Goal: Task Accomplishment & Management: Manage account settings

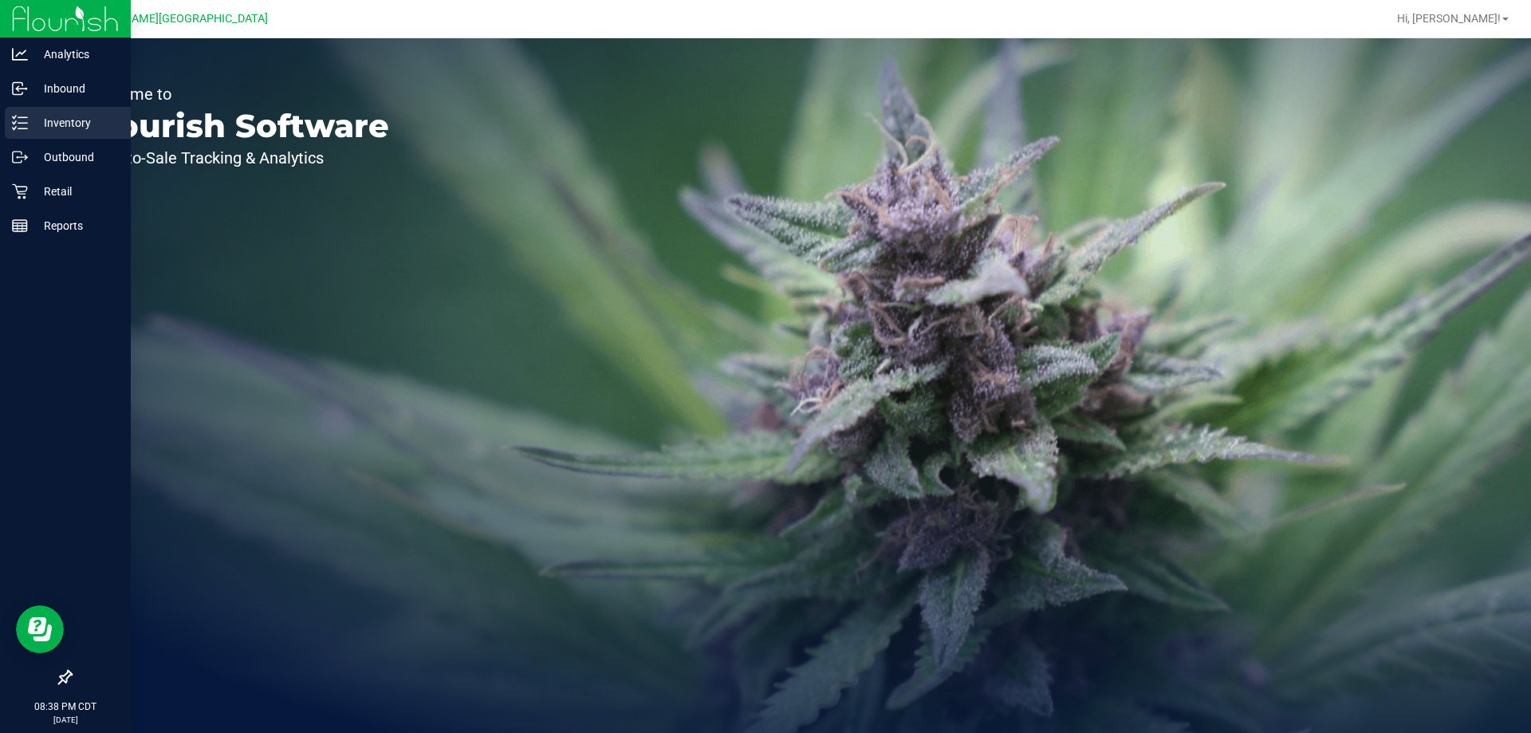
click at [77, 112] on div "Inventory" at bounding box center [68, 123] width 126 height 32
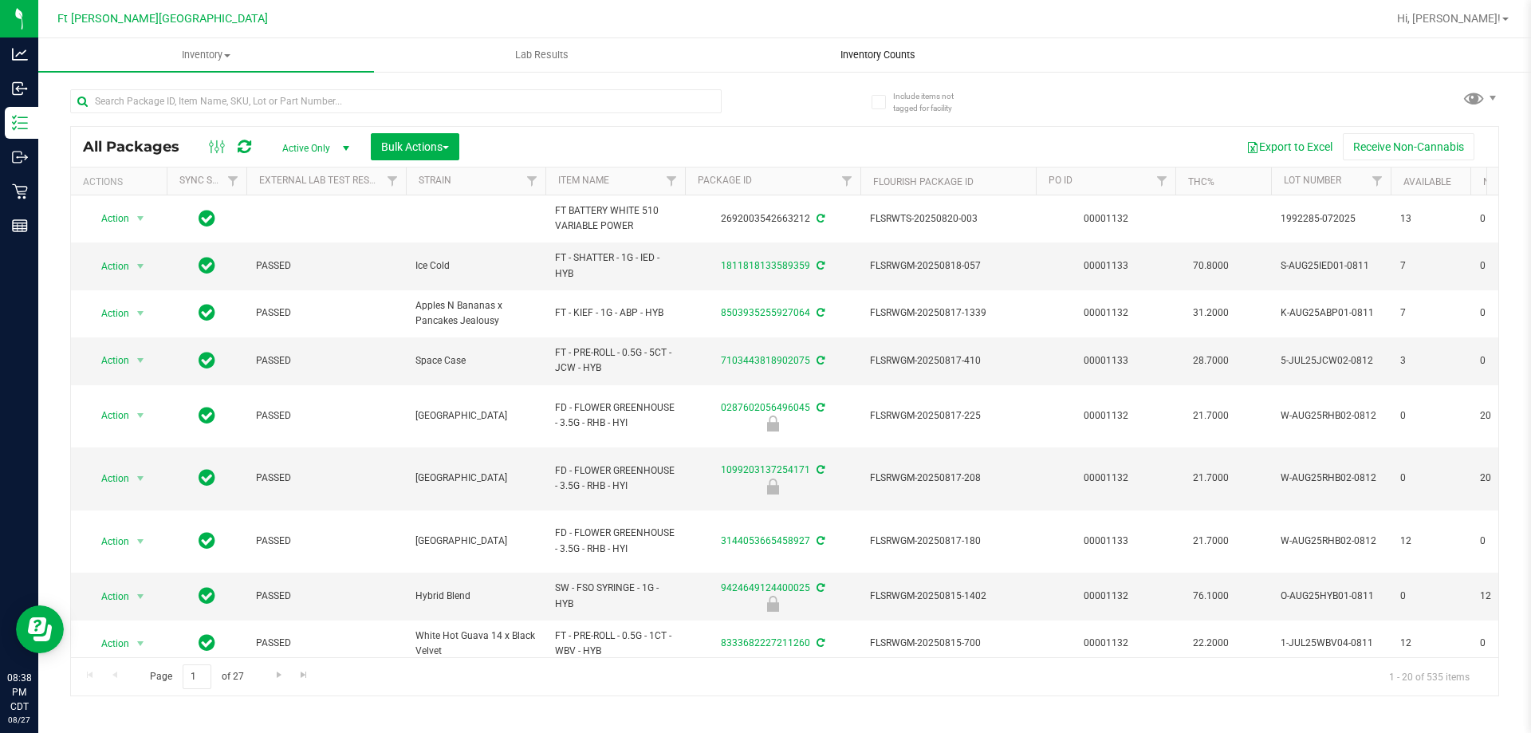
click at [859, 58] on span "Inventory Counts" at bounding box center [878, 55] width 118 height 14
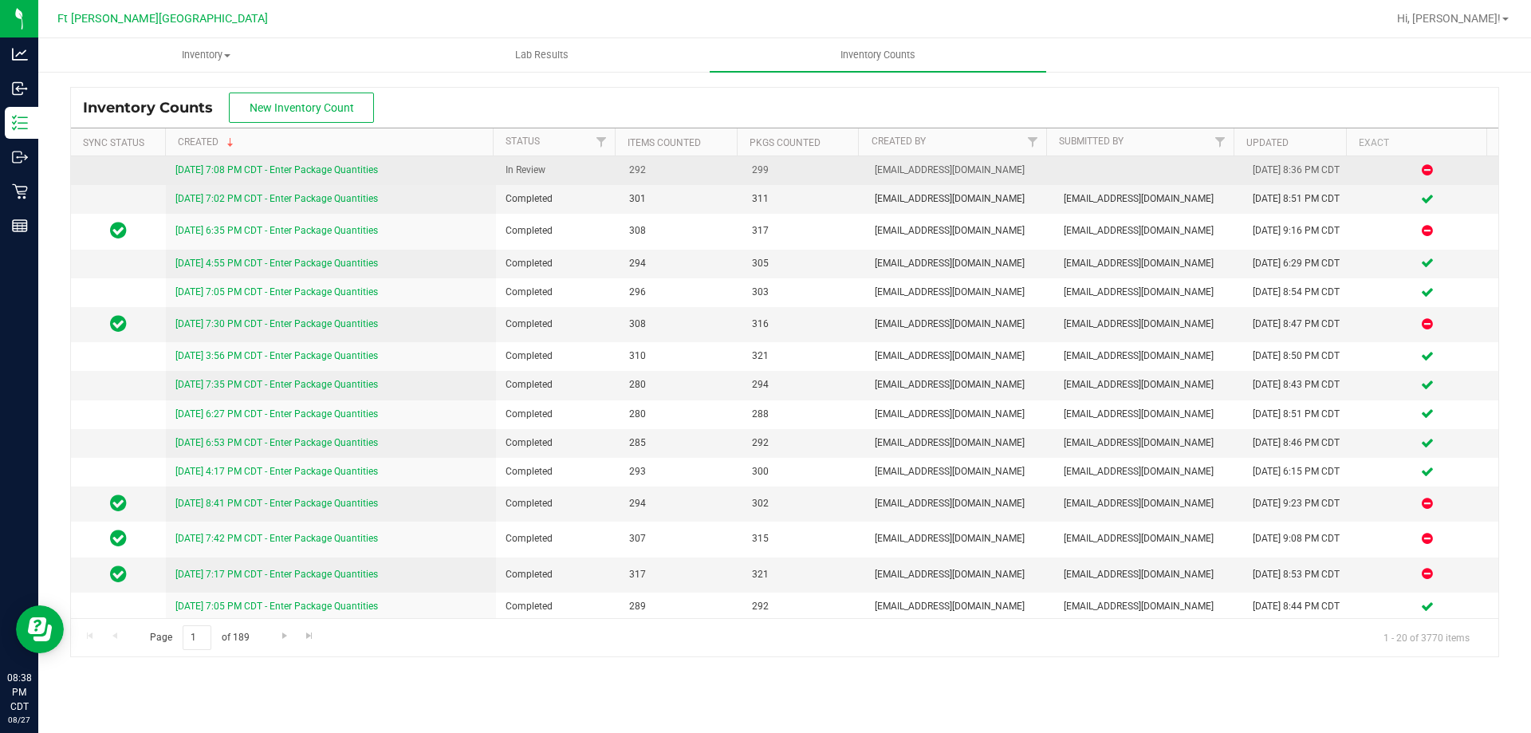
click at [246, 171] on link "[DATE] 7:08 PM CDT - Enter Package Quantities" at bounding box center [276, 169] width 203 height 11
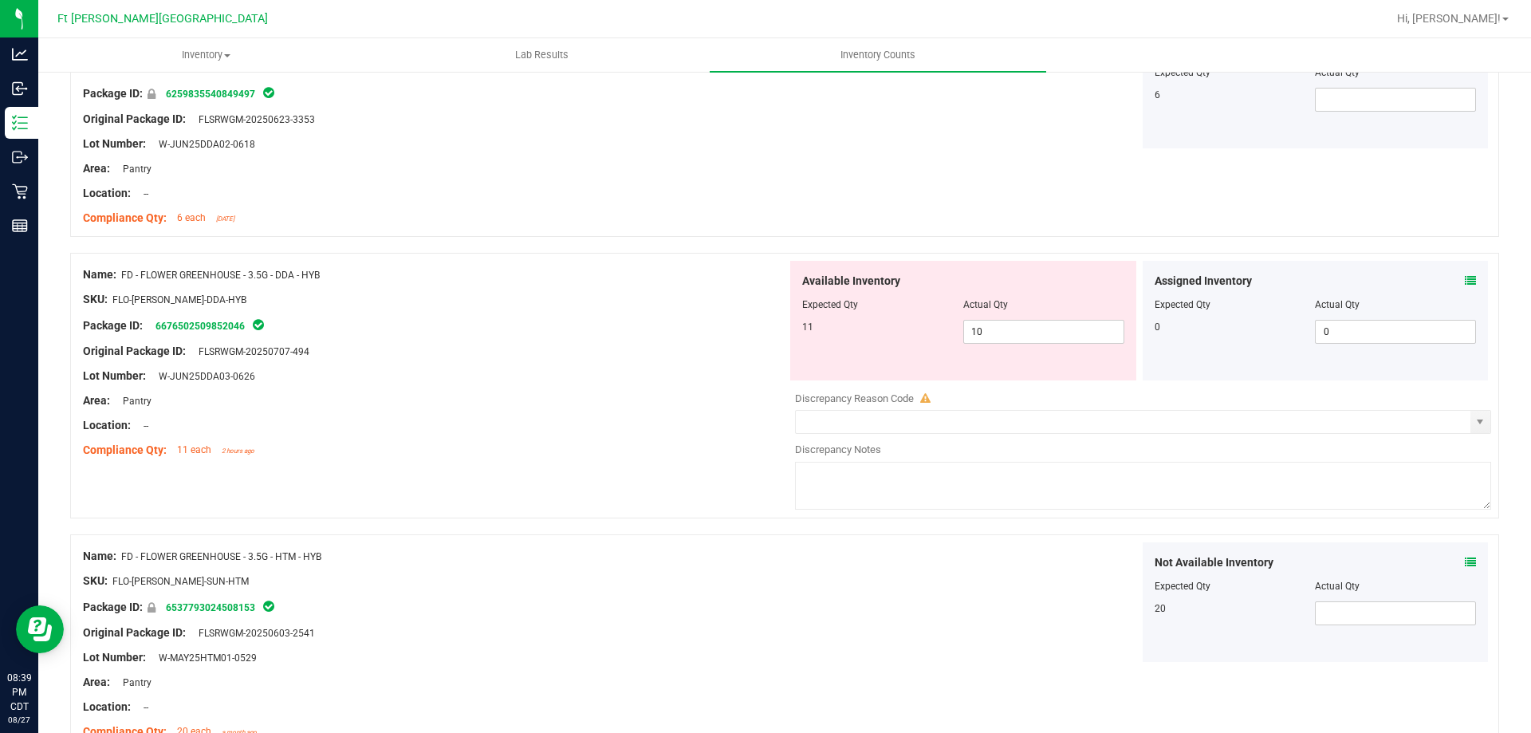
scroll to position [3349, 0]
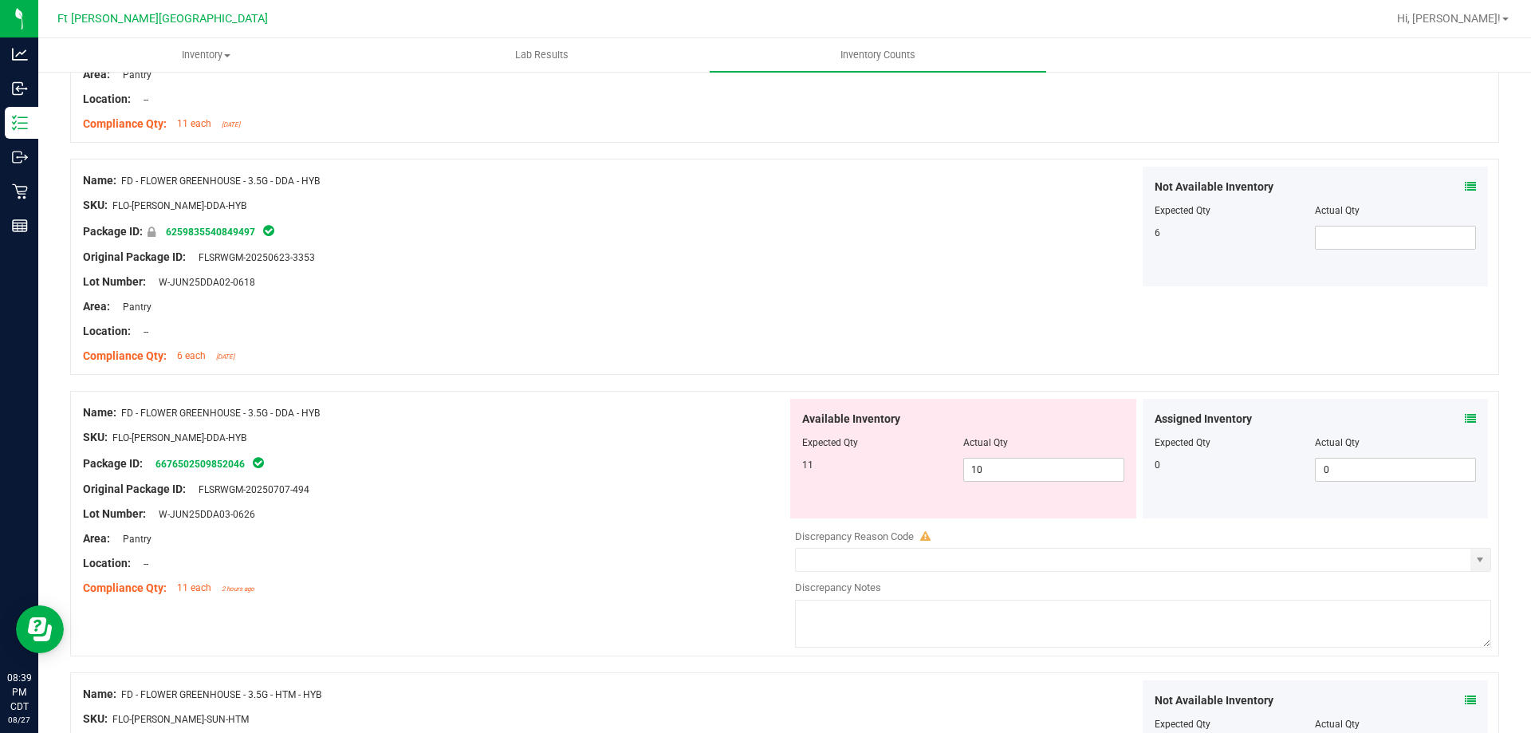
click at [1465, 418] on icon at bounding box center [1470, 418] width 11 height 11
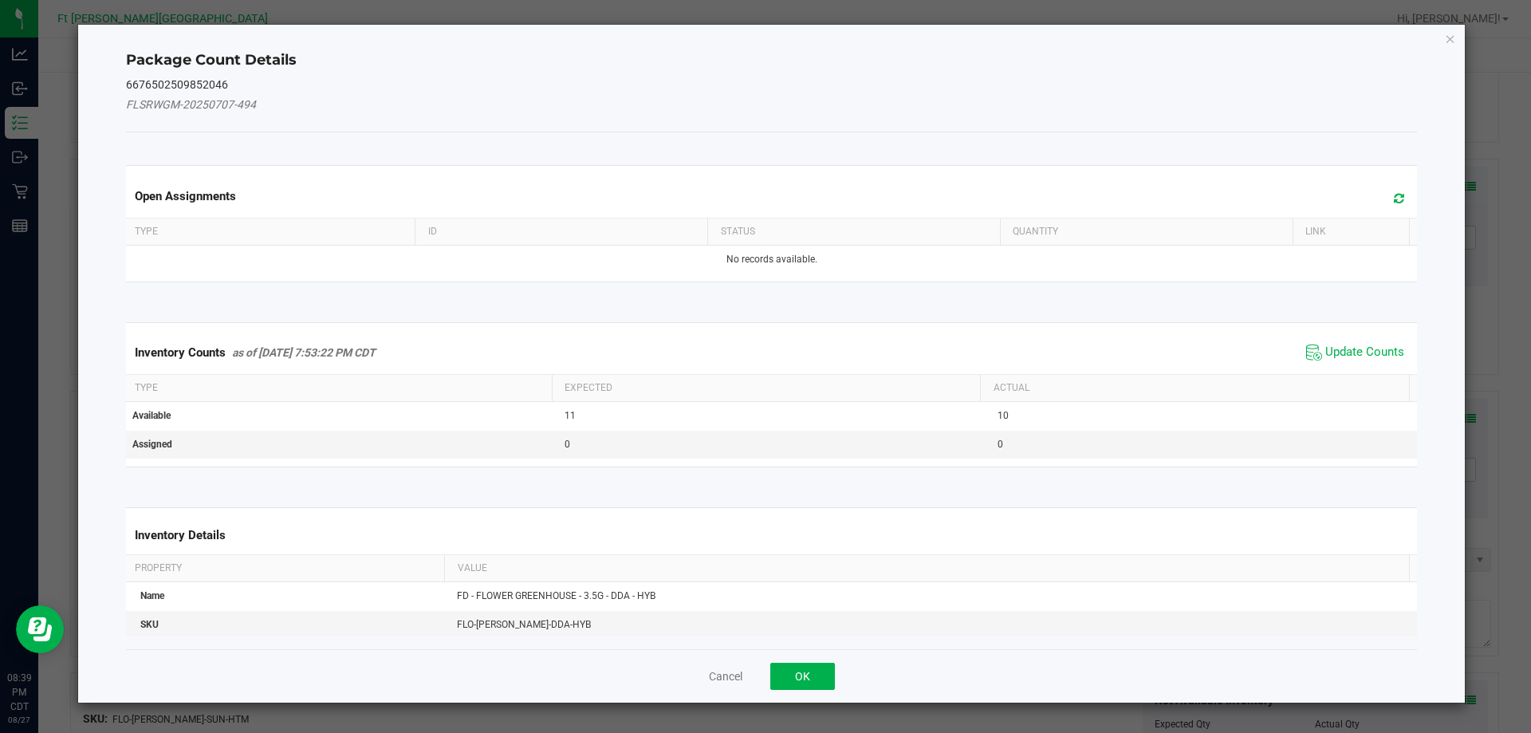
click at [1349, 339] on div "Inventory Counts as of [DATE] 7:53:22 PM CDT Update Counts" at bounding box center [772, 352] width 1298 height 43
click at [1348, 344] on span "Update Counts" at bounding box center [1364, 352] width 79 height 16
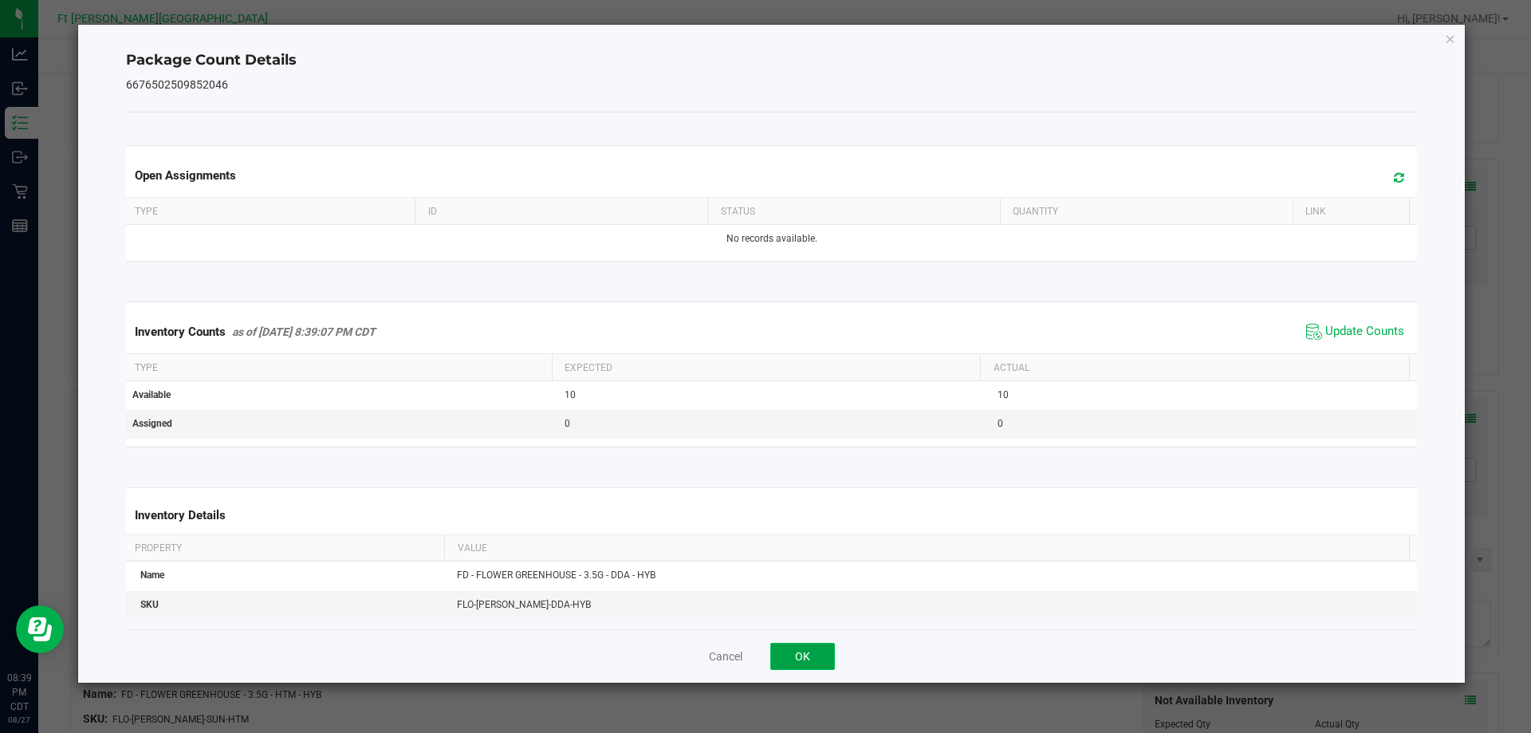
click at [820, 645] on button "OK" at bounding box center [802, 656] width 65 height 27
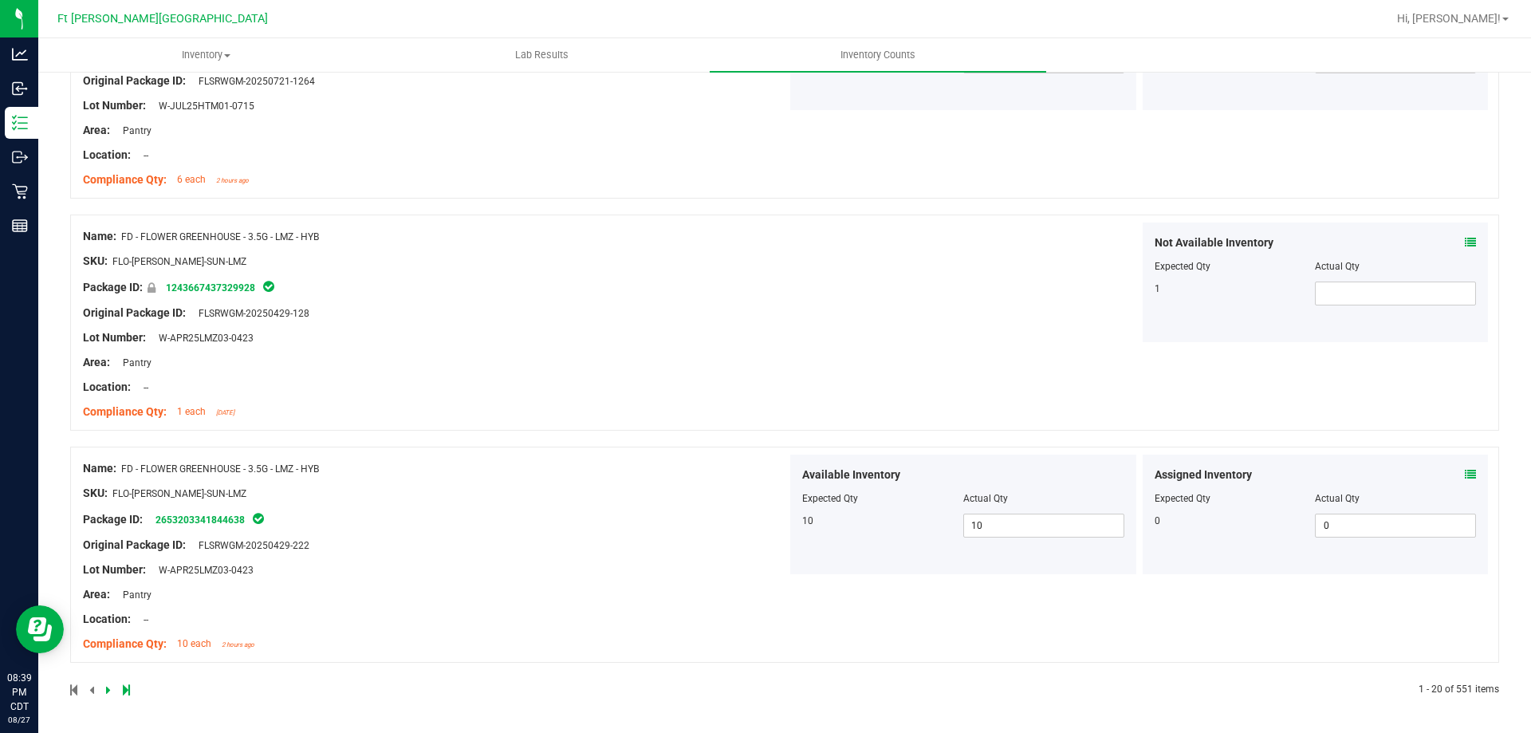
scroll to position [4221, 0]
click at [106, 693] on icon at bounding box center [108, 690] width 5 height 10
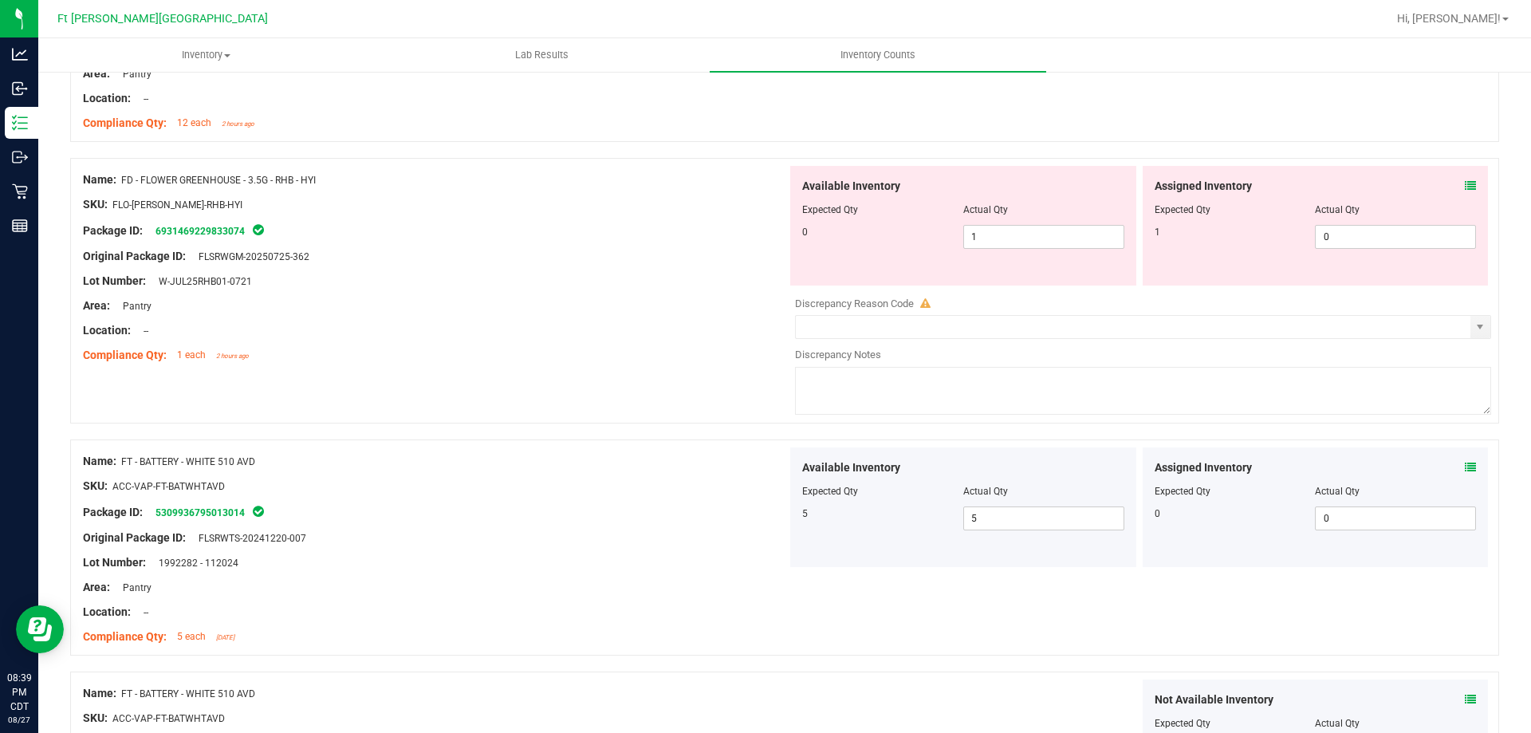
scroll to position [2711, 0]
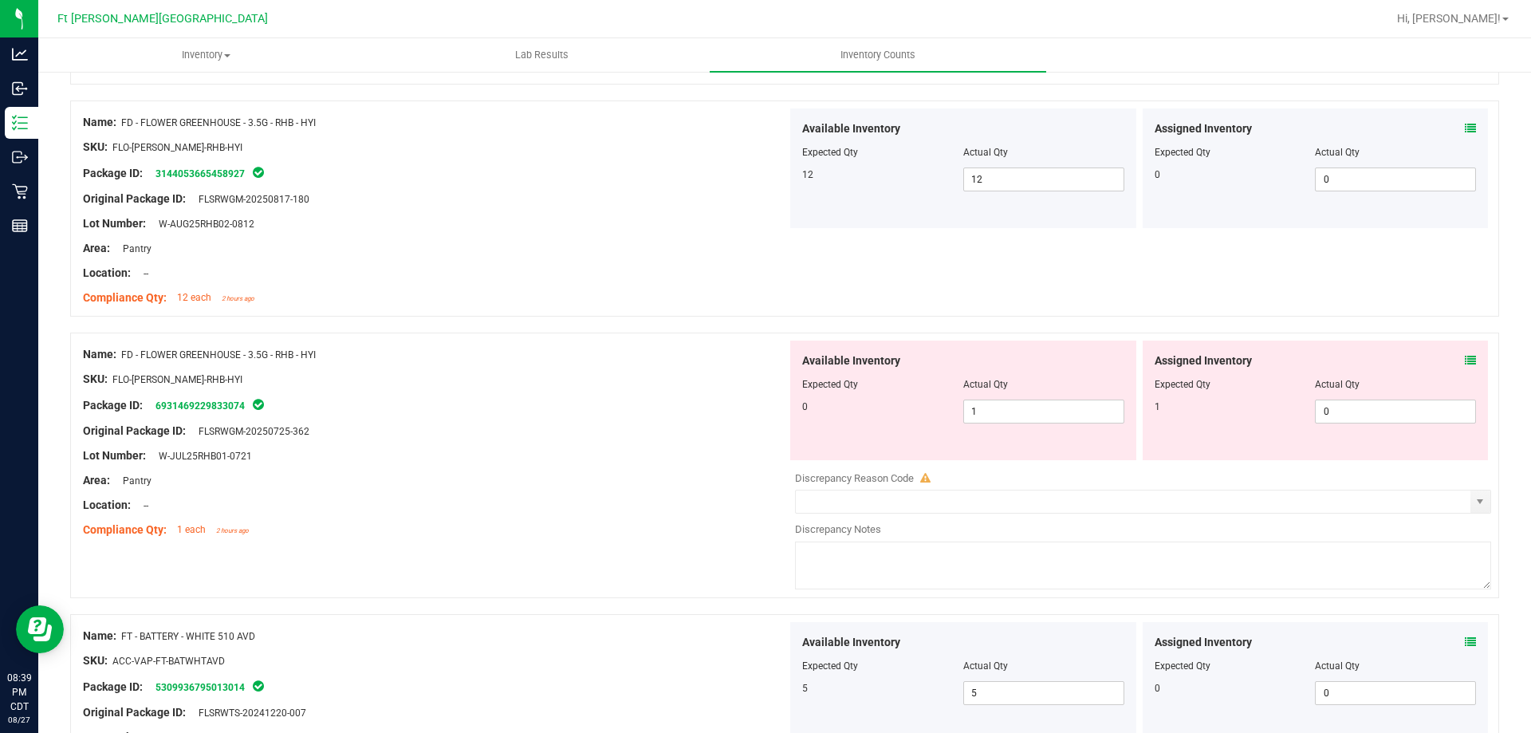
click at [1469, 365] on div "Assigned Inventory Expected Qty Actual Qty 1 0 0" at bounding box center [1315, 400] width 346 height 120
click at [1465, 357] on icon at bounding box center [1470, 360] width 11 height 11
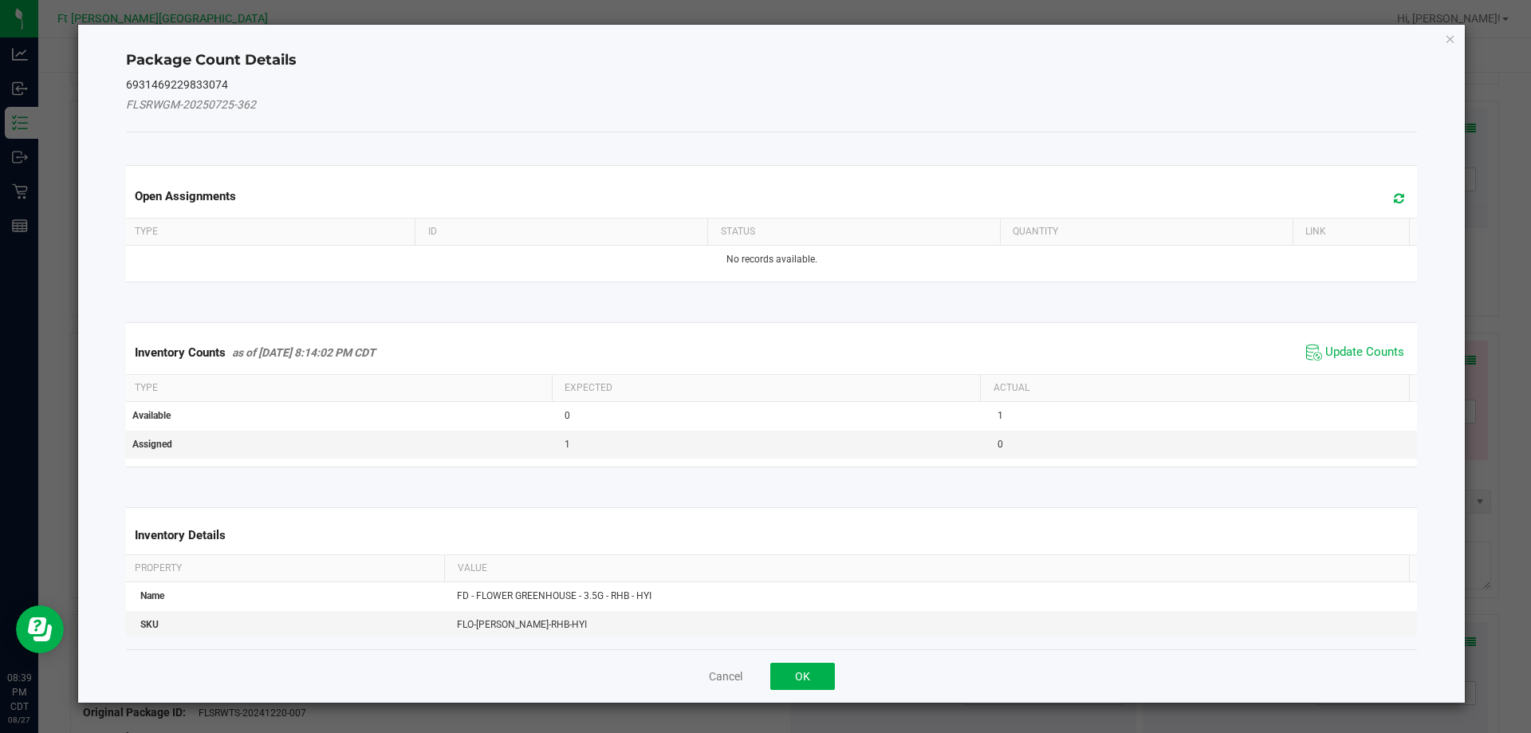
click at [816, 659] on div "Cancel OK" at bounding box center [772, 675] width 1292 height 53
click at [824, 680] on button "OK" at bounding box center [802, 676] width 65 height 27
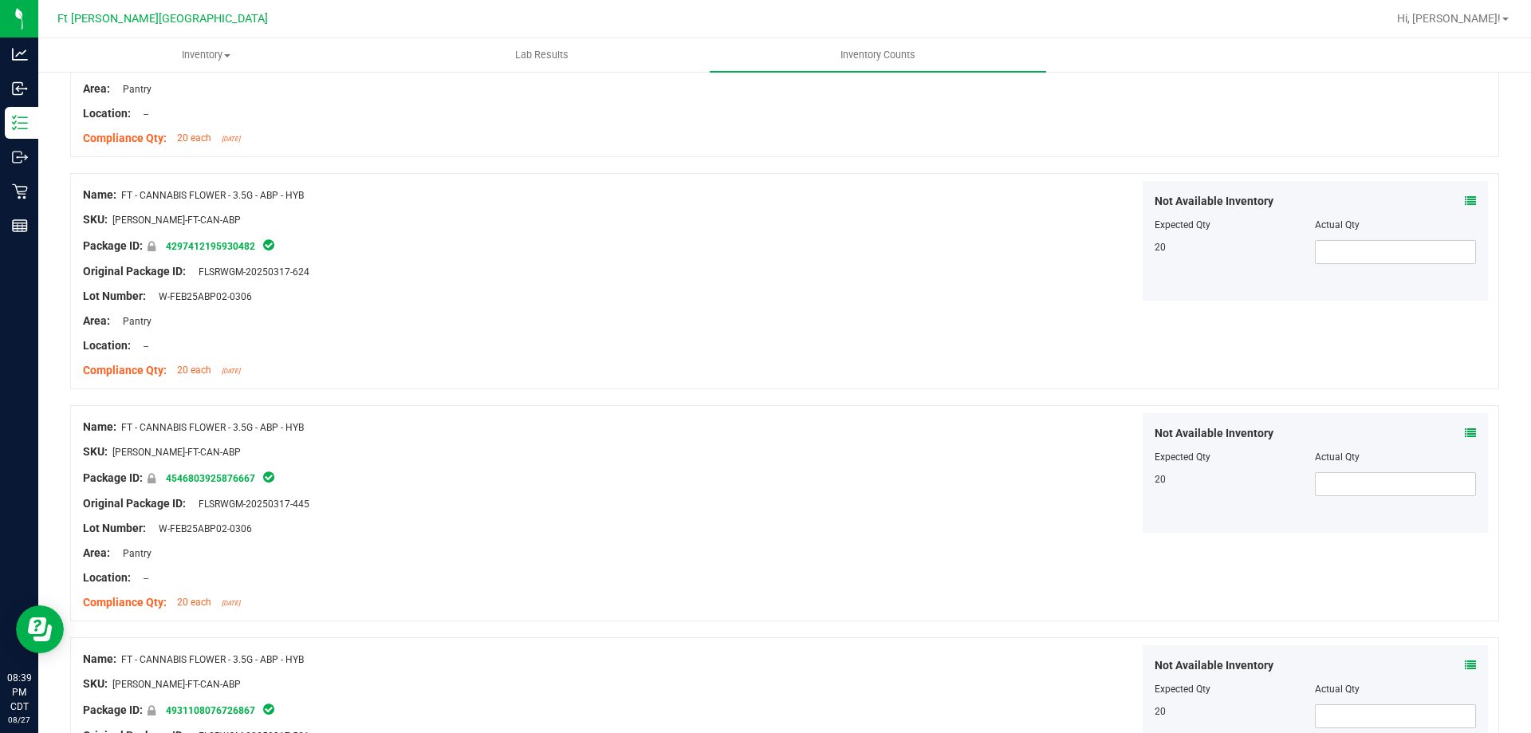
scroll to position [4270, 0]
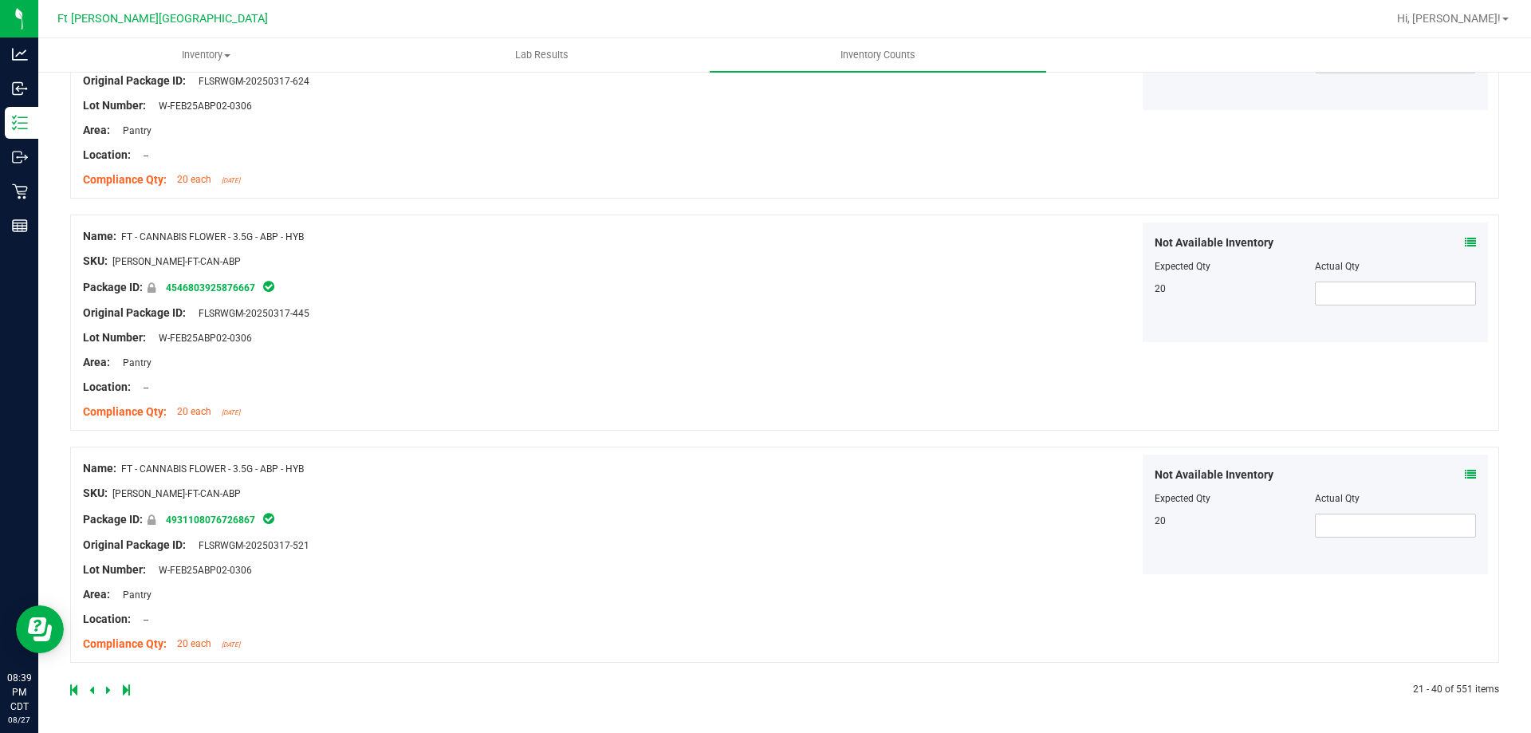
click at [108, 690] on icon at bounding box center [108, 690] width 5 height 10
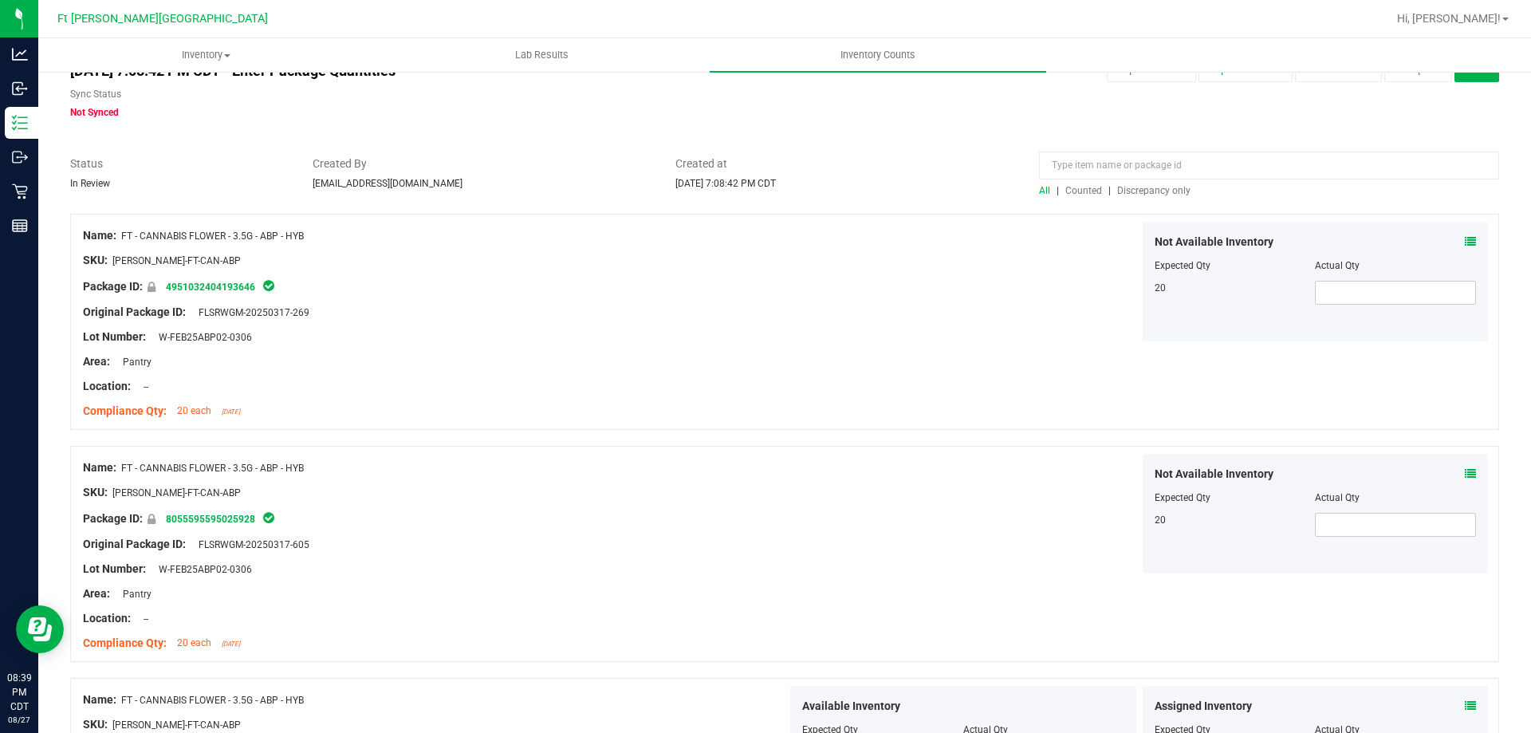
scroll to position [0, 0]
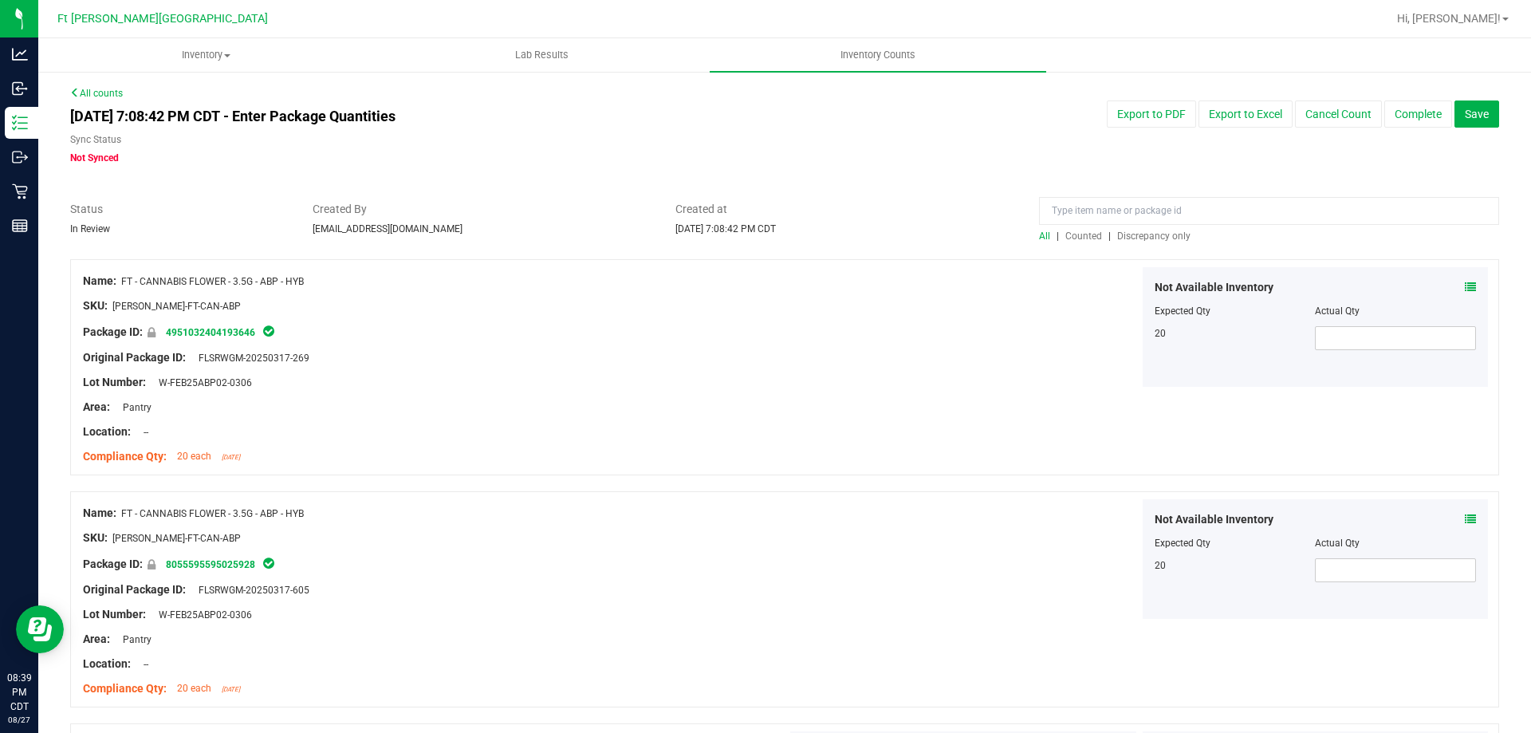
click at [1128, 240] on span "Discrepancy only" at bounding box center [1153, 235] width 73 height 11
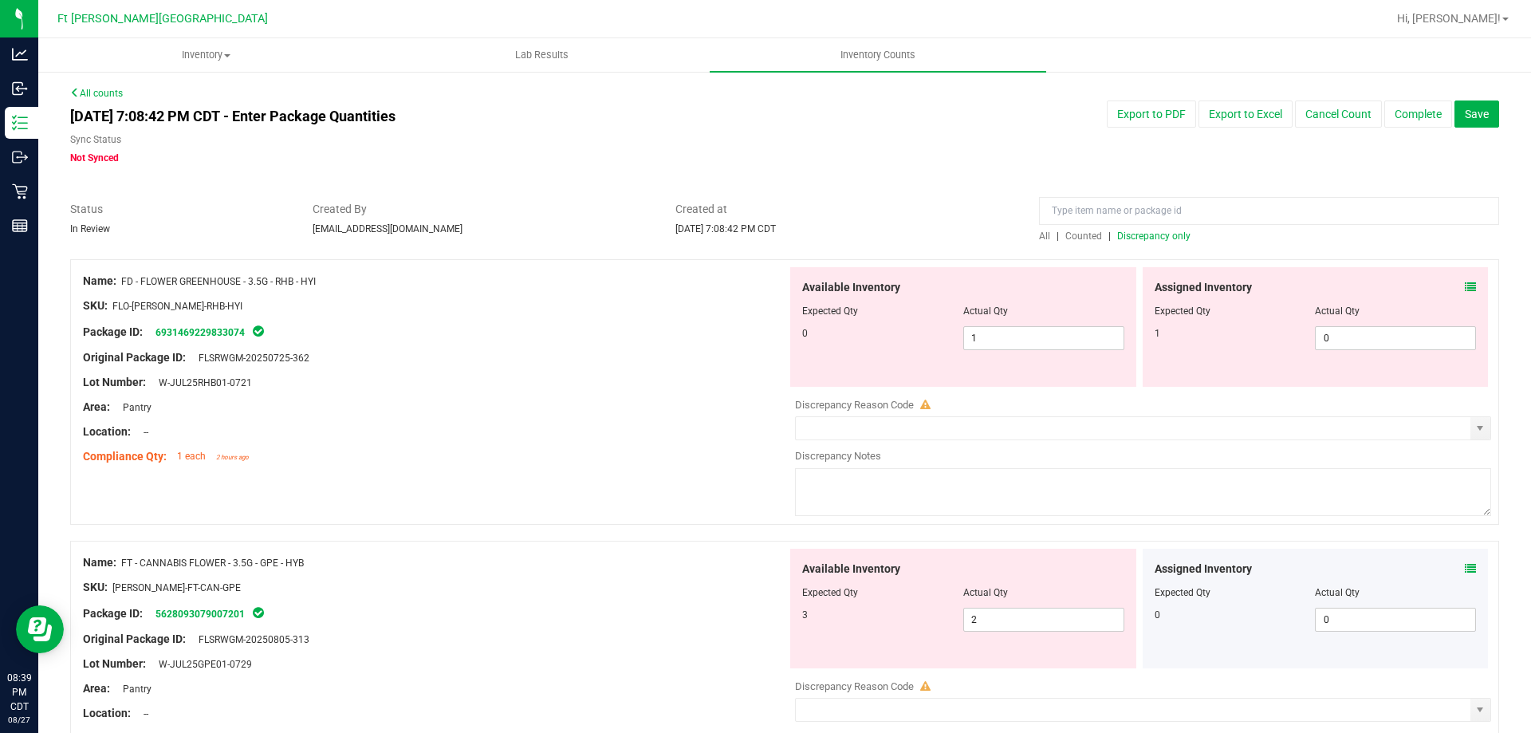
click at [1465, 282] on icon at bounding box center [1470, 286] width 11 height 11
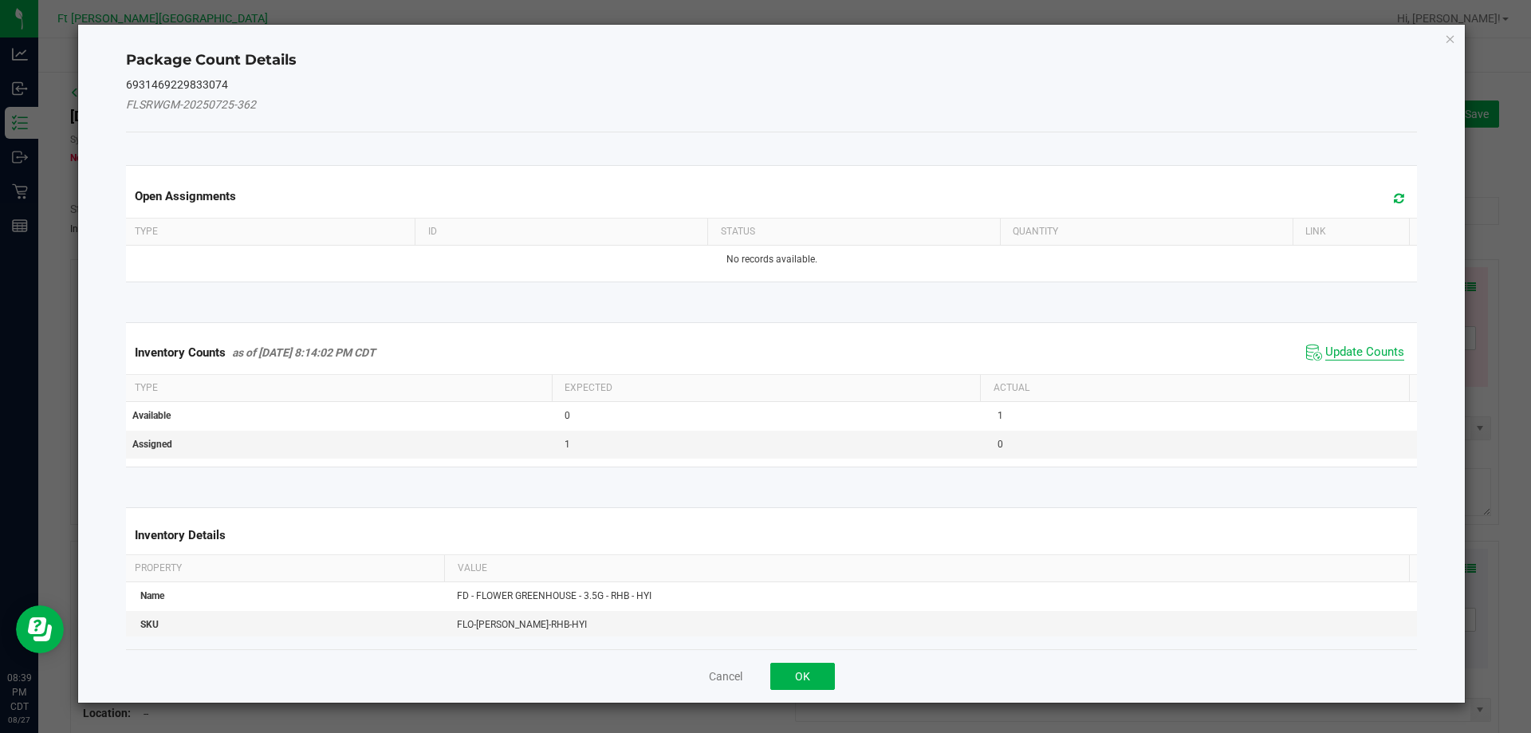
click at [1368, 345] on span "Update Counts" at bounding box center [1364, 352] width 79 height 16
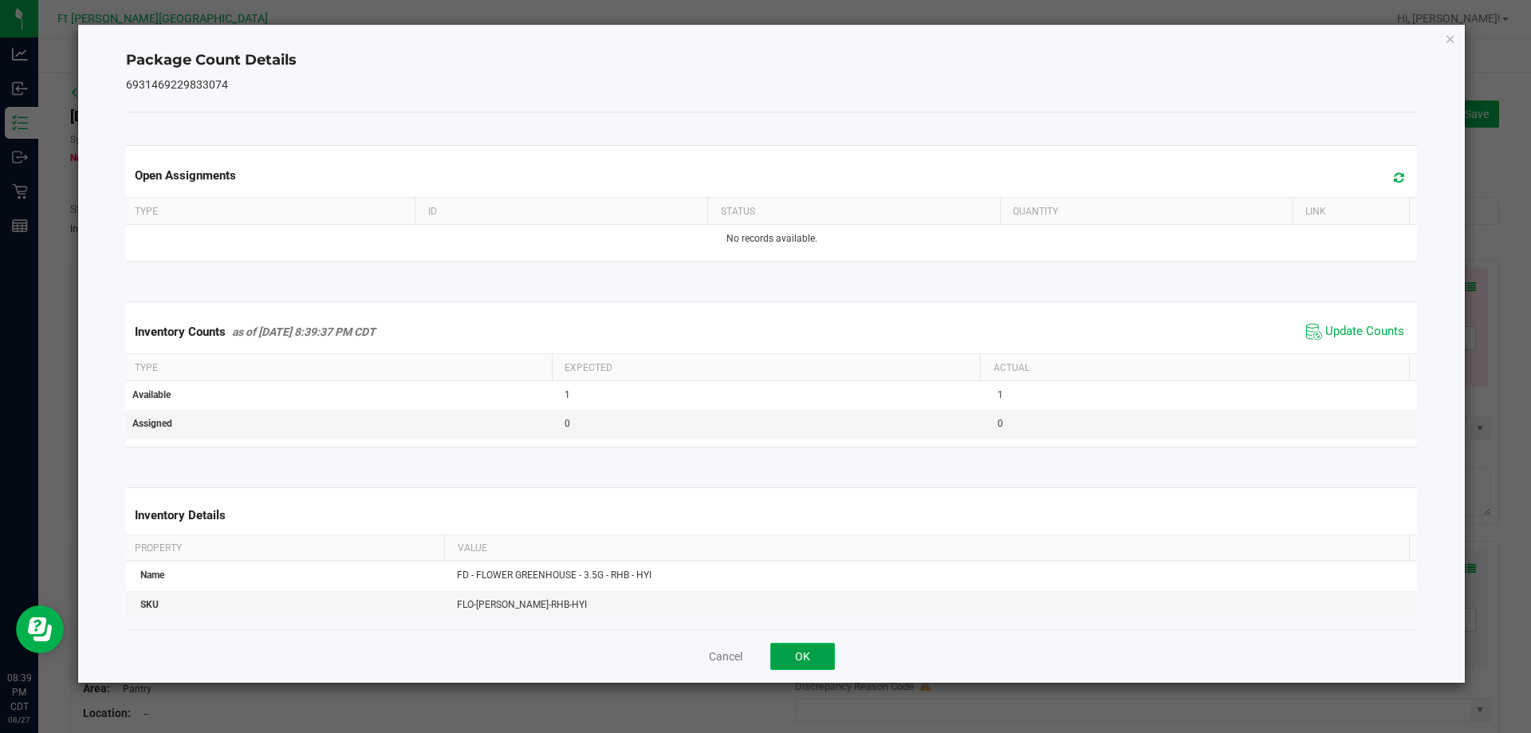
click at [813, 657] on button "OK" at bounding box center [802, 656] width 65 height 27
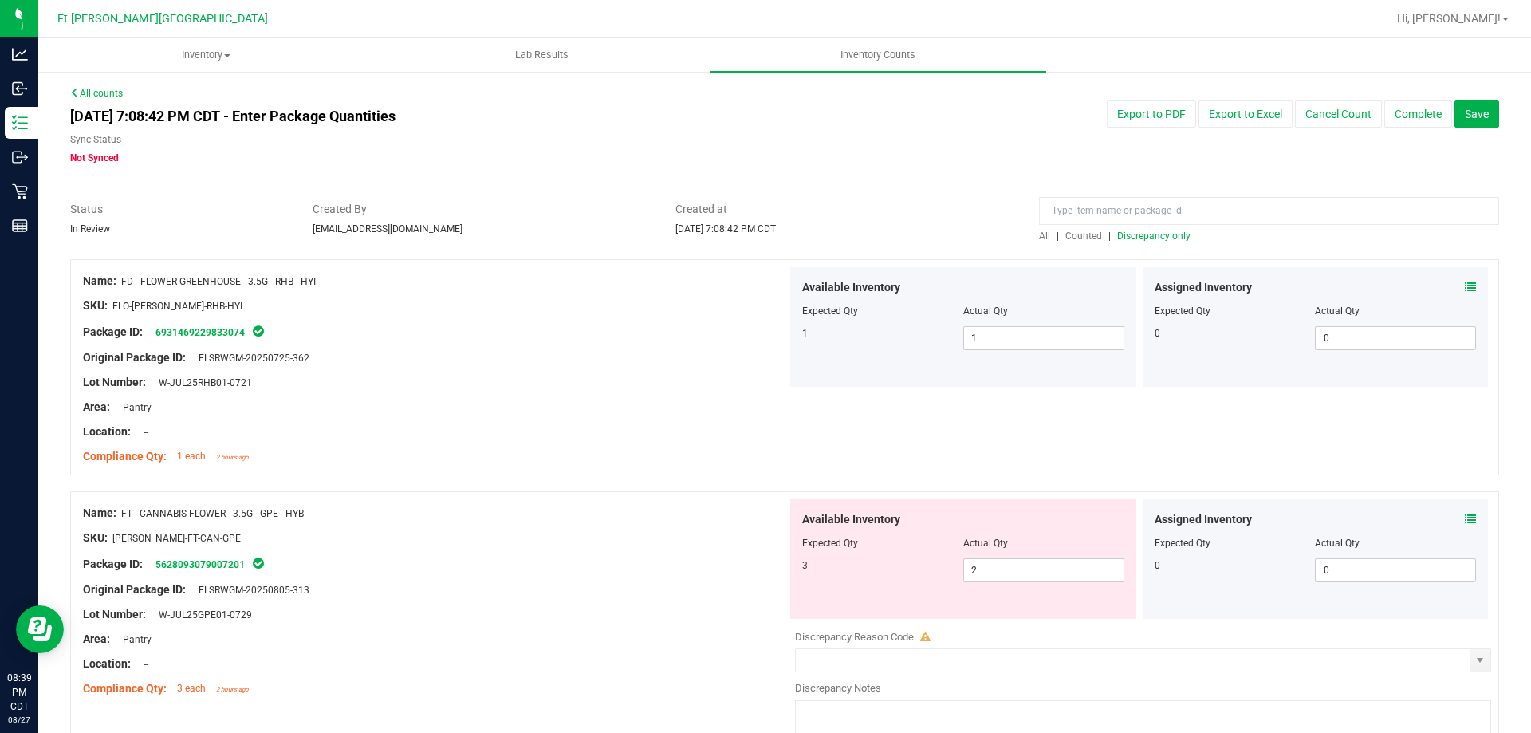
click at [1465, 517] on icon at bounding box center [1470, 518] width 11 height 11
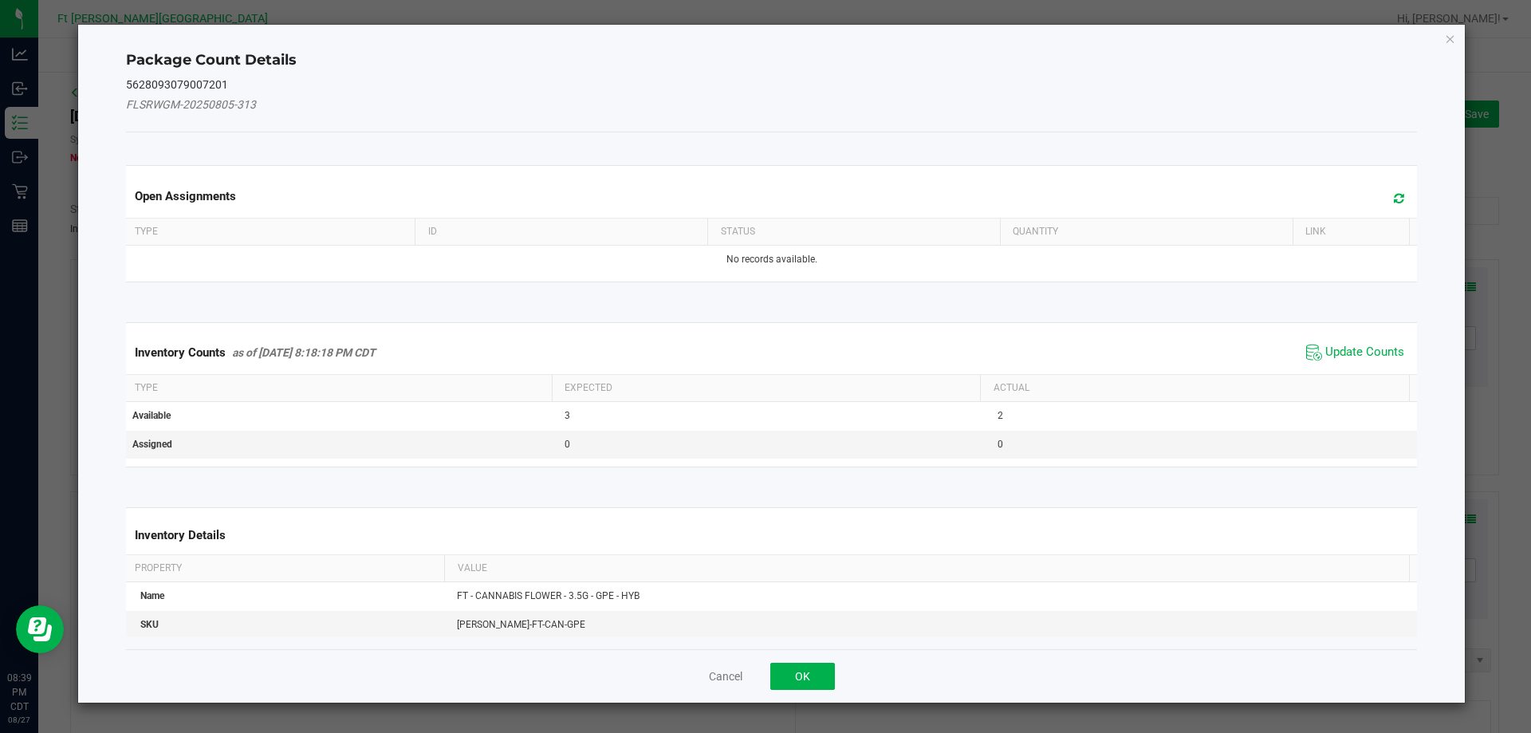
click at [1339, 360] on span "Update Counts" at bounding box center [1355, 352] width 106 height 24
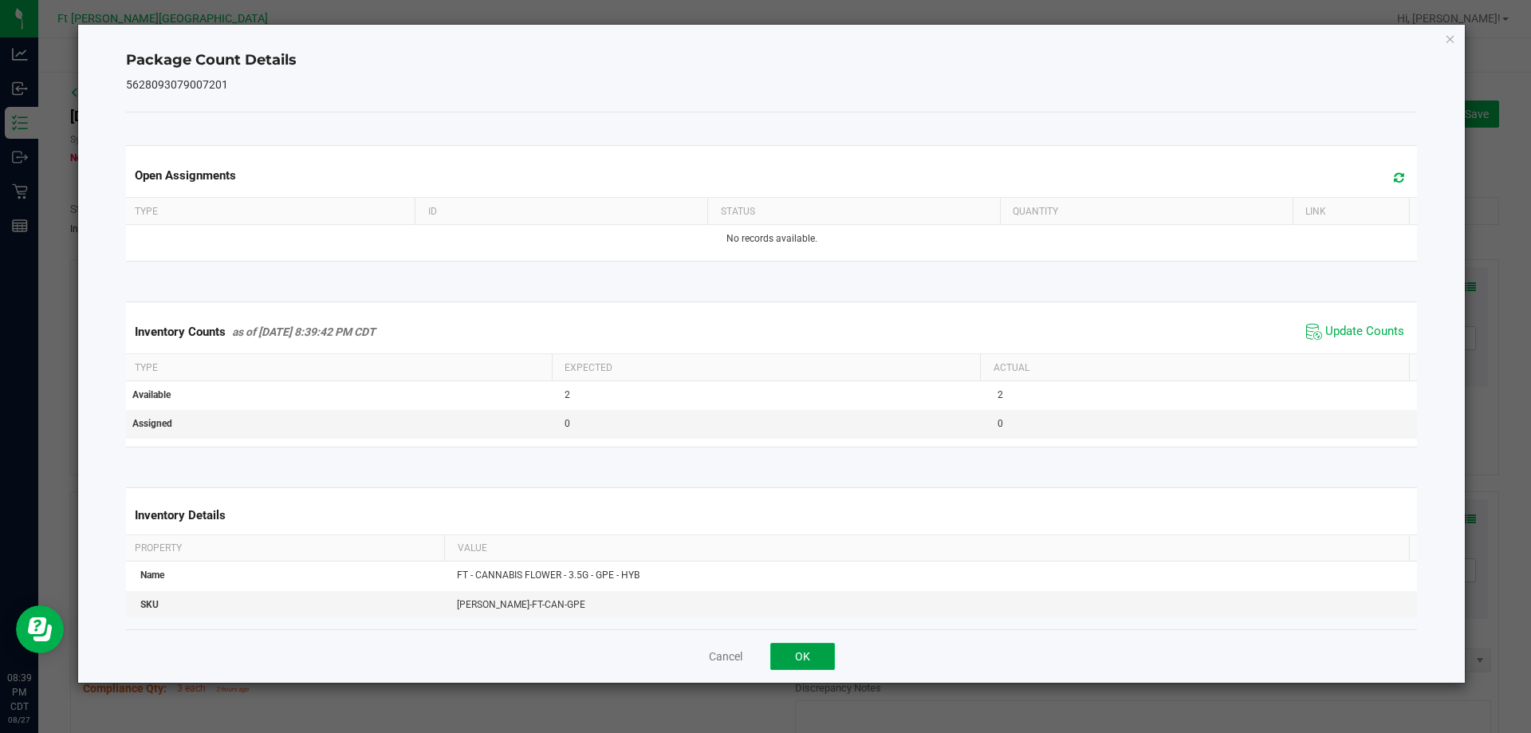
click at [825, 643] on button "OK" at bounding box center [802, 656] width 65 height 27
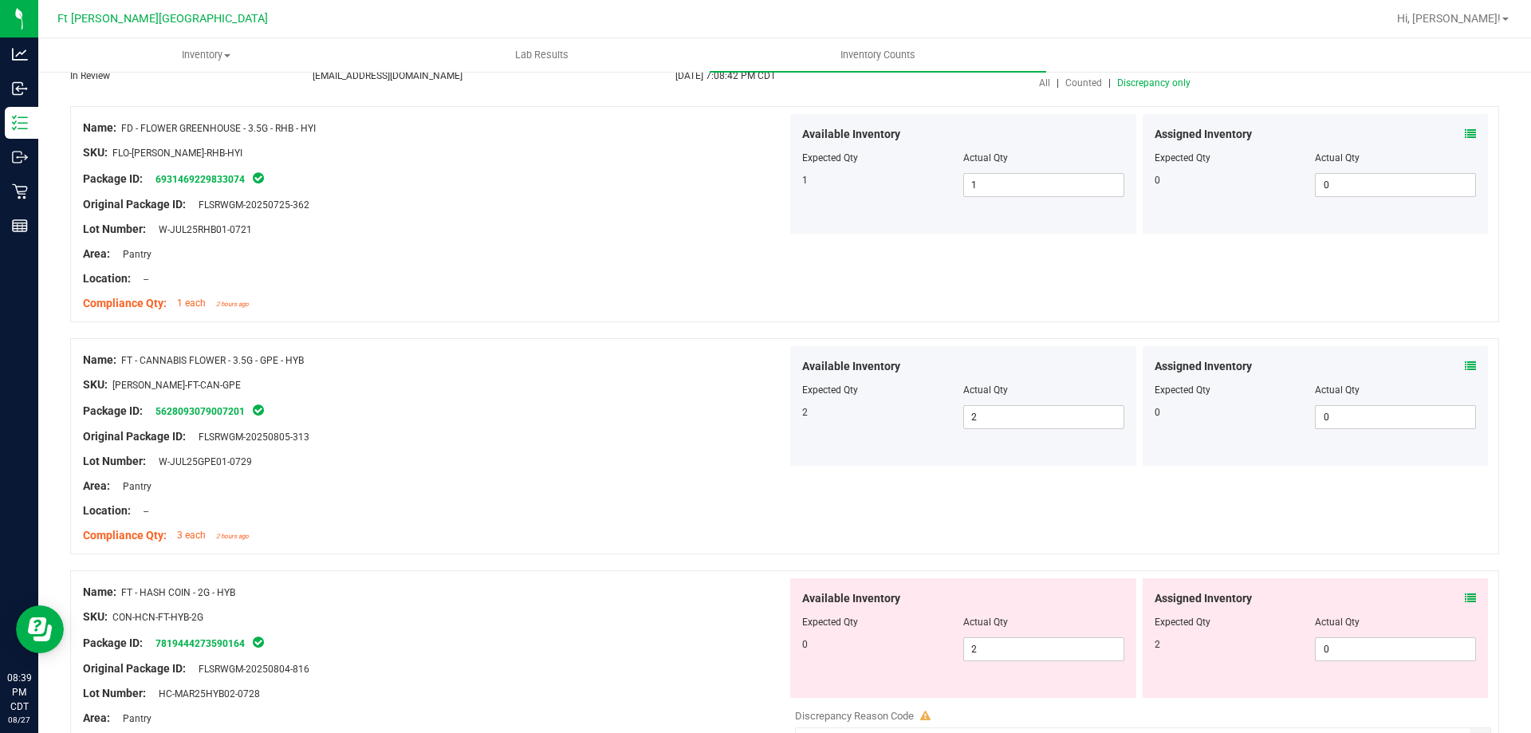
scroll to position [399, 0]
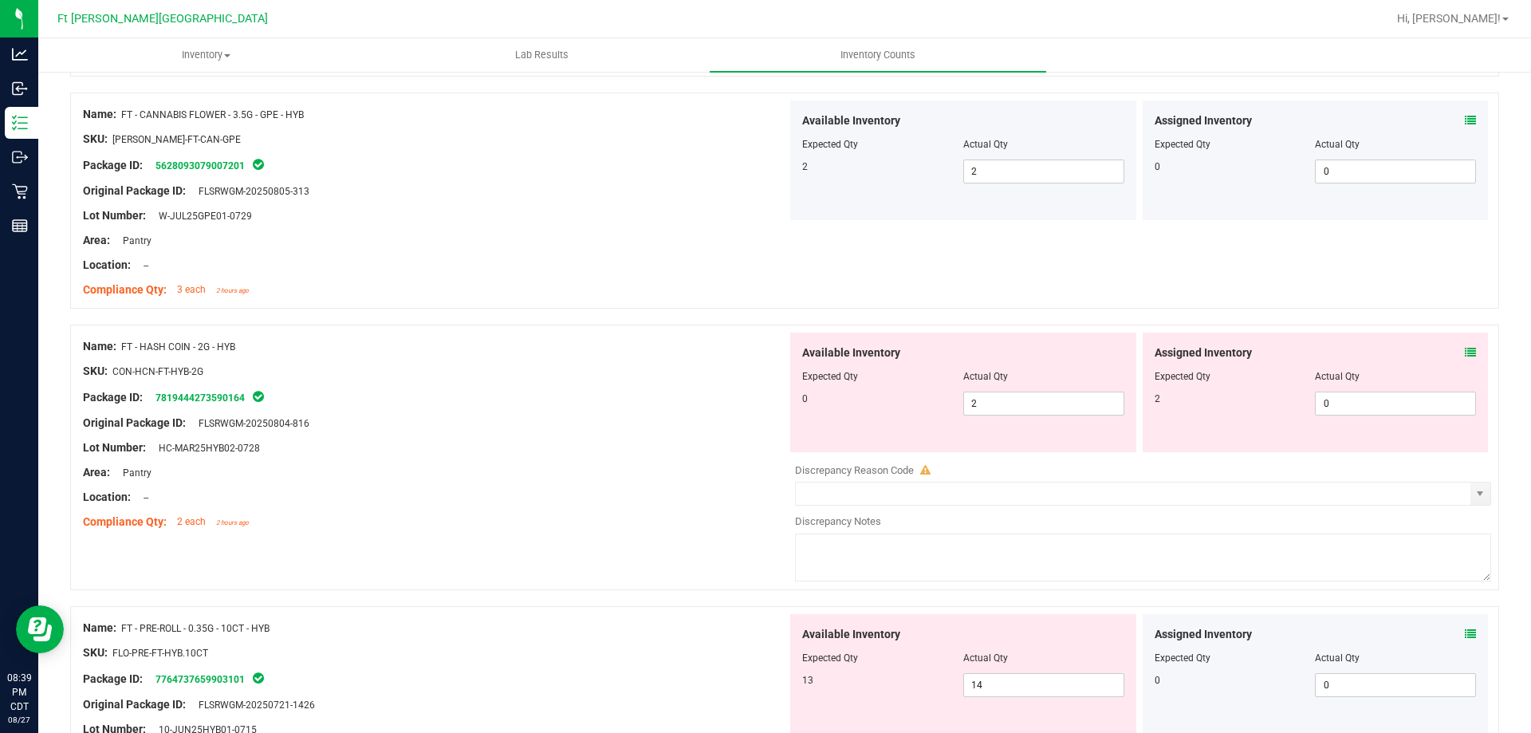
click at [1465, 348] on icon at bounding box center [1470, 352] width 11 height 11
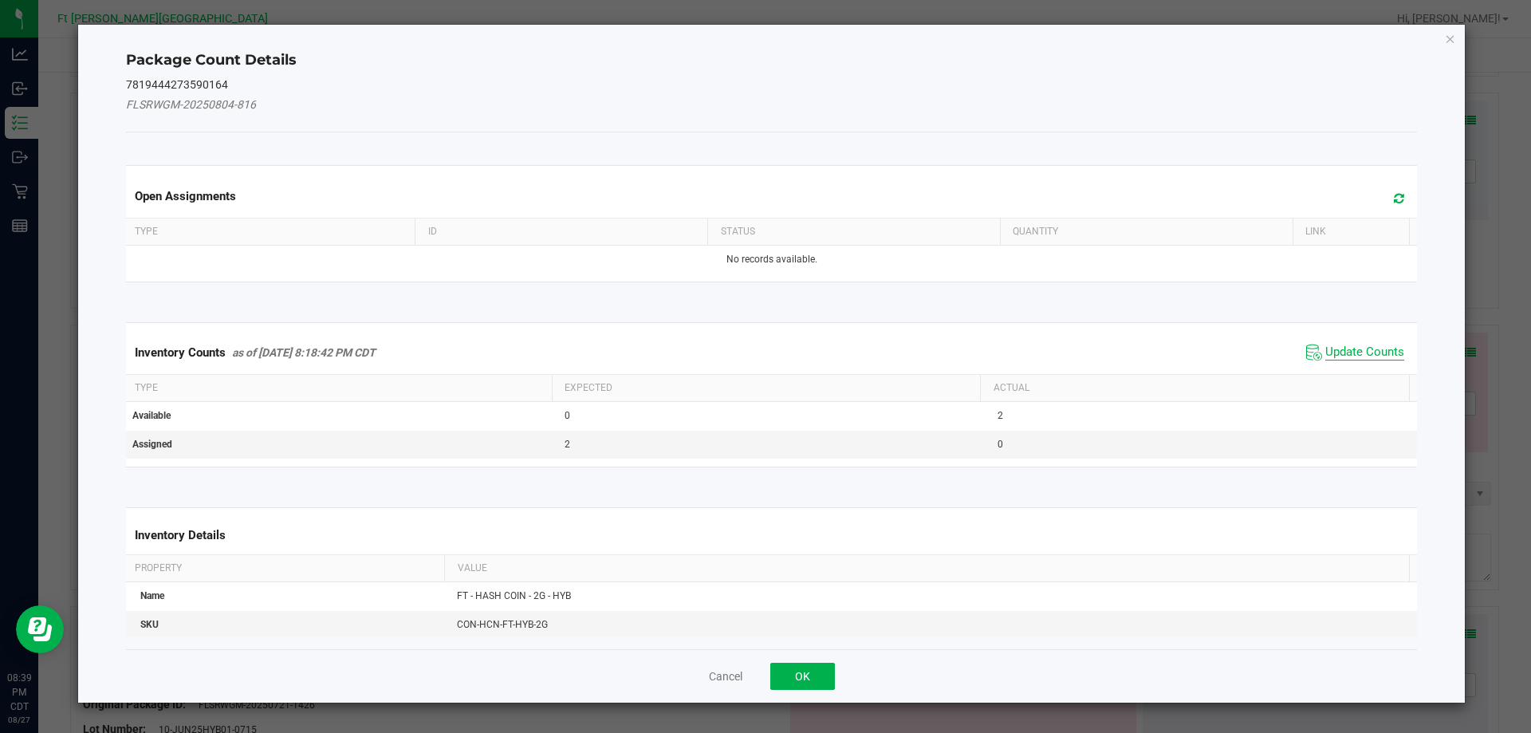
click at [1355, 356] on span "Update Counts" at bounding box center [1364, 352] width 79 height 16
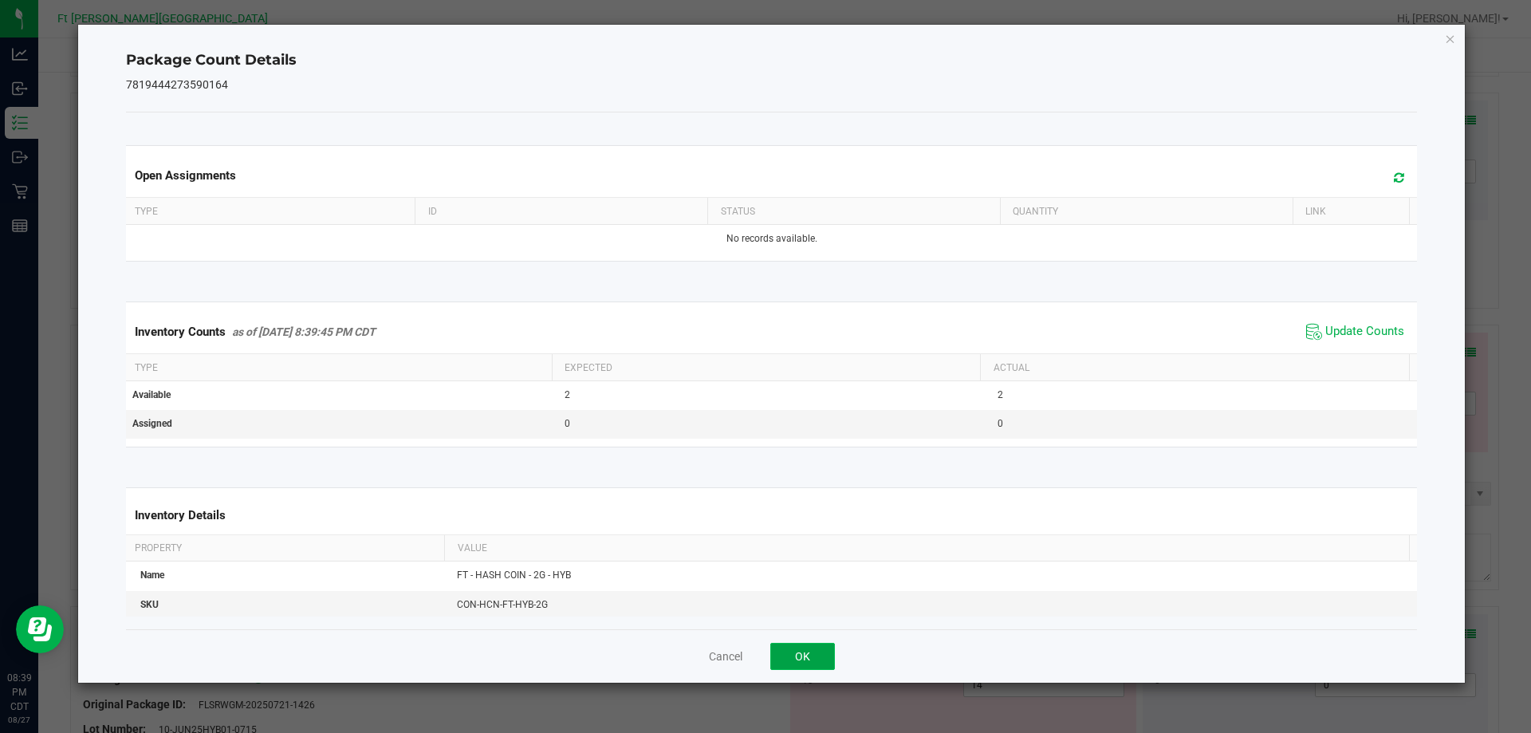
drag, startPoint x: 815, startPoint y: 664, endPoint x: 908, endPoint y: 564, distance: 137.1
click at [815, 663] on button "OK" at bounding box center [802, 656] width 65 height 27
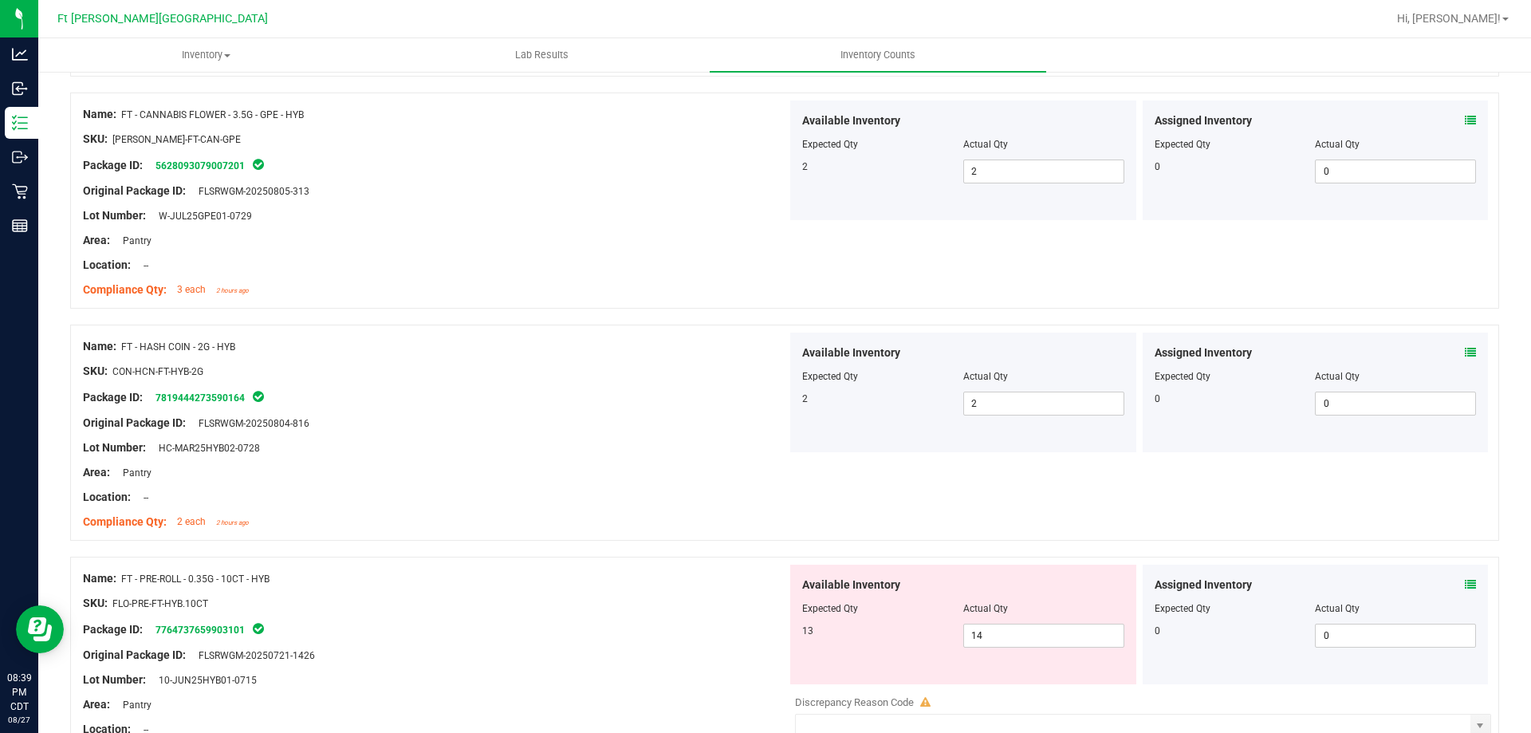
click at [1465, 585] on icon at bounding box center [1470, 584] width 11 height 11
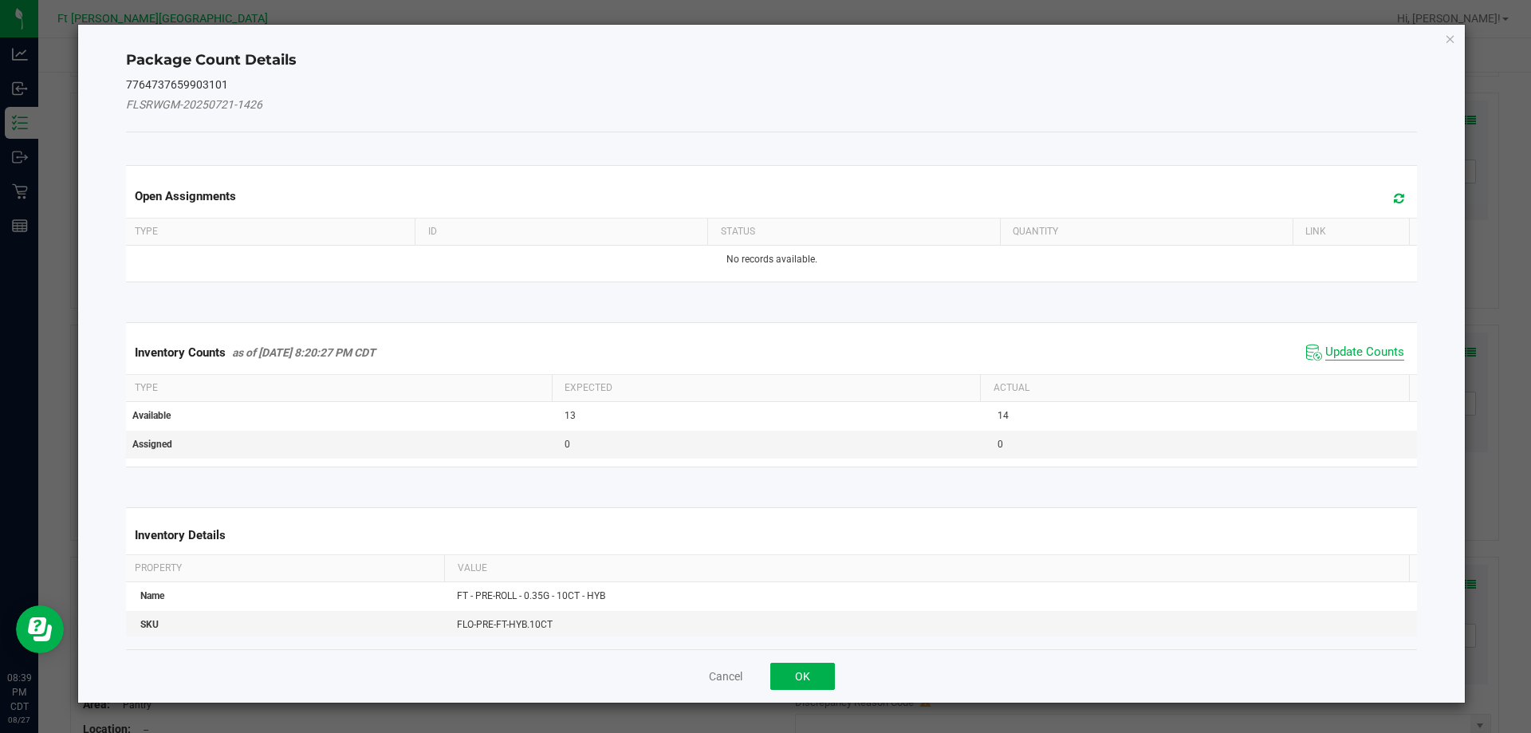
click at [1335, 356] on span "Update Counts" at bounding box center [1364, 352] width 79 height 16
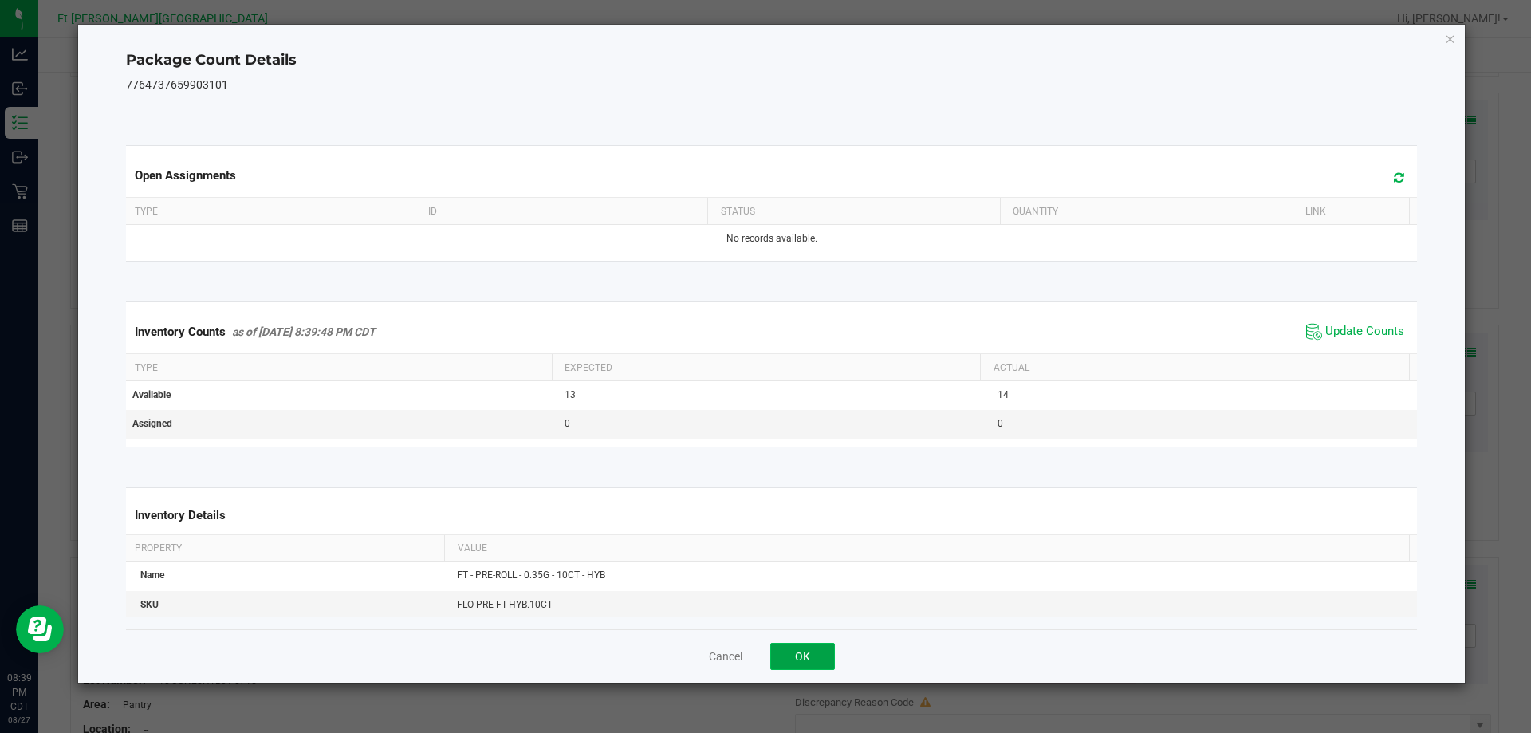
click at [818, 663] on button "OK" at bounding box center [802, 656] width 65 height 27
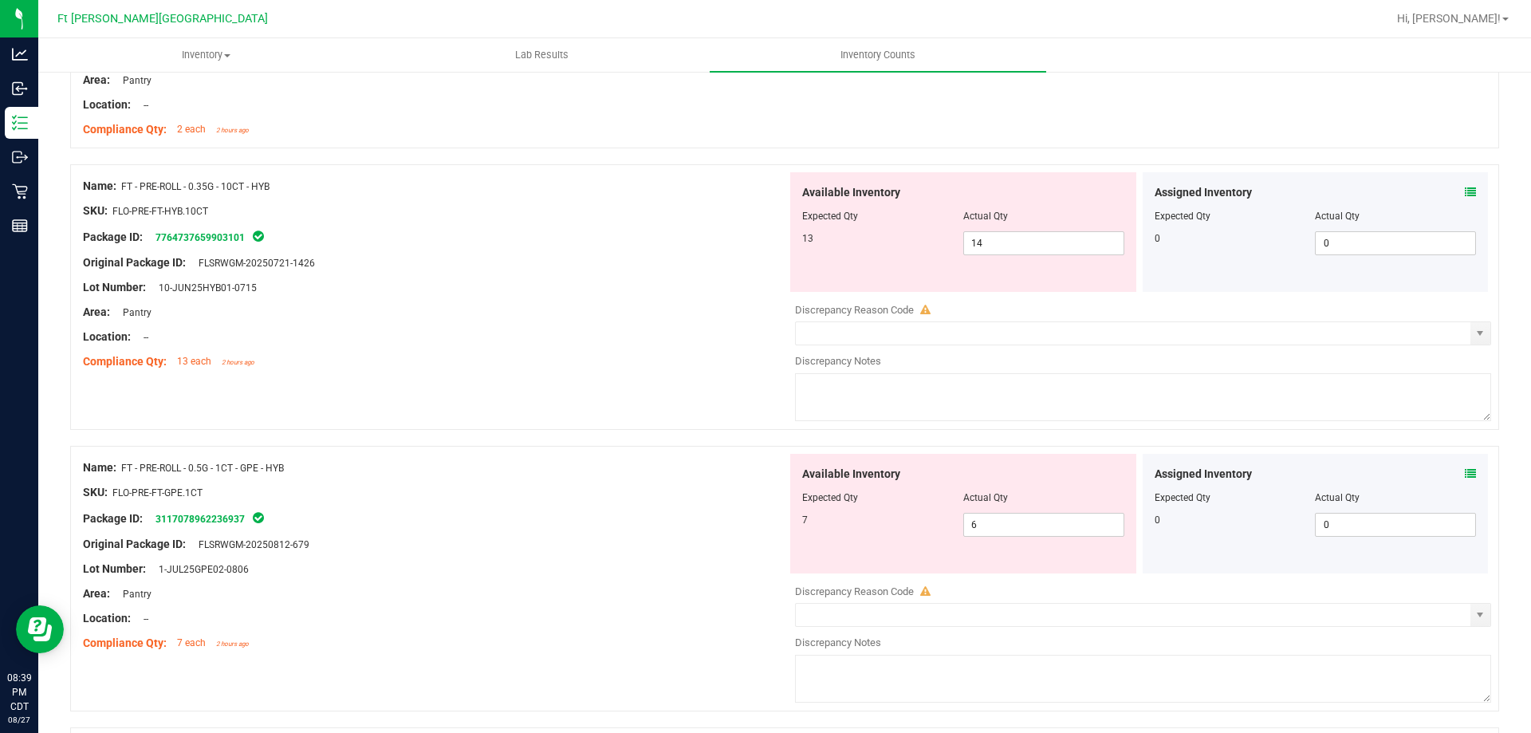
scroll to position [797, 0]
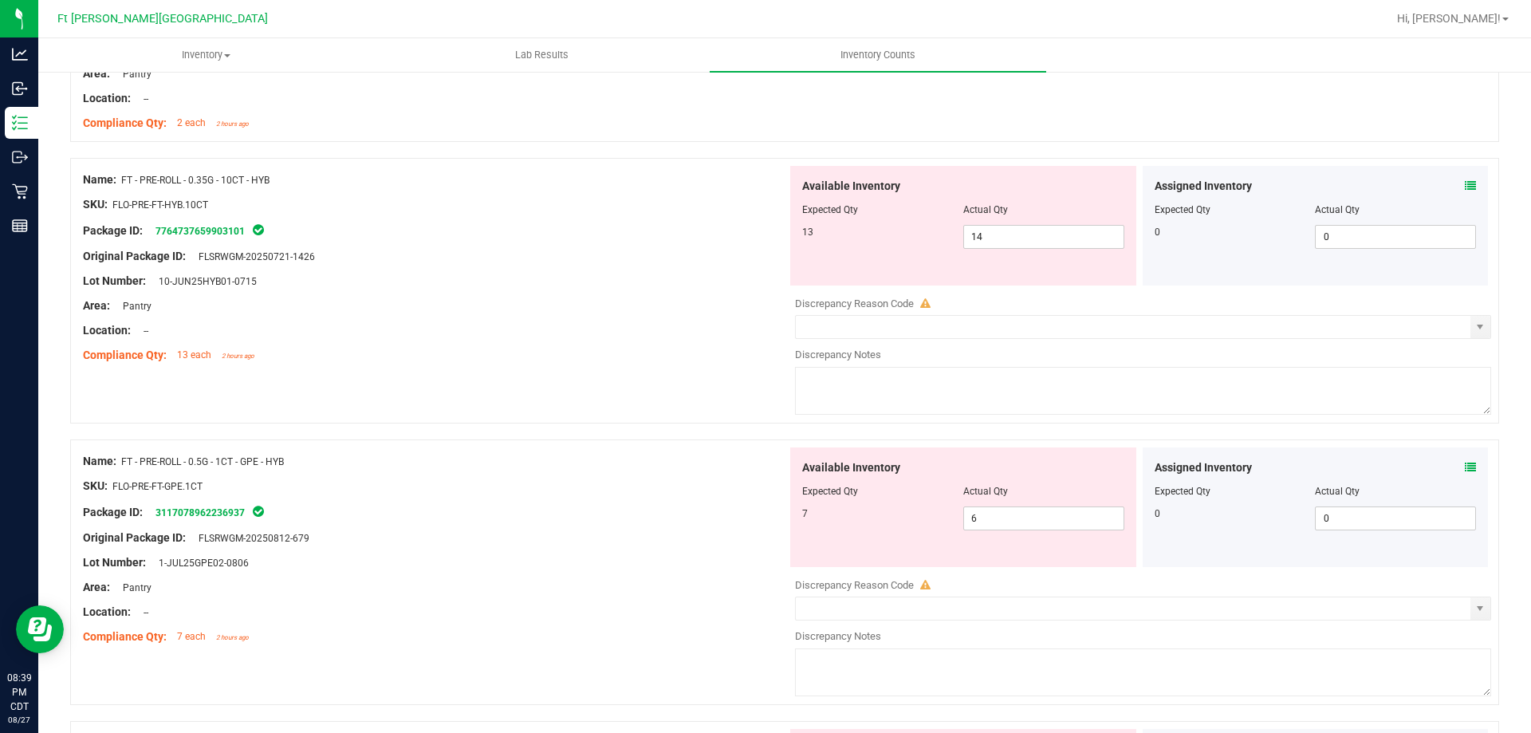
click at [1465, 467] on icon at bounding box center [1470, 467] width 11 height 11
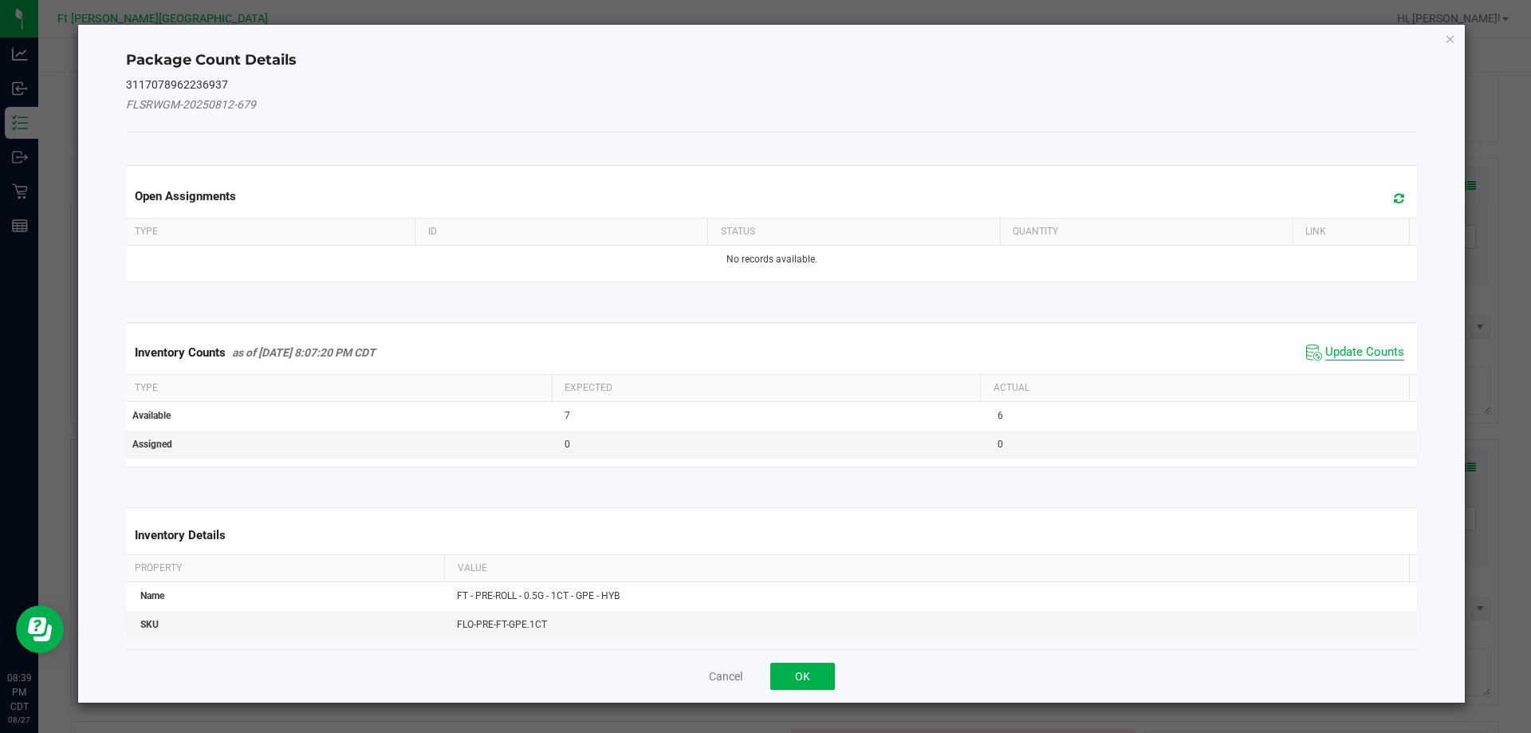
click at [1325, 344] on span "Update Counts" at bounding box center [1364, 352] width 79 height 16
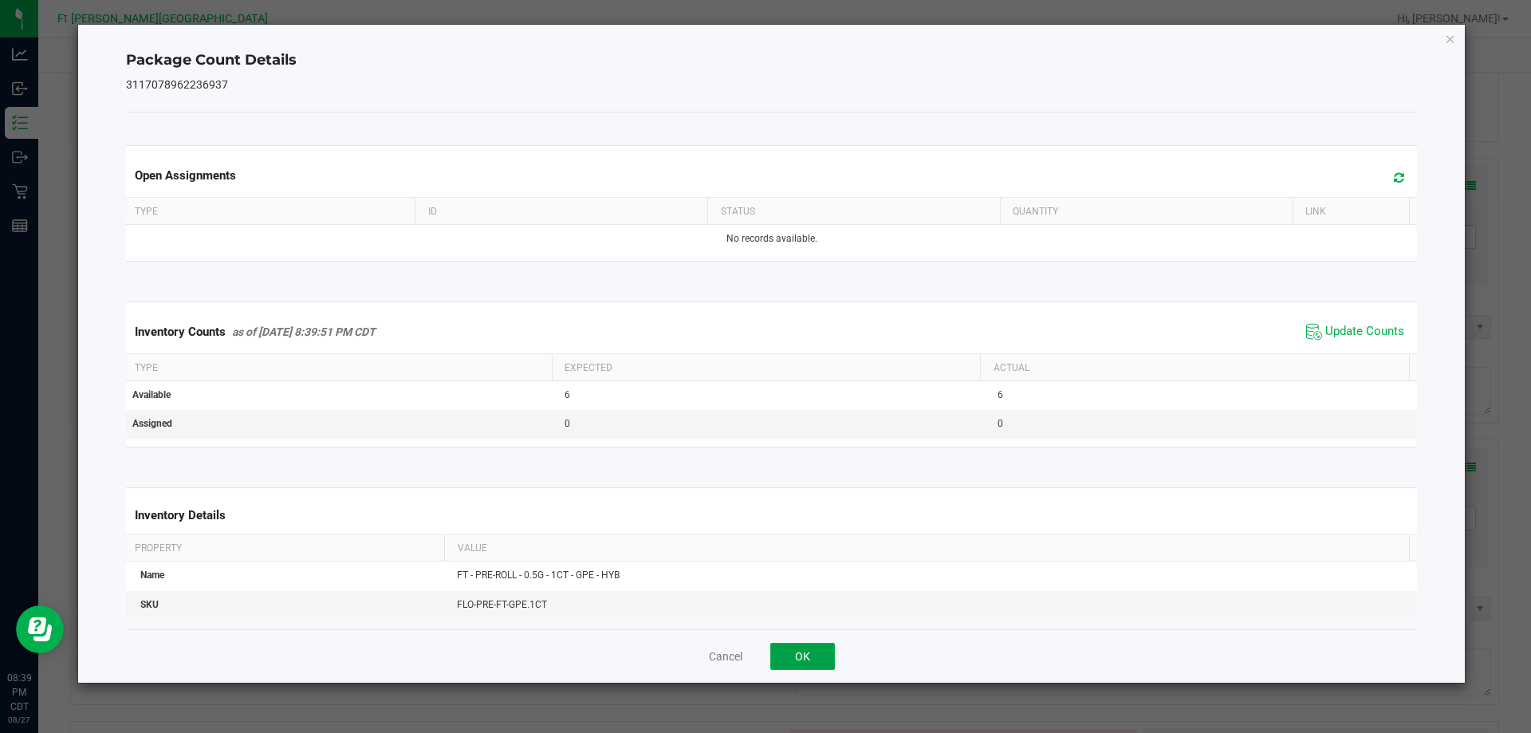
click at [812, 651] on button "OK" at bounding box center [802, 656] width 65 height 27
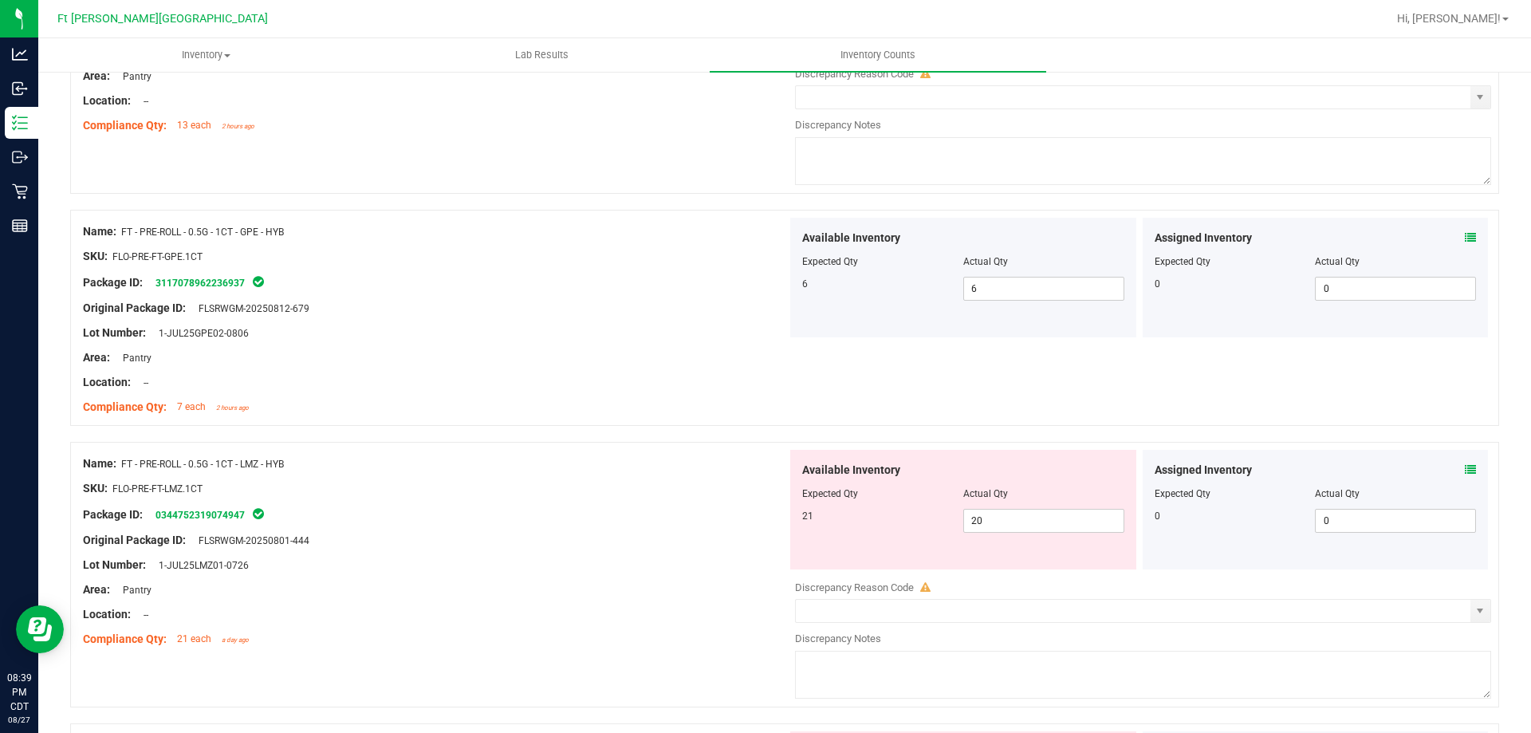
scroll to position [1196, 0]
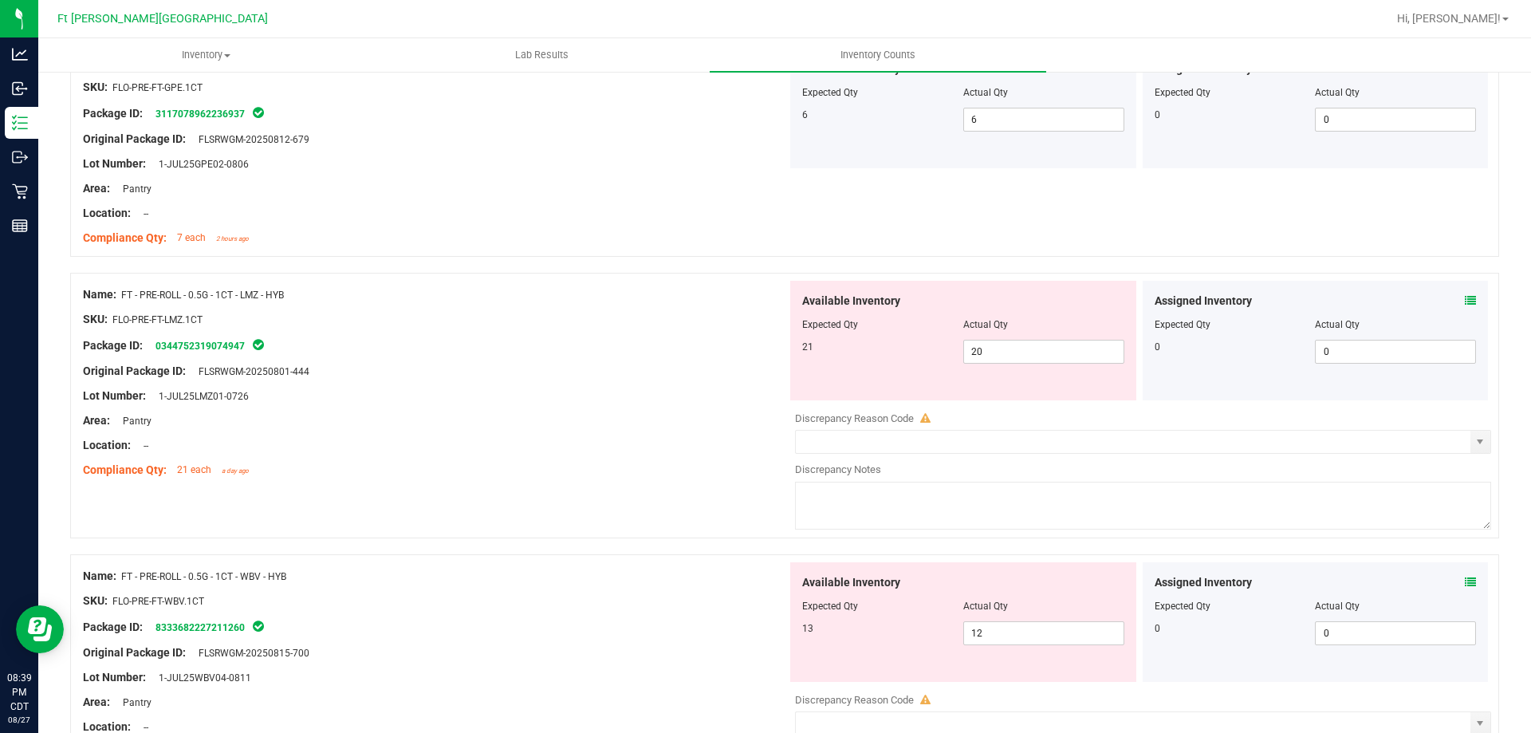
click at [1465, 297] on div "Assigned Inventory Expected Qty Actual Qty 0 0 0" at bounding box center [1315, 341] width 346 height 120
click at [1465, 304] on icon at bounding box center [1470, 300] width 11 height 11
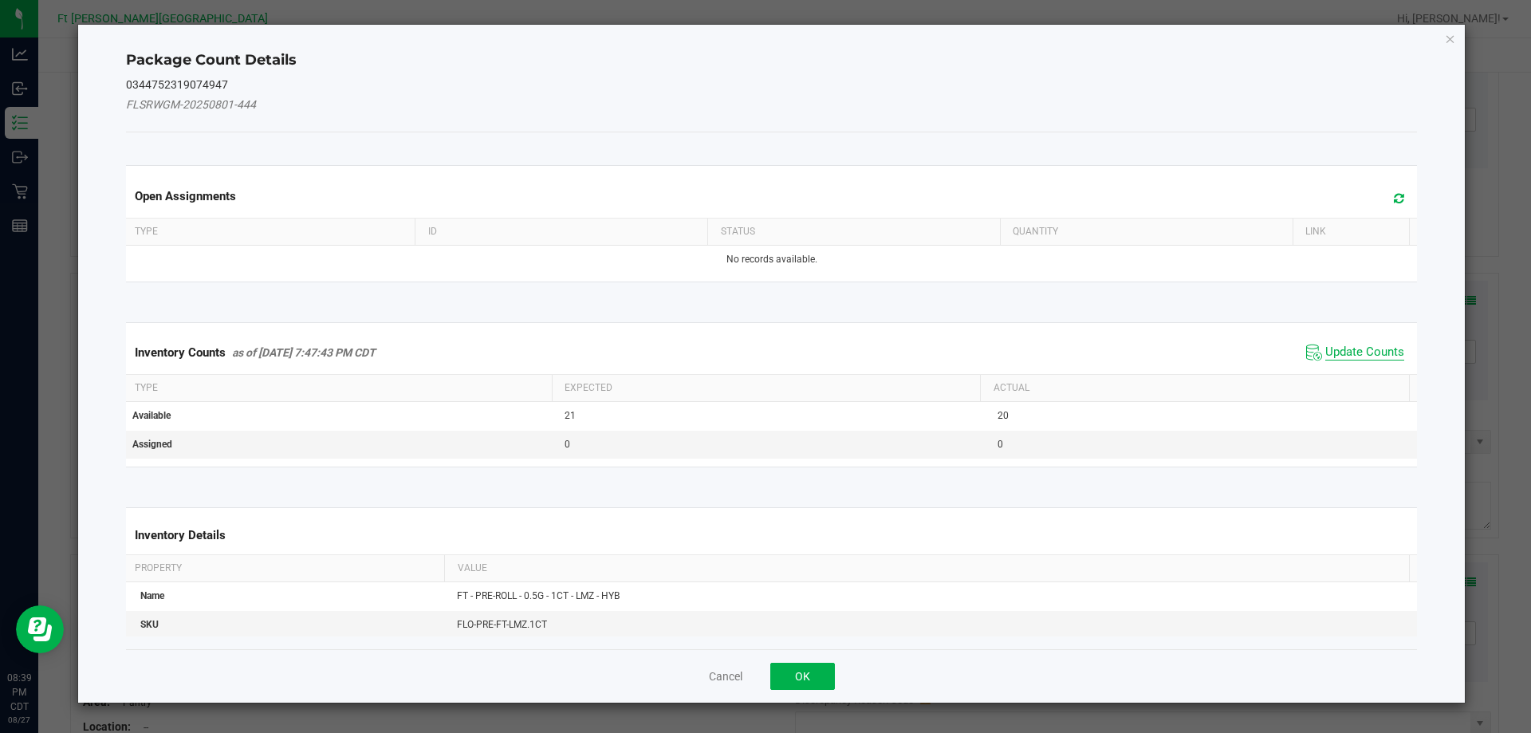
click at [1347, 349] on span "Update Counts" at bounding box center [1364, 352] width 79 height 16
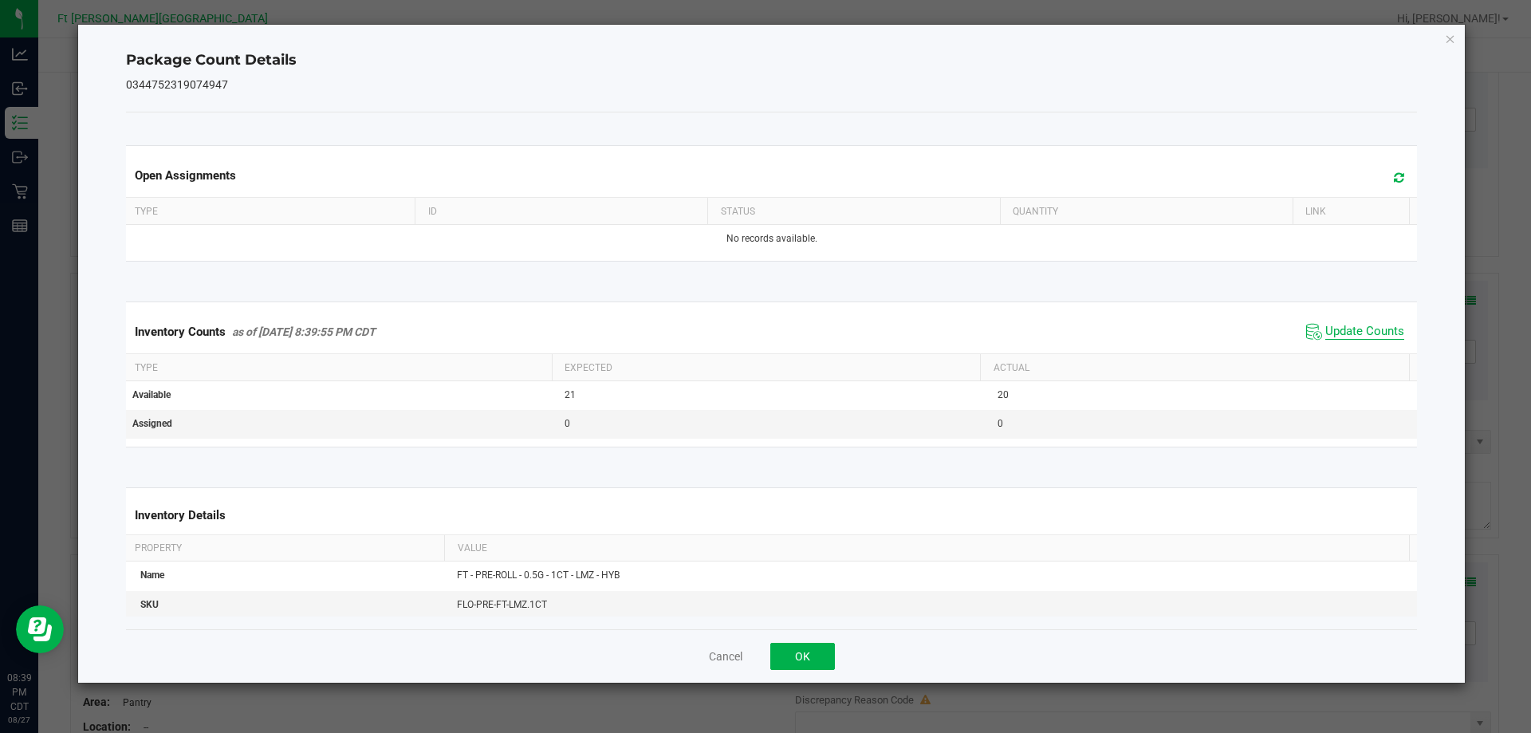
click at [1351, 329] on span "Update Counts" at bounding box center [1364, 332] width 79 height 16
click at [807, 648] on button "OK" at bounding box center [802, 656] width 65 height 27
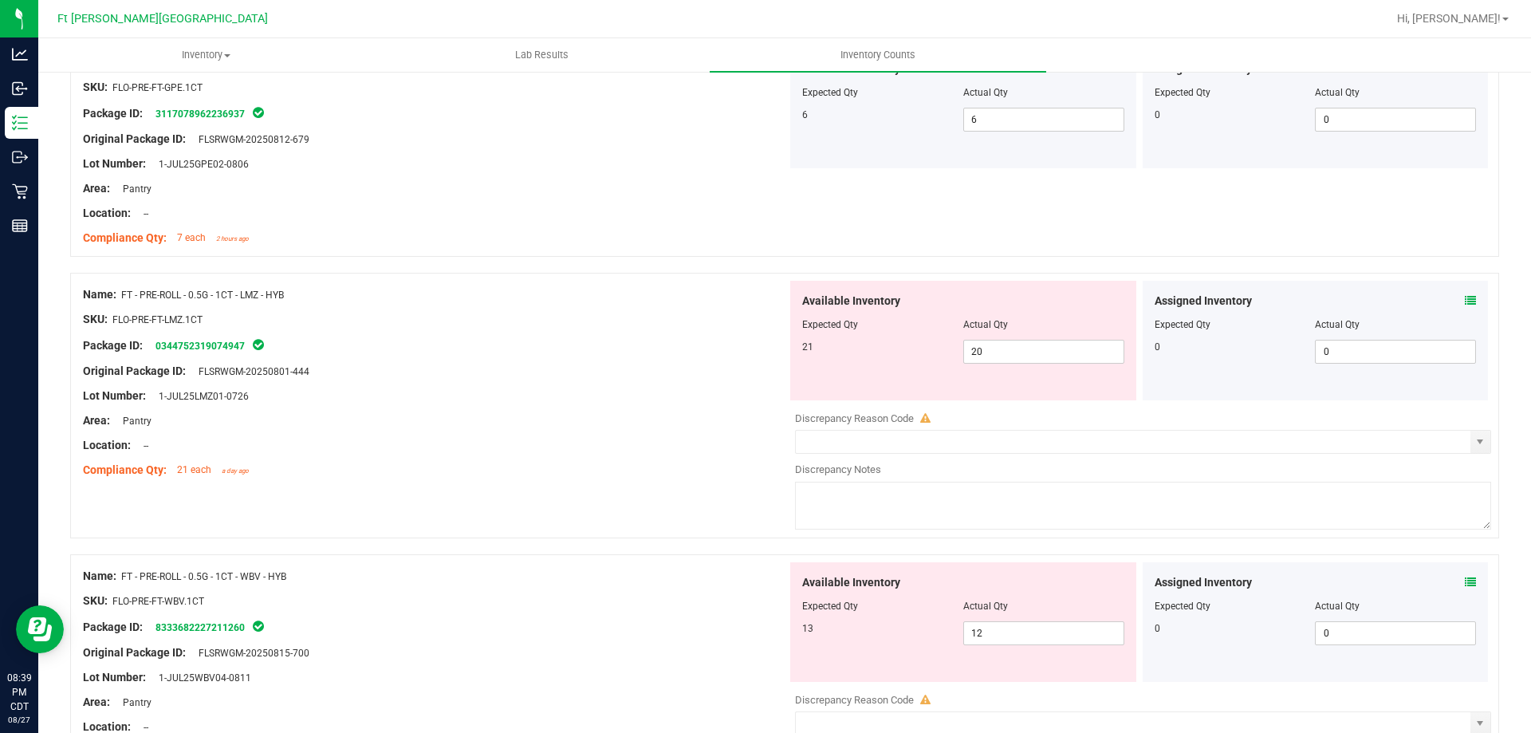
click at [1465, 584] on icon at bounding box center [1470, 581] width 11 height 11
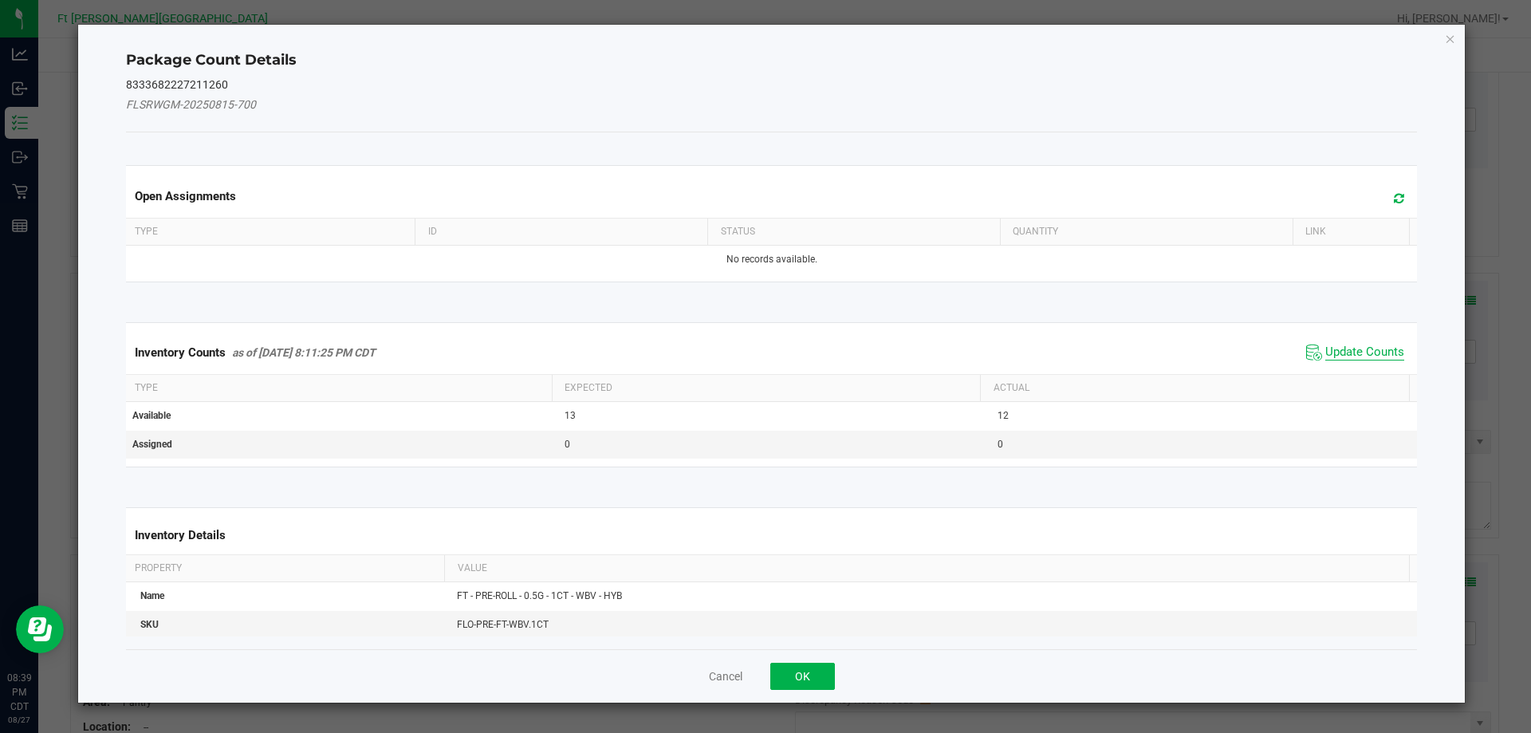
click at [1325, 350] on span "Update Counts" at bounding box center [1364, 352] width 79 height 16
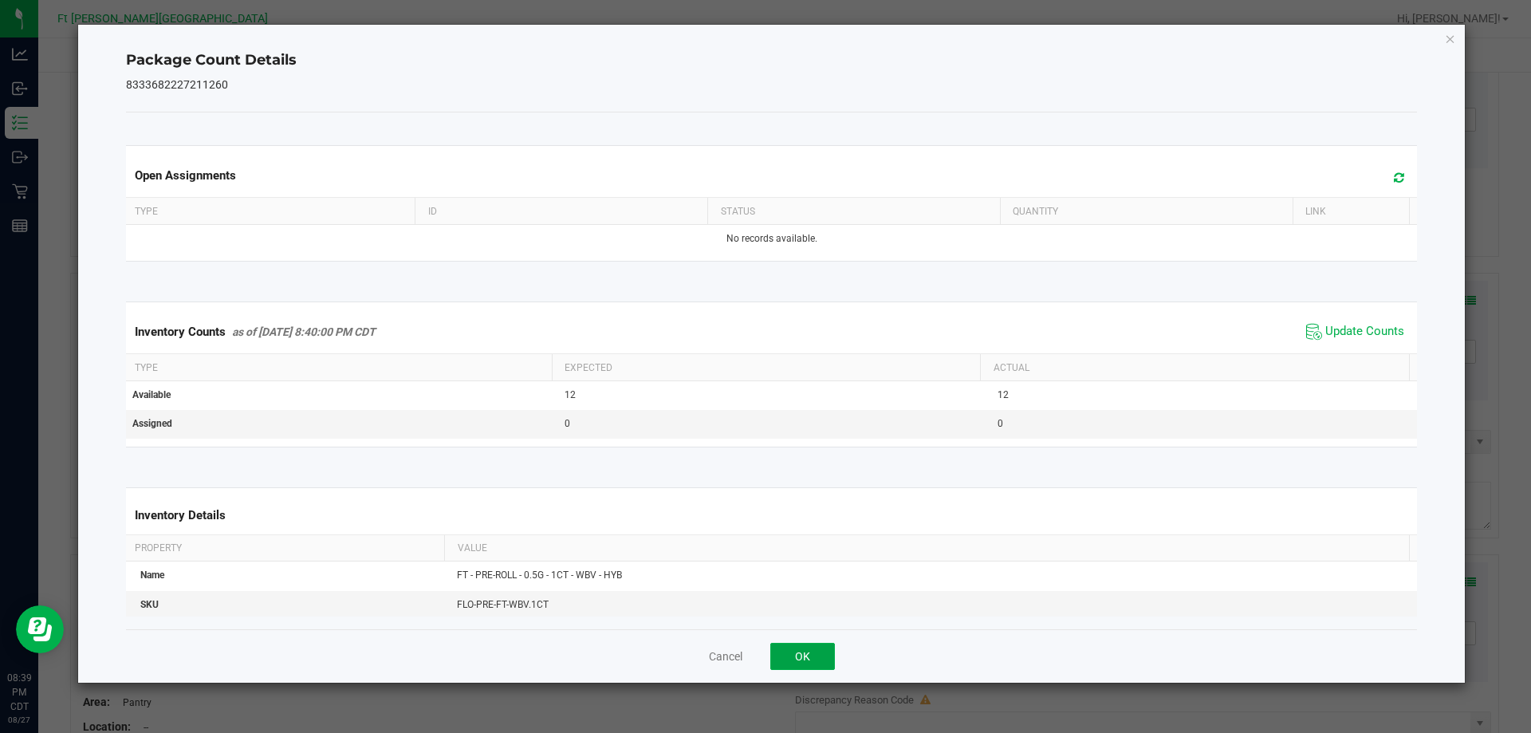
drag, startPoint x: 826, startPoint y: 658, endPoint x: 835, endPoint y: 648, distance: 13.0
click at [828, 655] on button "OK" at bounding box center [802, 656] width 65 height 27
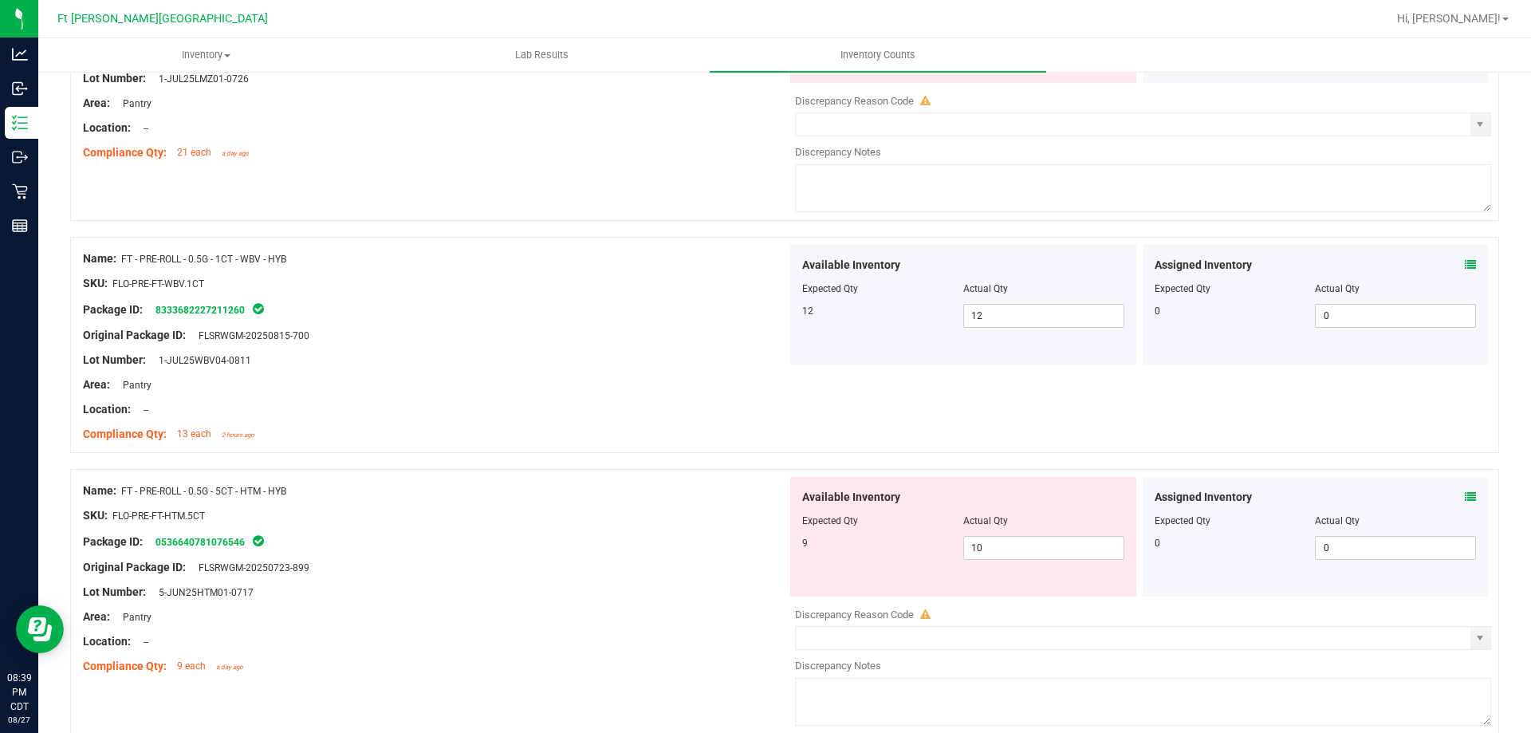
scroll to position [1515, 0]
click at [1465, 494] on icon at bounding box center [1470, 495] width 11 height 11
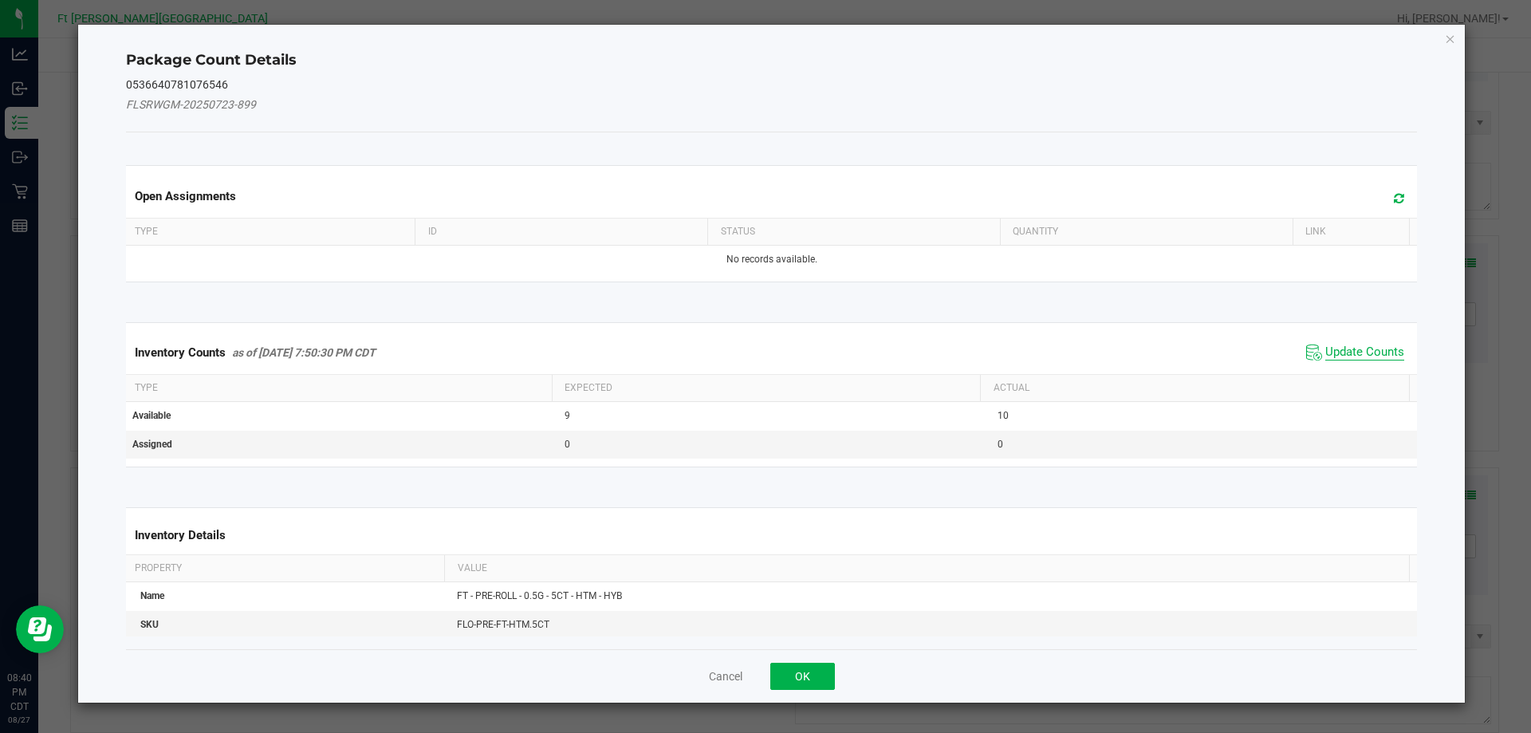
click at [1369, 352] on span "Update Counts" at bounding box center [1364, 352] width 79 height 16
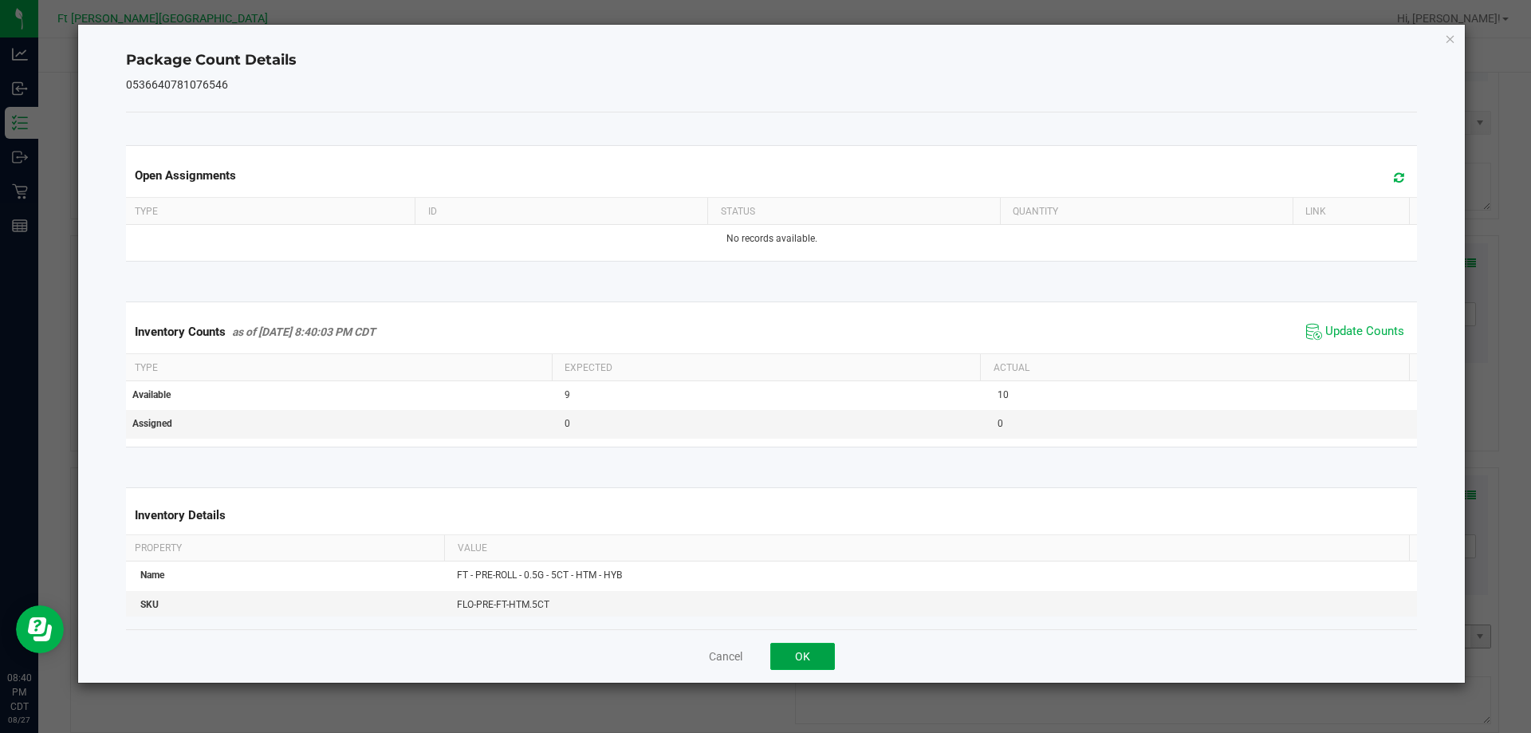
click at [808, 645] on button "OK" at bounding box center [802, 656] width 65 height 27
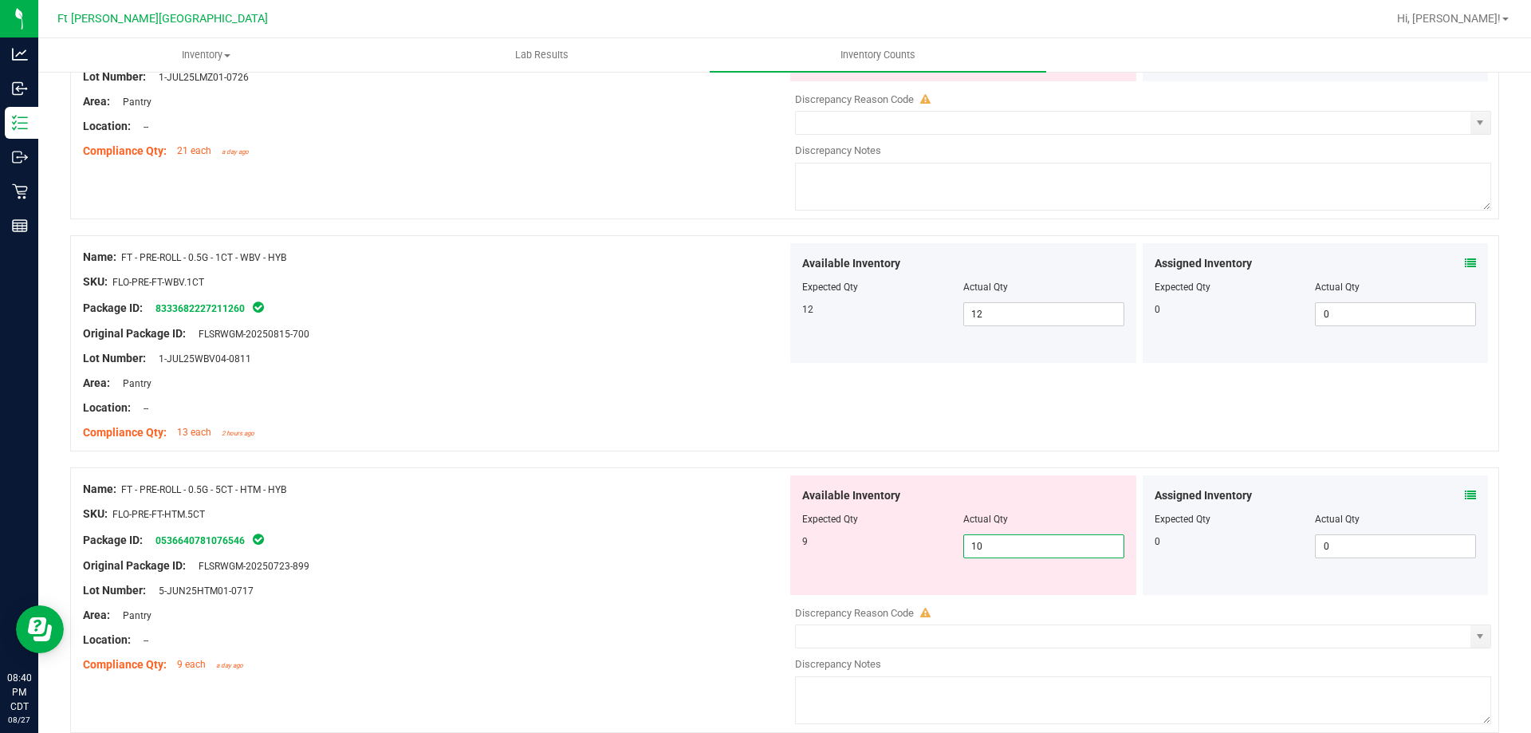
drag, startPoint x: 803, startPoint y: 524, endPoint x: 767, endPoint y: 524, distance: 35.9
click at [768, 524] on div "Name: FT - PRE-ROLL - 0.5G - 5CT - HTM - HYB SKU: FLO-PRE-FT-HTM.5CT Package ID…" at bounding box center [784, 599] width 1429 height 265
type input "9"
click at [712, 502] on div at bounding box center [435, 501] width 704 height 8
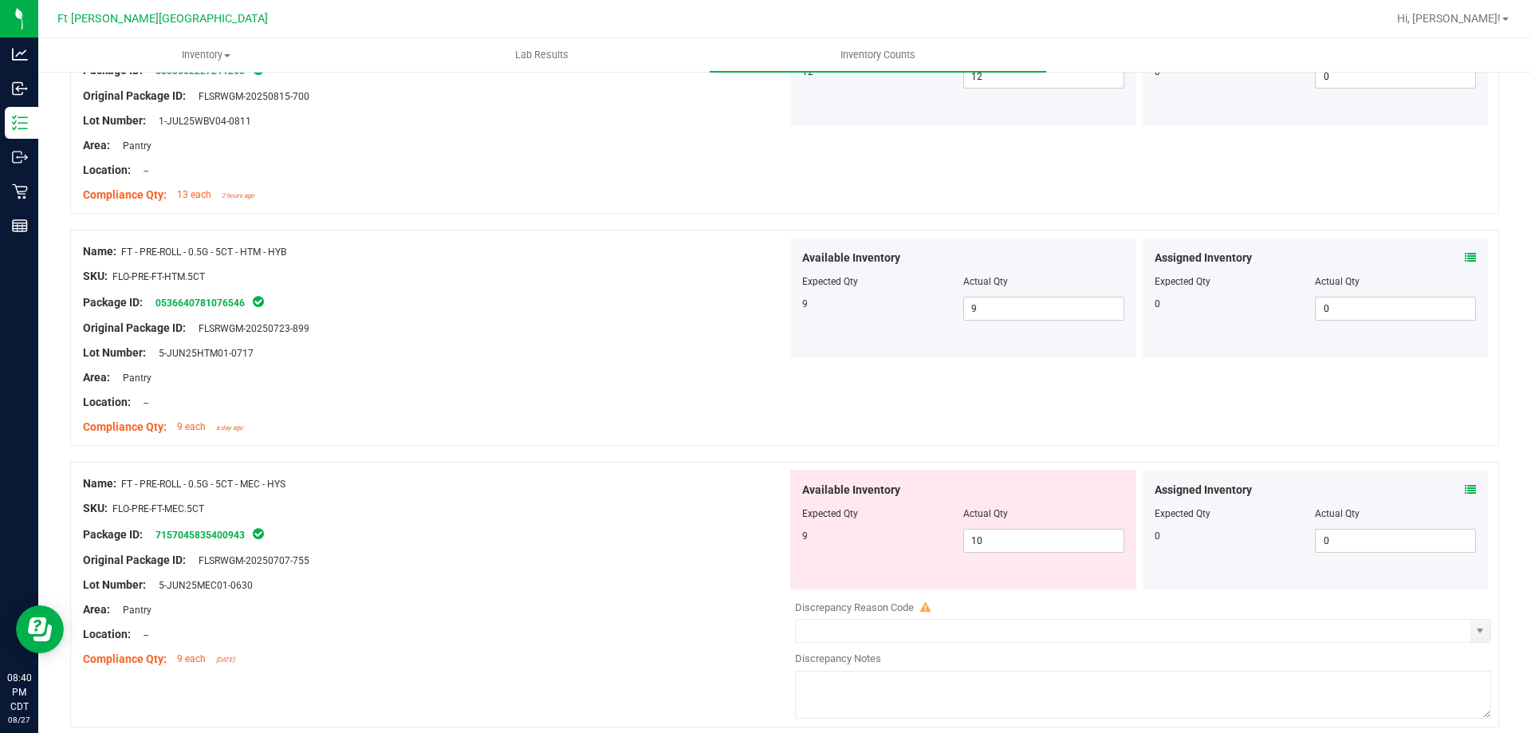
scroll to position [1754, 0]
click at [1464, 484] on div "Assigned Inventory Expected Qty Actual Qty 0 0 0" at bounding box center [1315, 528] width 346 height 120
click at [1465, 488] on icon at bounding box center [1470, 487] width 11 height 11
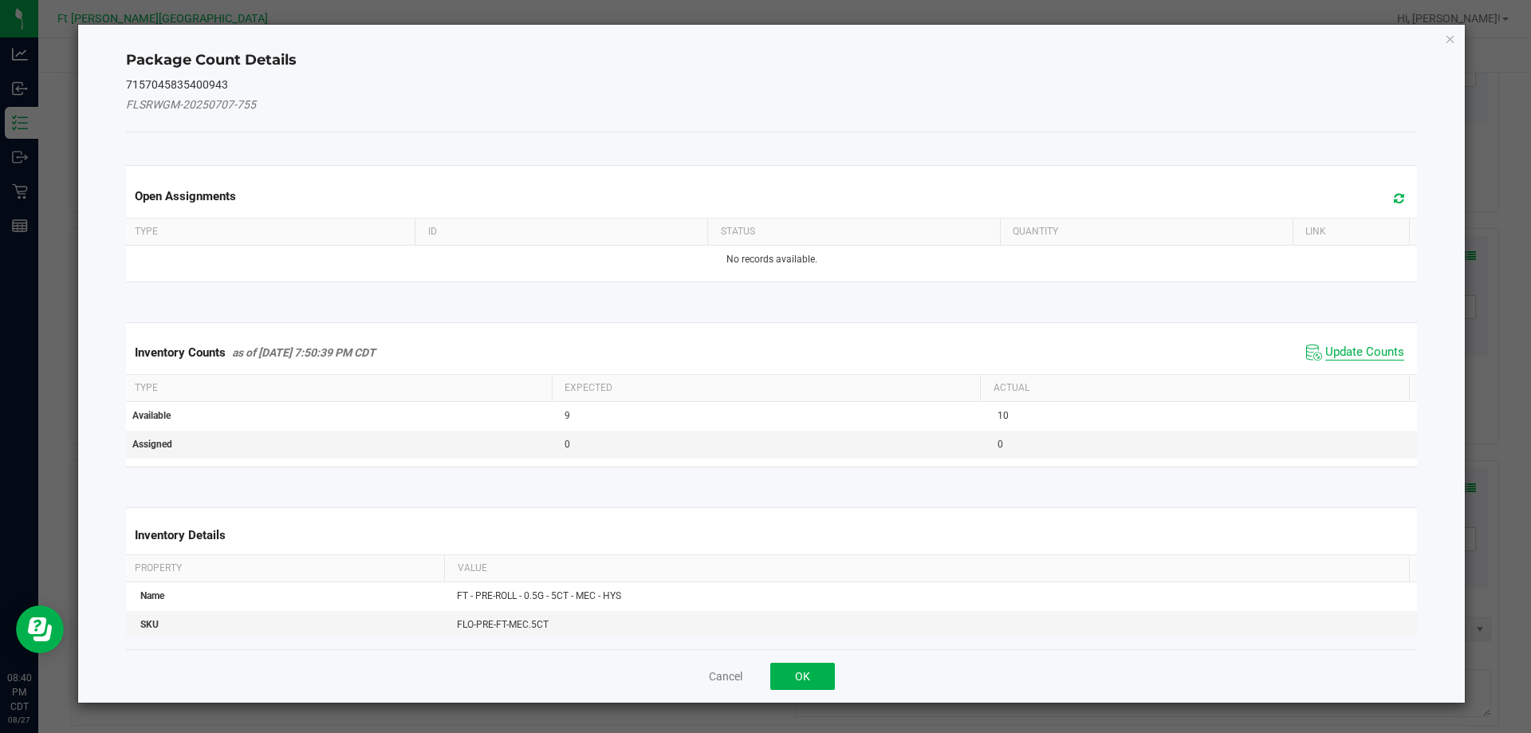
click at [1346, 355] on span "Update Counts" at bounding box center [1364, 352] width 79 height 16
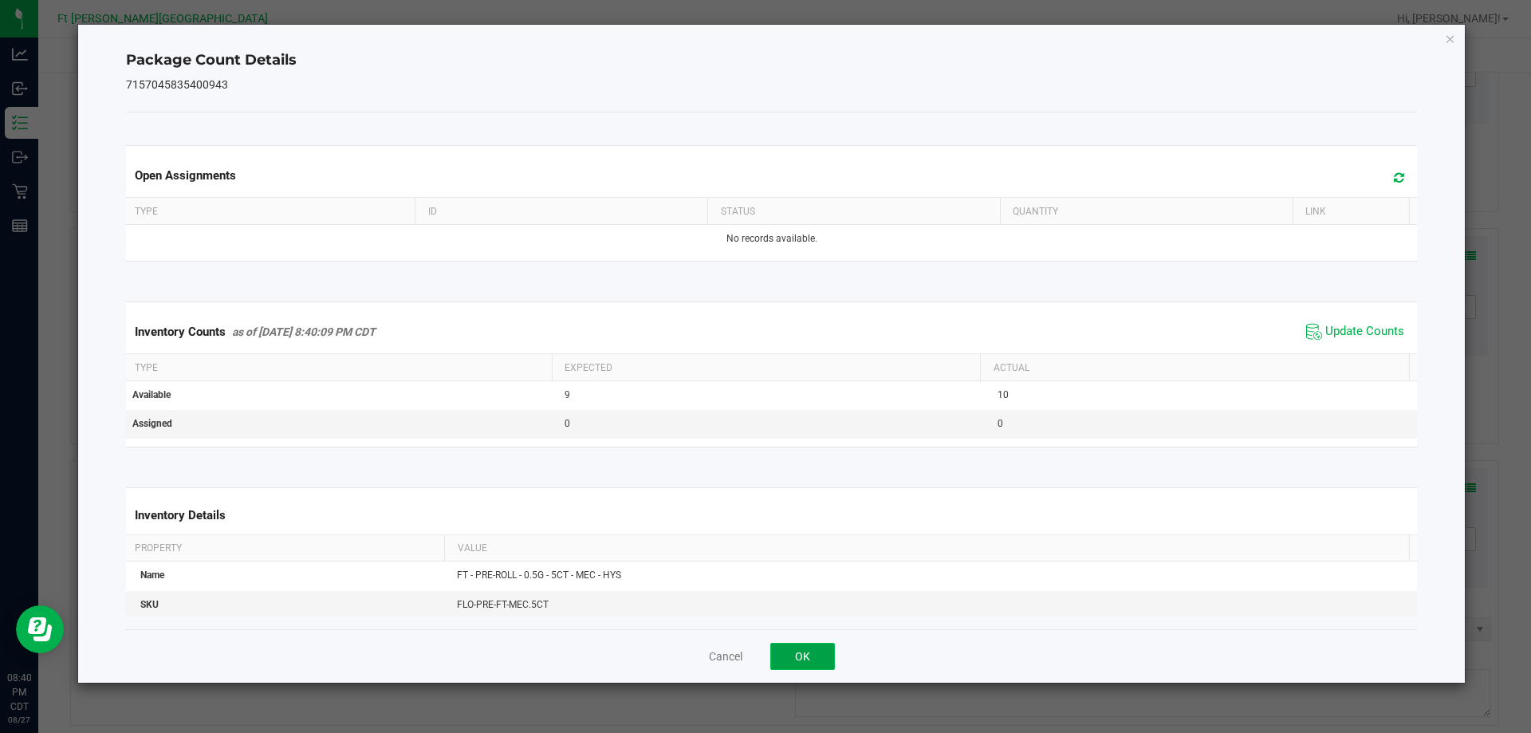
click at [805, 643] on button "OK" at bounding box center [802, 656] width 65 height 27
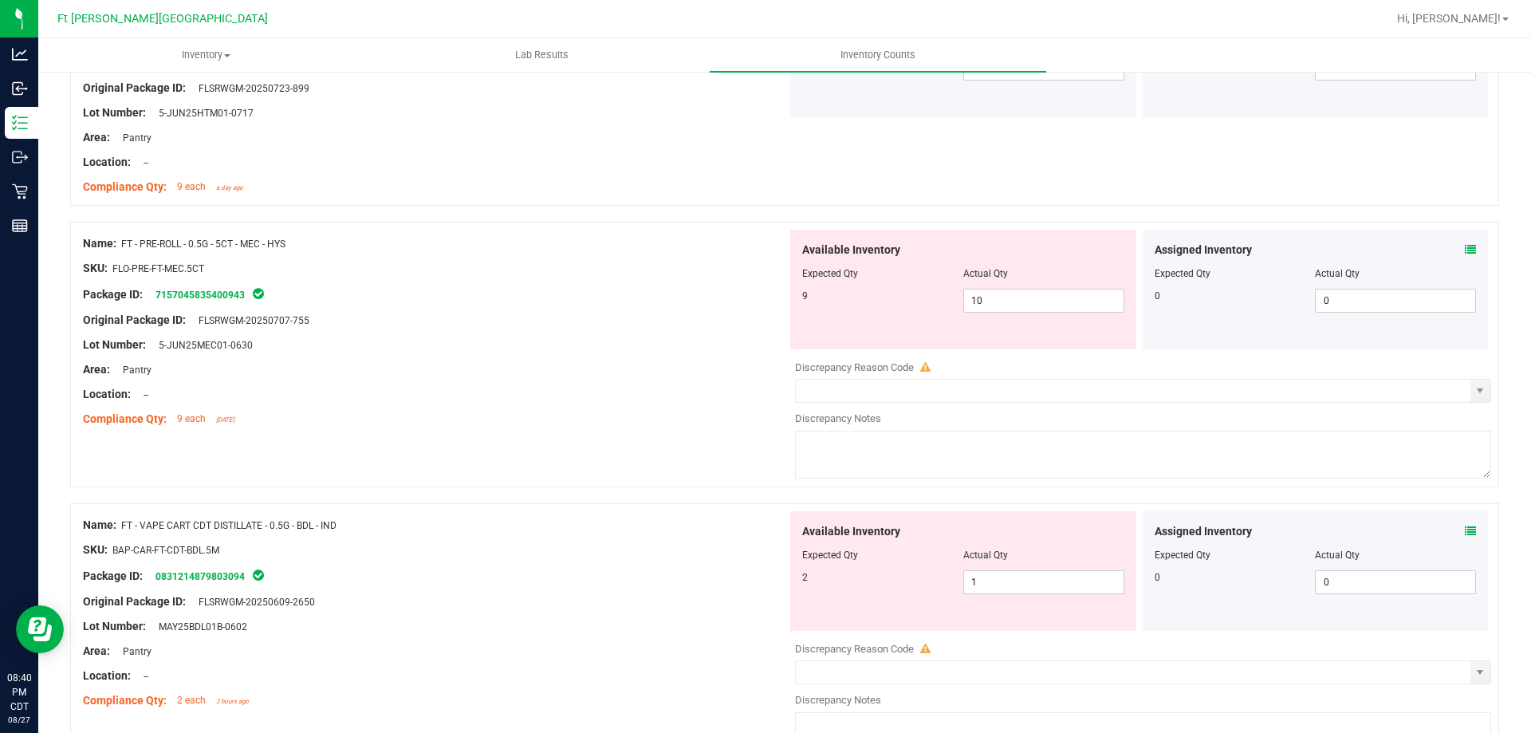
scroll to position [1993, 0]
drag, startPoint x: 984, startPoint y: 302, endPoint x: 943, endPoint y: 313, distance: 42.0
click at [943, 313] on div "Available Inventory Expected Qty Actual Qty 9 10 10" at bounding box center [963, 289] width 346 height 120
type input "9"
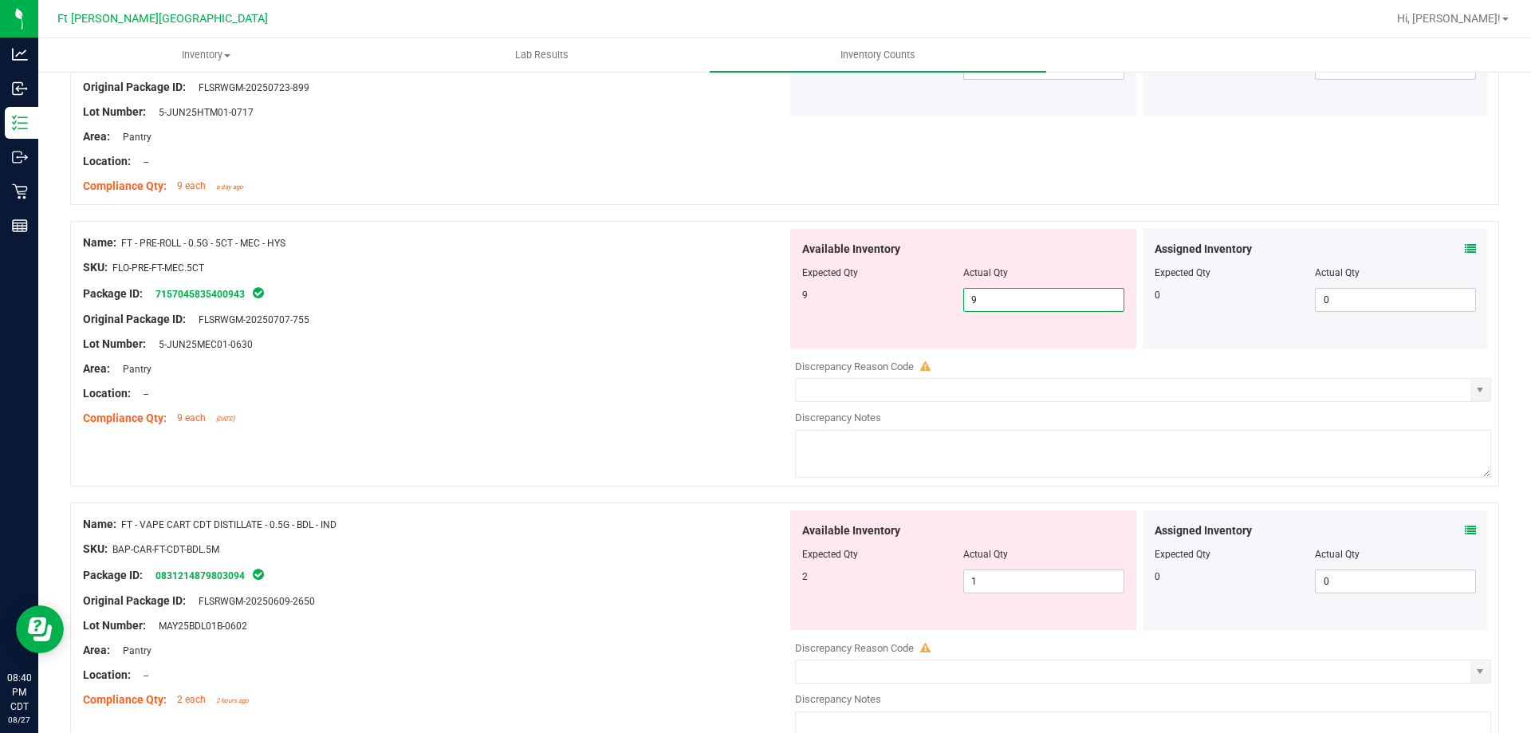
click at [771, 328] on div at bounding box center [435, 332] width 704 height 8
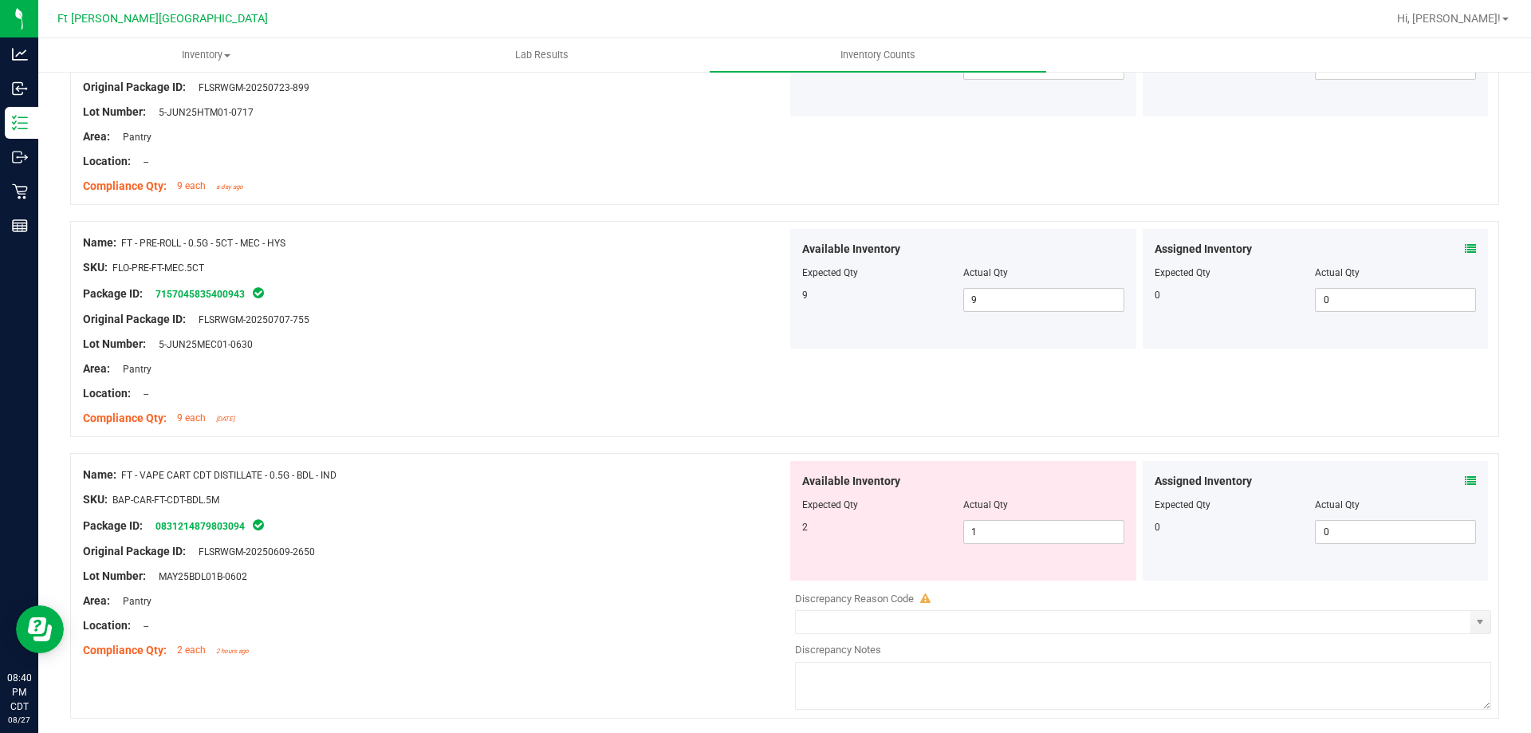
click at [1465, 484] on icon at bounding box center [1470, 480] width 11 height 11
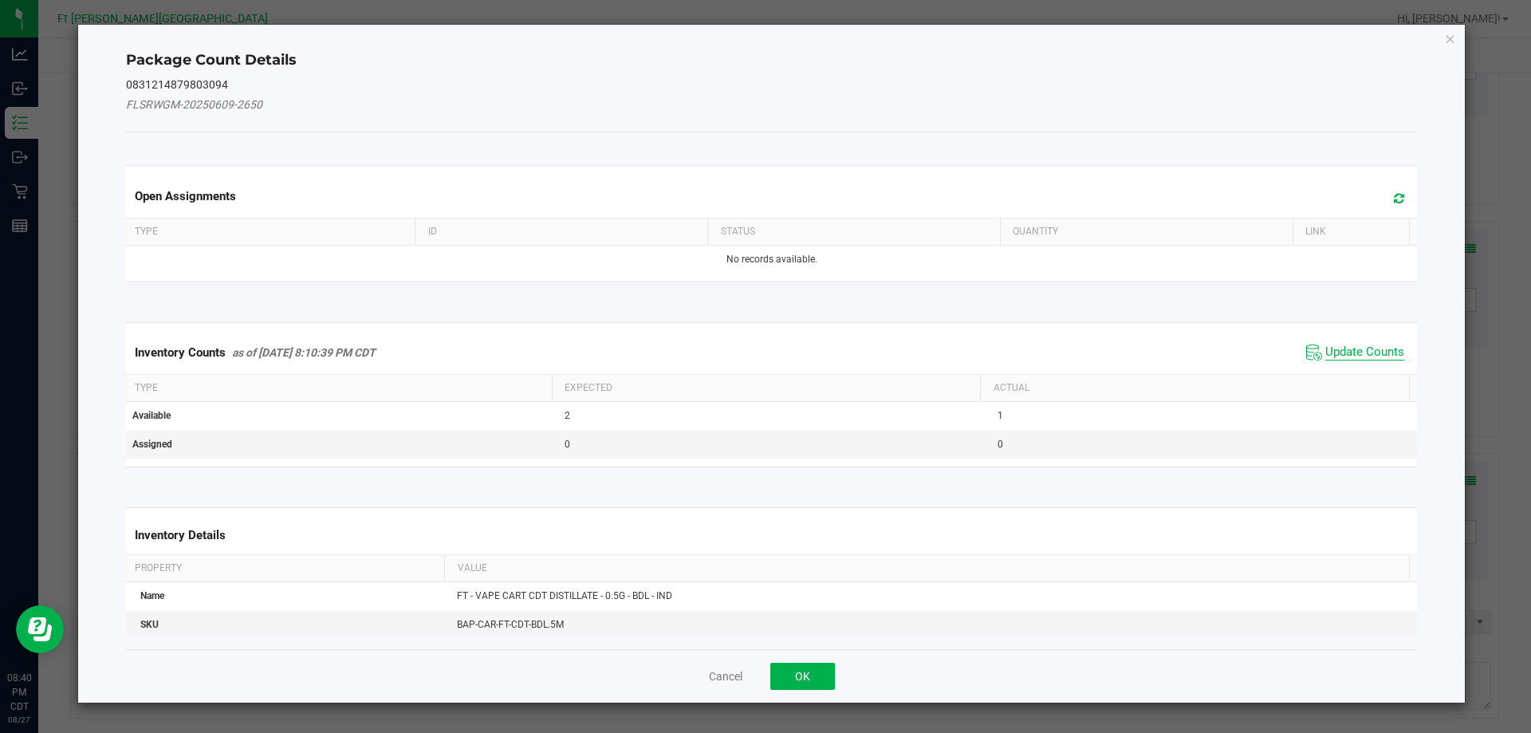
click at [1339, 353] on span "Update Counts" at bounding box center [1364, 352] width 79 height 16
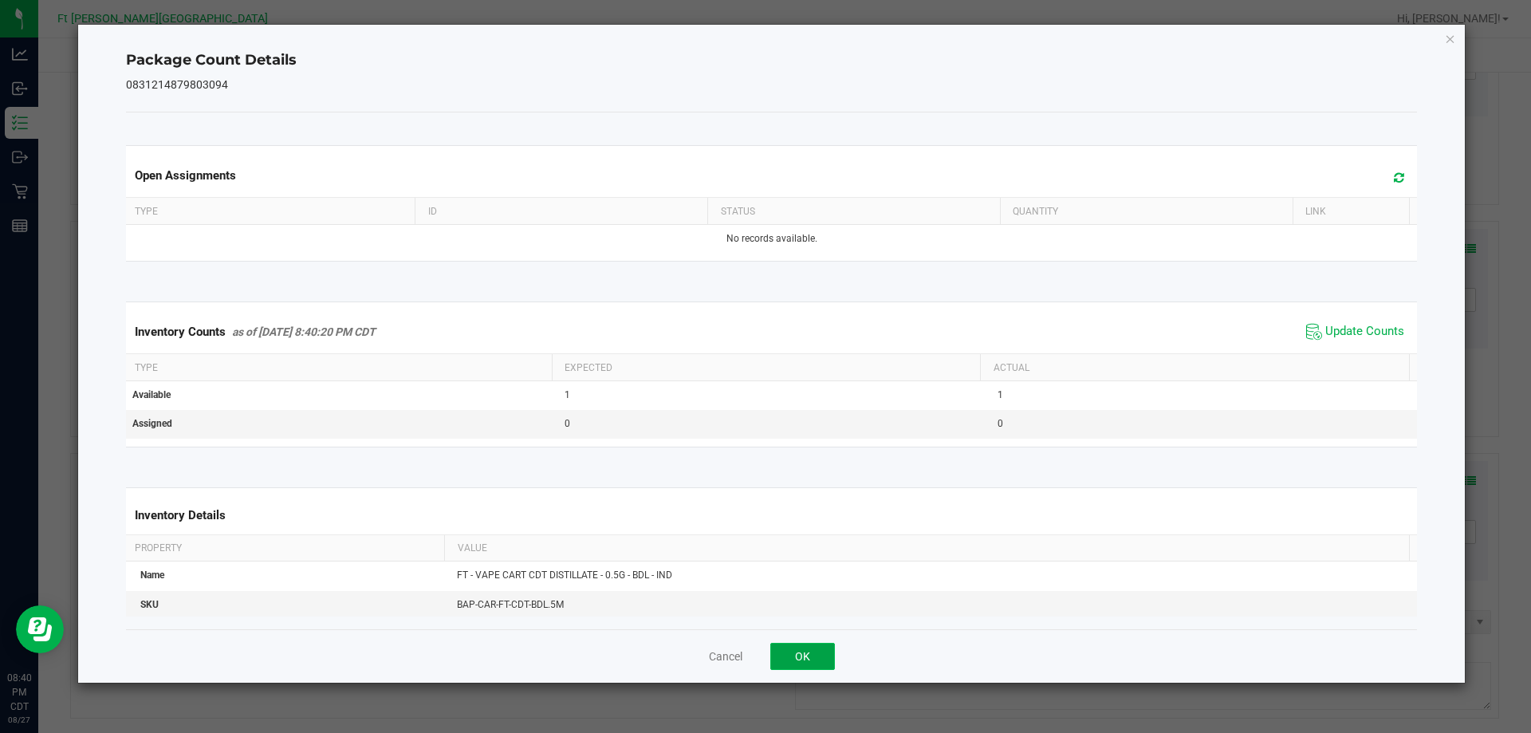
click at [817, 643] on button "OK" at bounding box center [802, 656] width 65 height 27
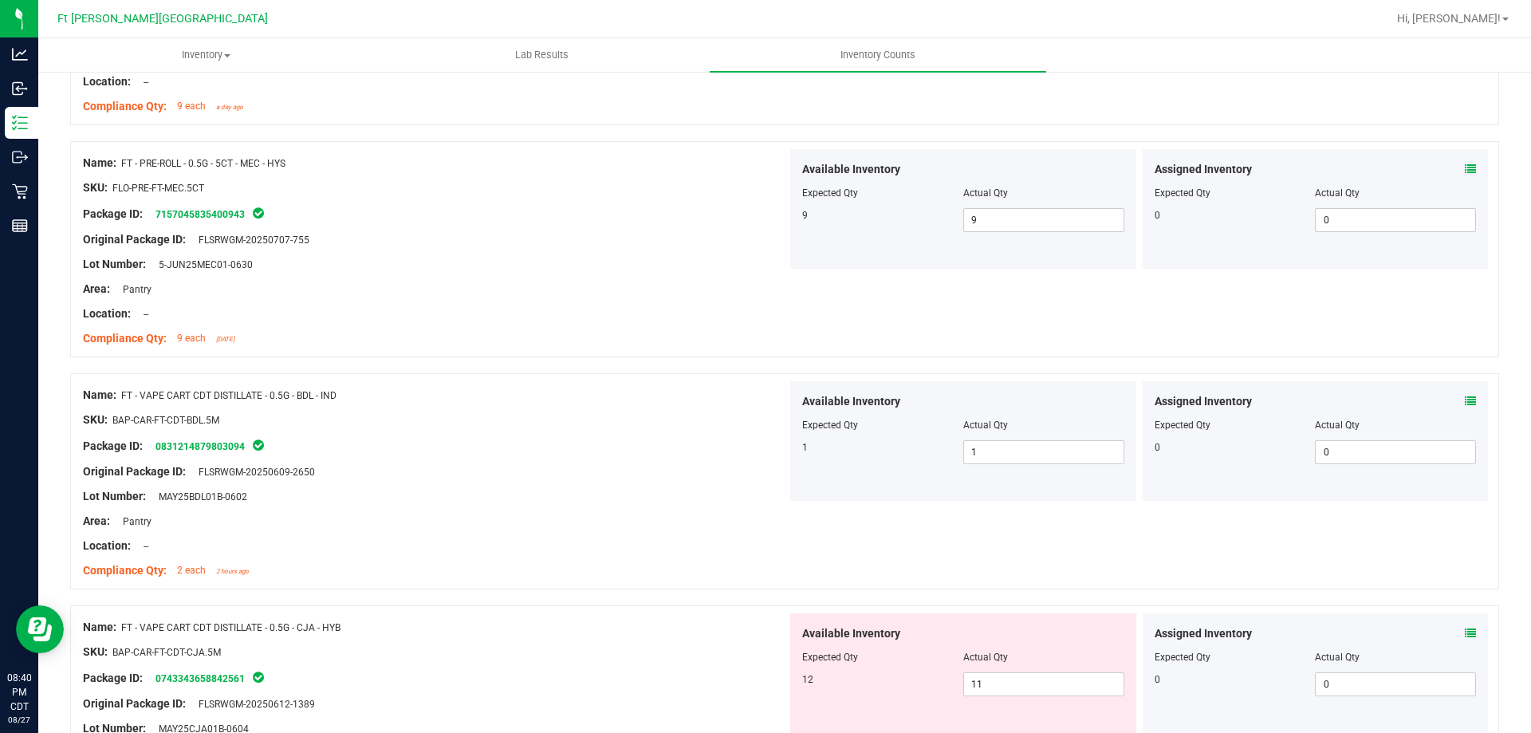
scroll to position [2232, 0]
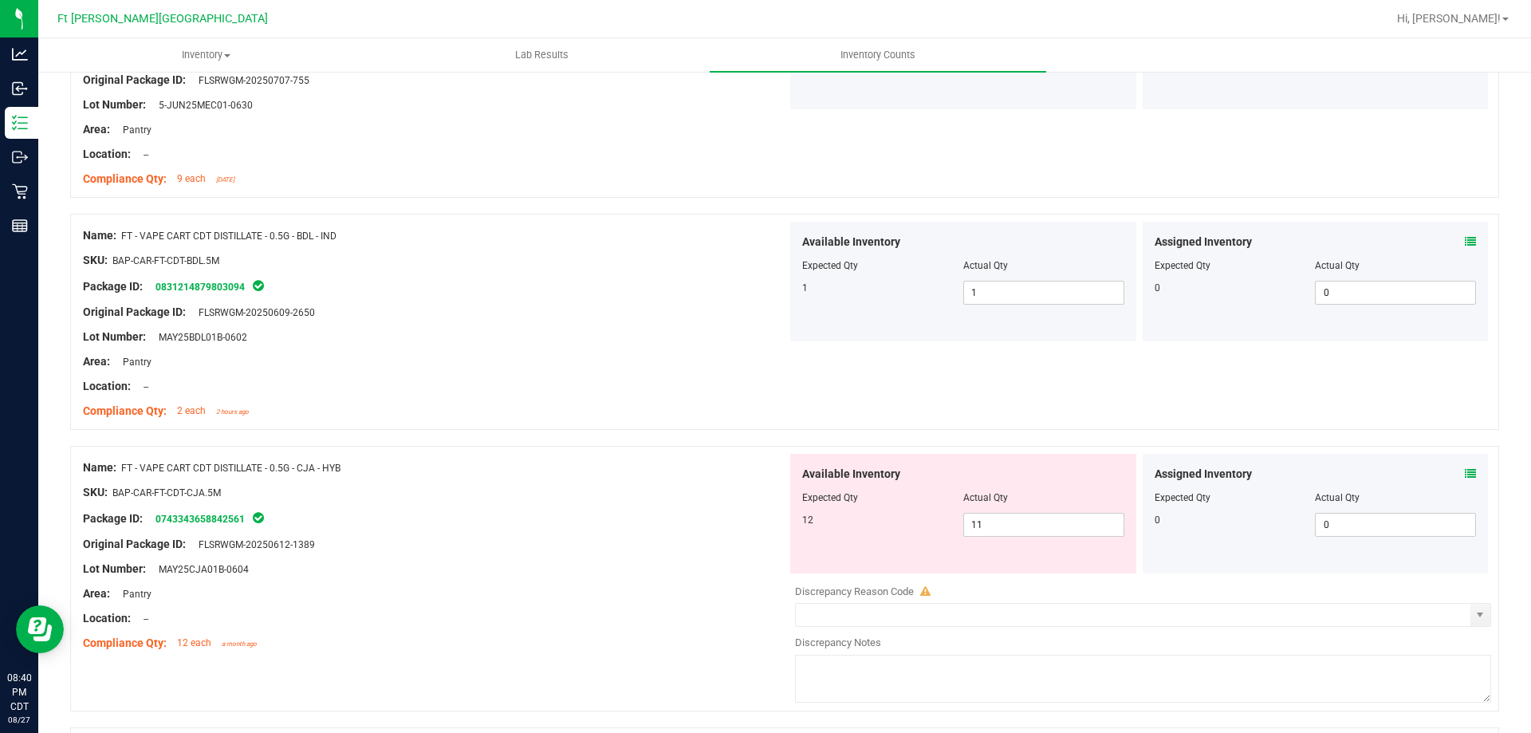
click at [1464, 473] on div "Assigned Inventory Expected Qty Actual Qty 0 0 0" at bounding box center [1315, 514] width 346 height 120
click at [1465, 472] on icon at bounding box center [1470, 473] width 11 height 11
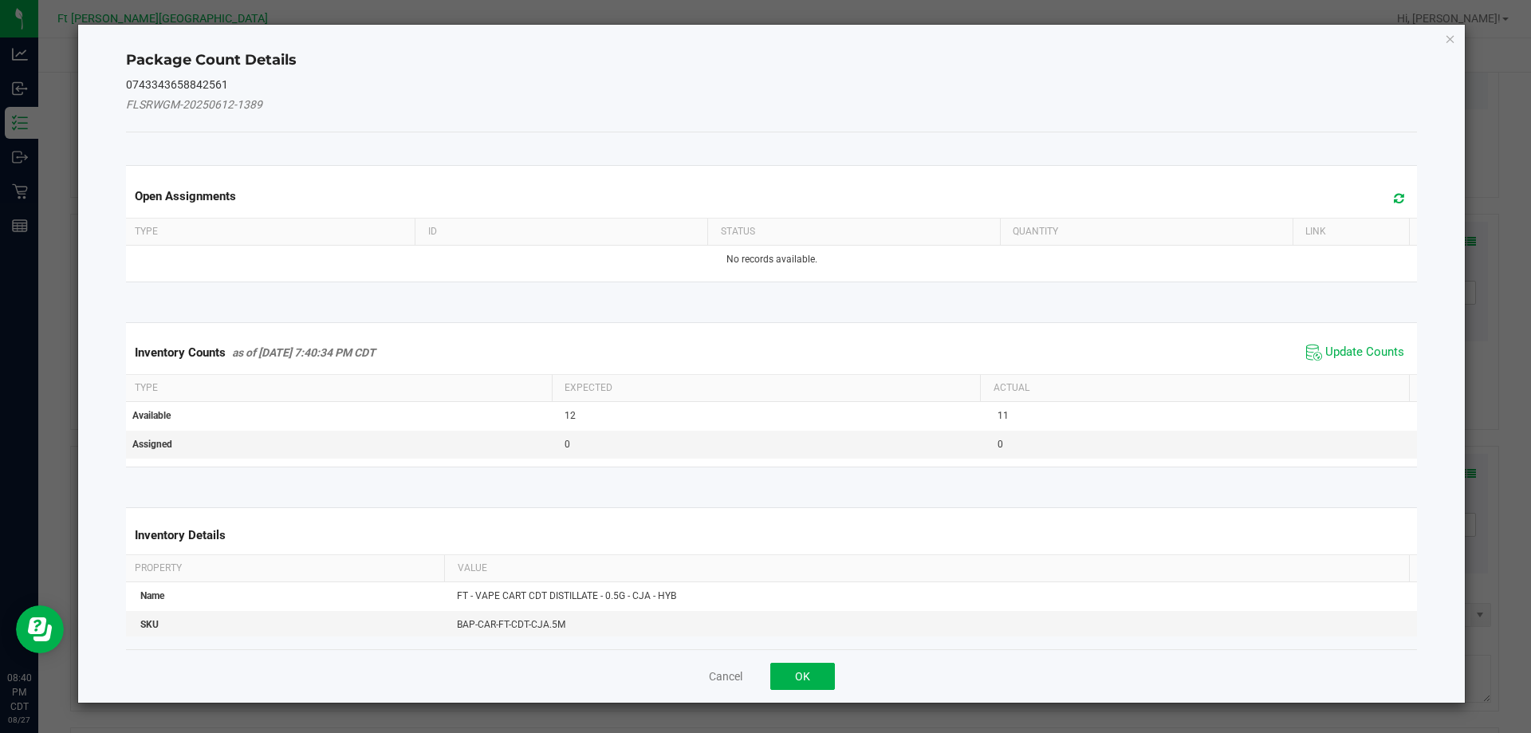
click at [1357, 340] on span "Update Counts" at bounding box center [1355, 352] width 106 height 24
click at [1355, 345] on div "Inventory Counts as of [DATE] 7:40:34 PM CDT Update Counts" at bounding box center [772, 351] width 1298 height 41
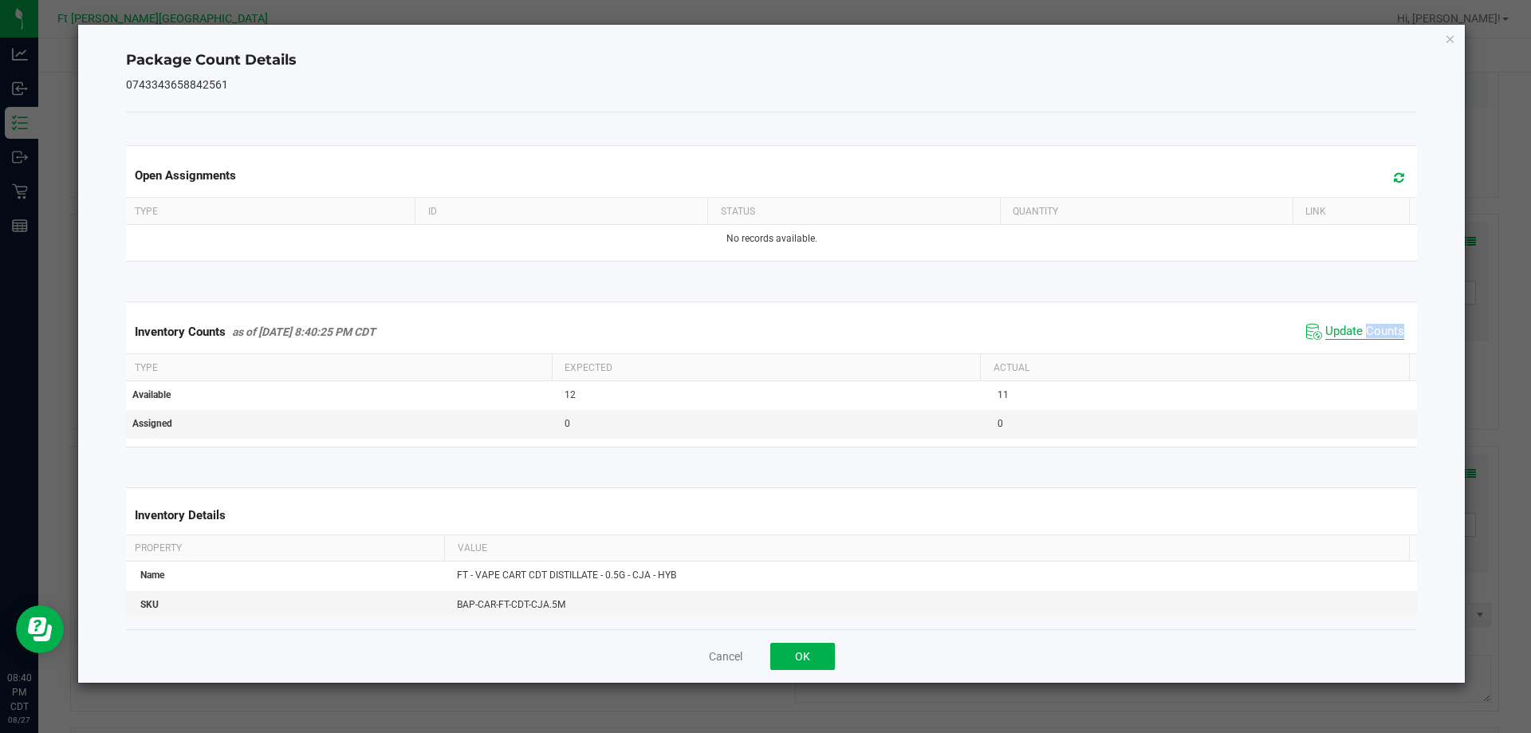
click at [1355, 345] on div "Inventory Counts as of [DATE] 8:40:25 PM CDT Update Counts" at bounding box center [772, 331] width 1298 height 43
click at [808, 643] on button "OK" at bounding box center [802, 656] width 65 height 27
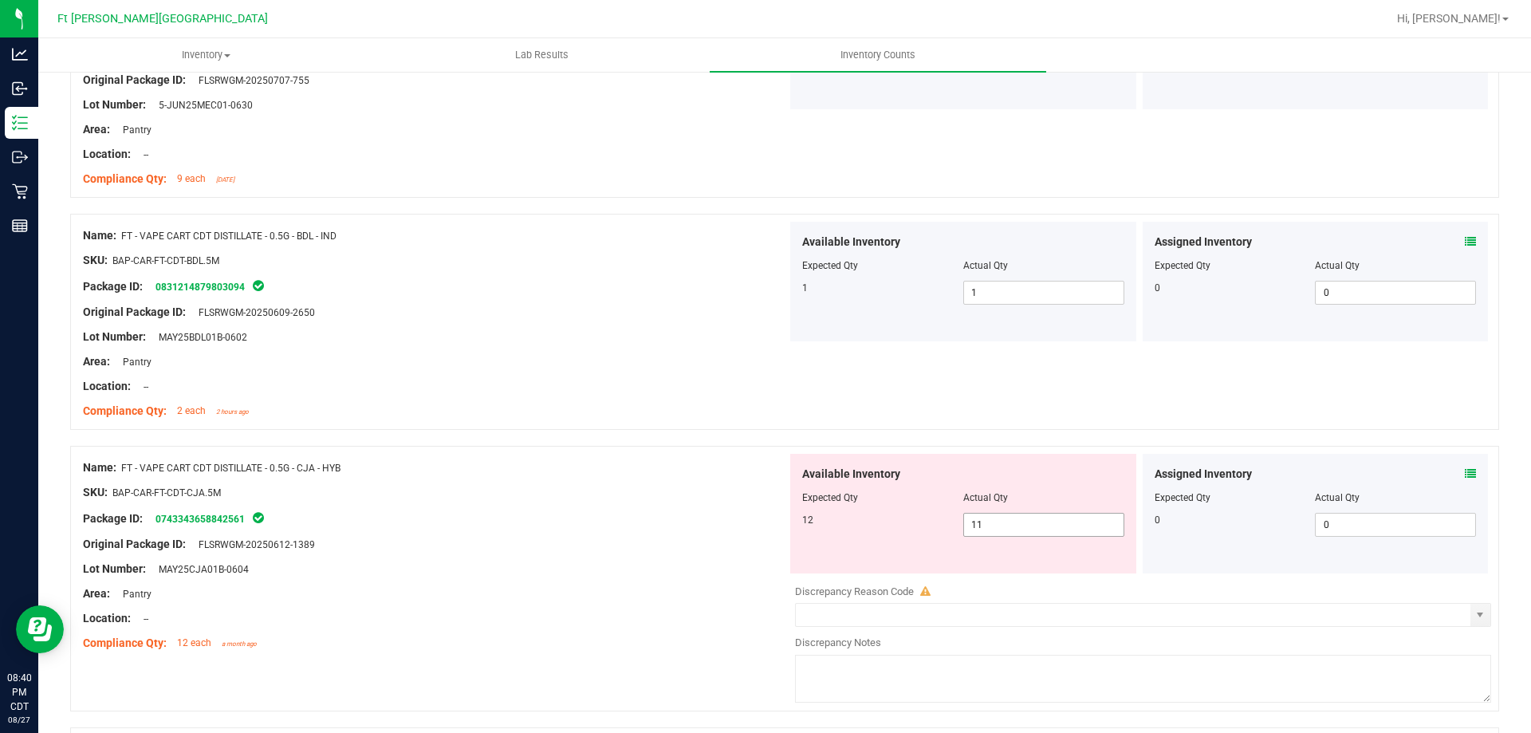
drag, startPoint x: 978, startPoint y: 522, endPoint x: 920, endPoint y: 525, distance: 58.2
click at [920, 525] on div "12 11 11" at bounding box center [963, 525] width 322 height 24
type input "12"
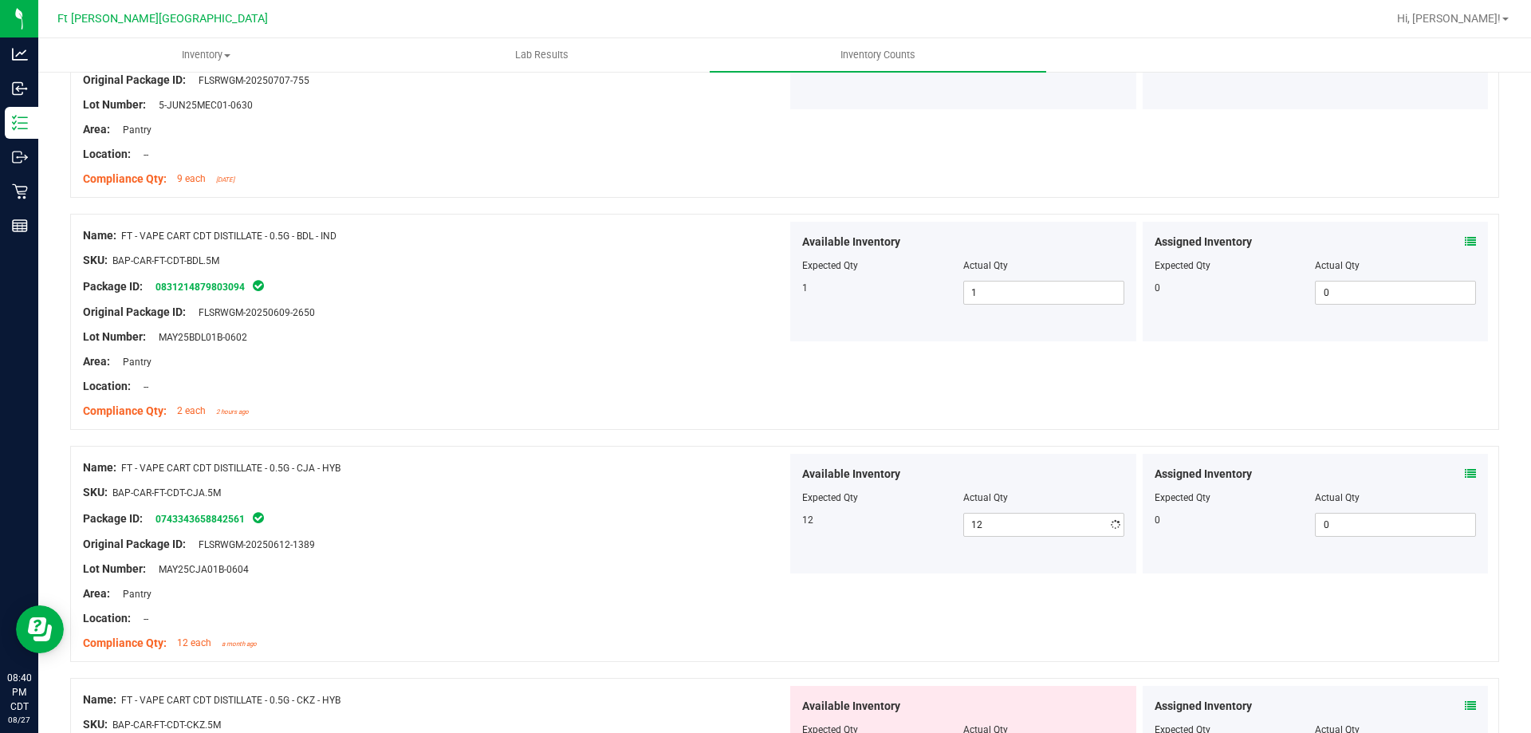
click at [663, 495] on div "SKU: BAP-CAR-FT-CDT-CJA.5M" at bounding box center [435, 492] width 704 height 17
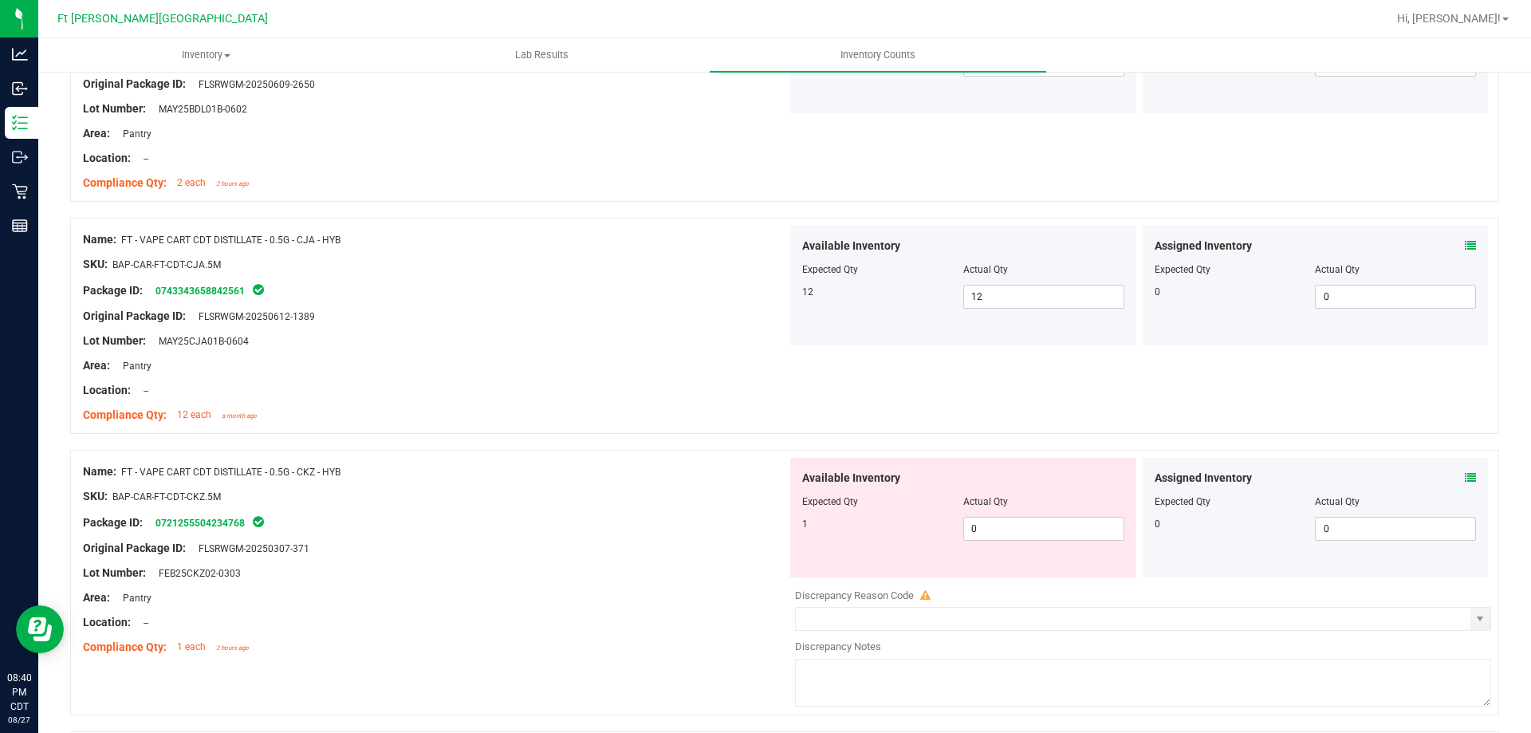
scroll to position [2551, 0]
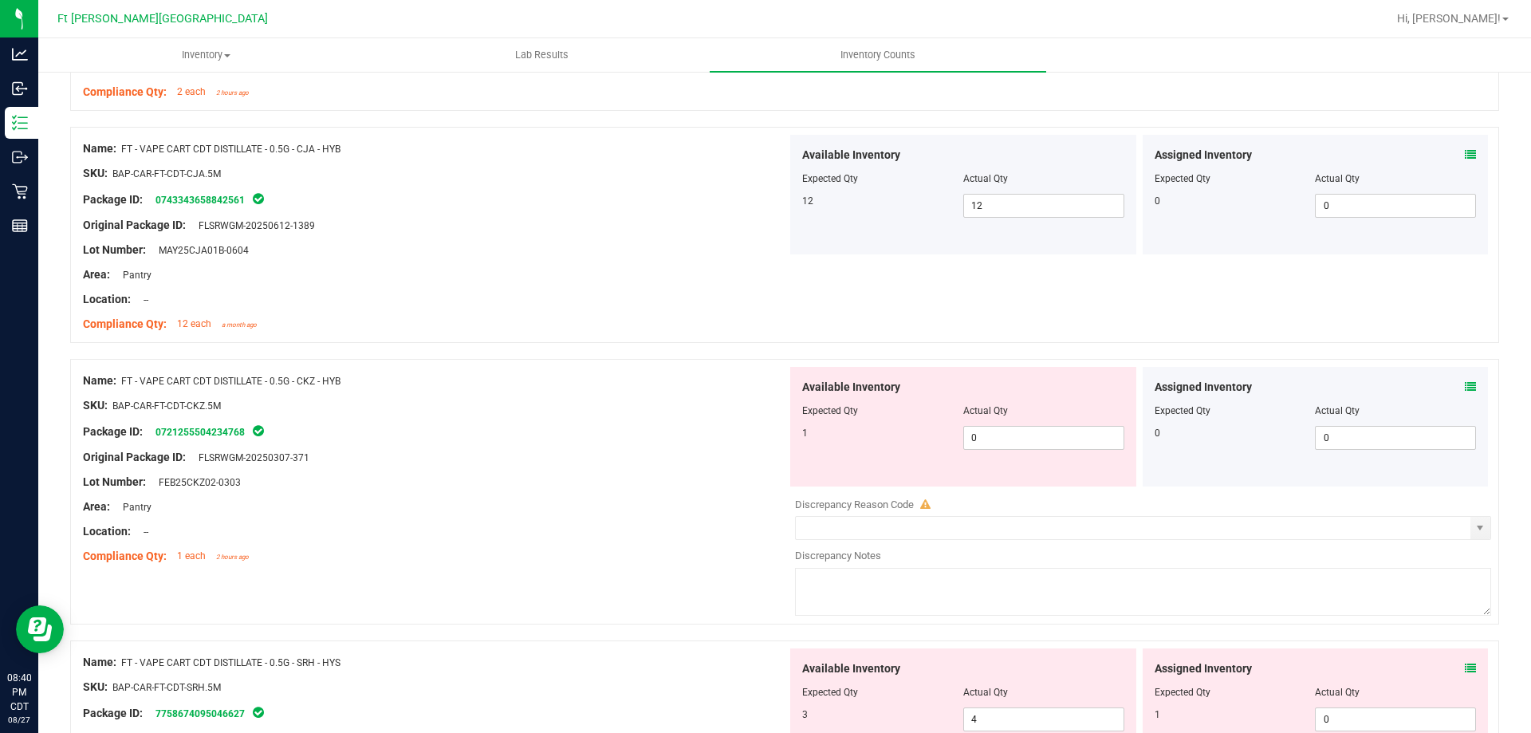
click at [1452, 389] on div "Assigned Inventory" at bounding box center [1315, 387] width 322 height 17
click at [1465, 388] on icon at bounding box center [1470, 386] width 11 height 11
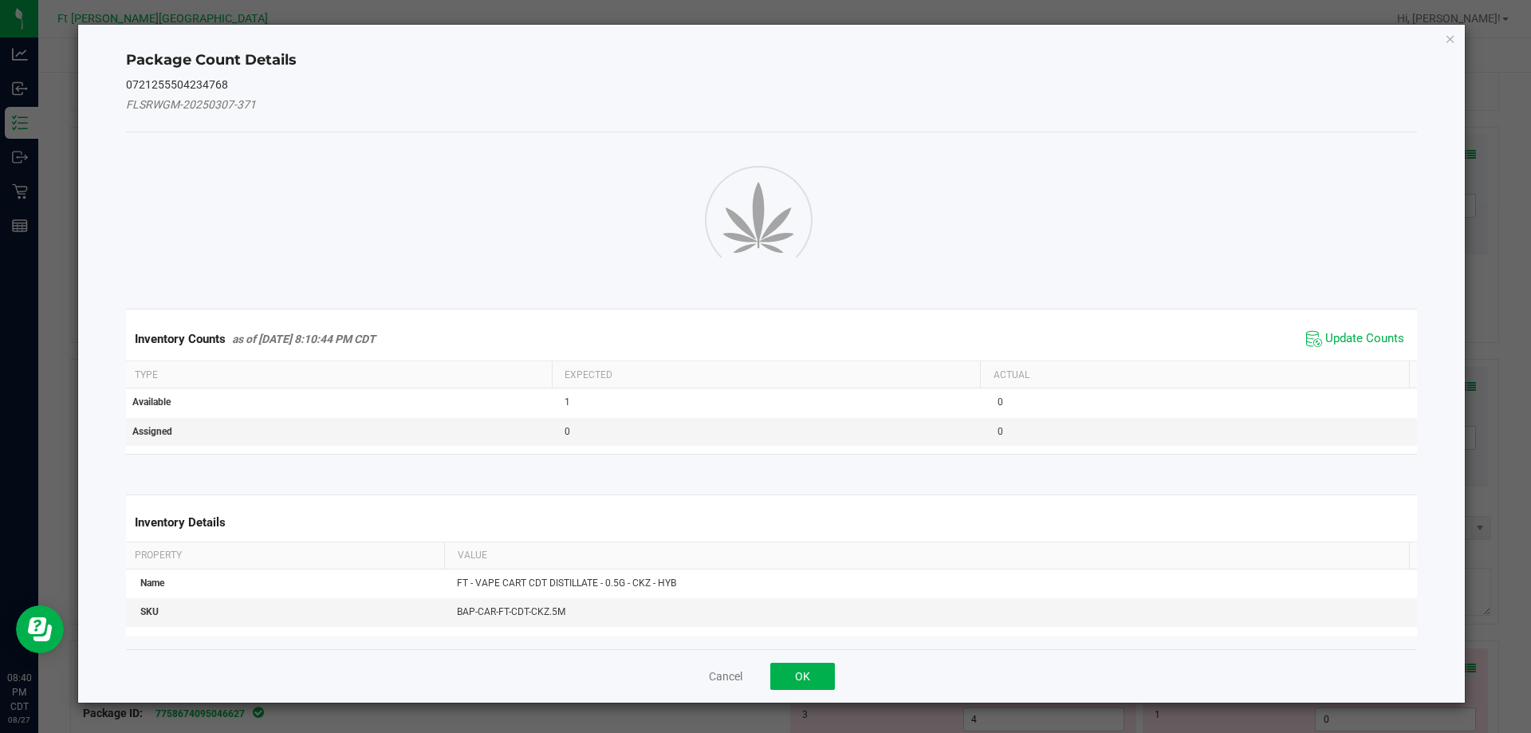
click at [1458, 387] on div "Package Count Details 0721255504234768 FLSRWGM-20250307-371 Inventory Counts as…" at bounding box center [771, 364] width 1387 height 678
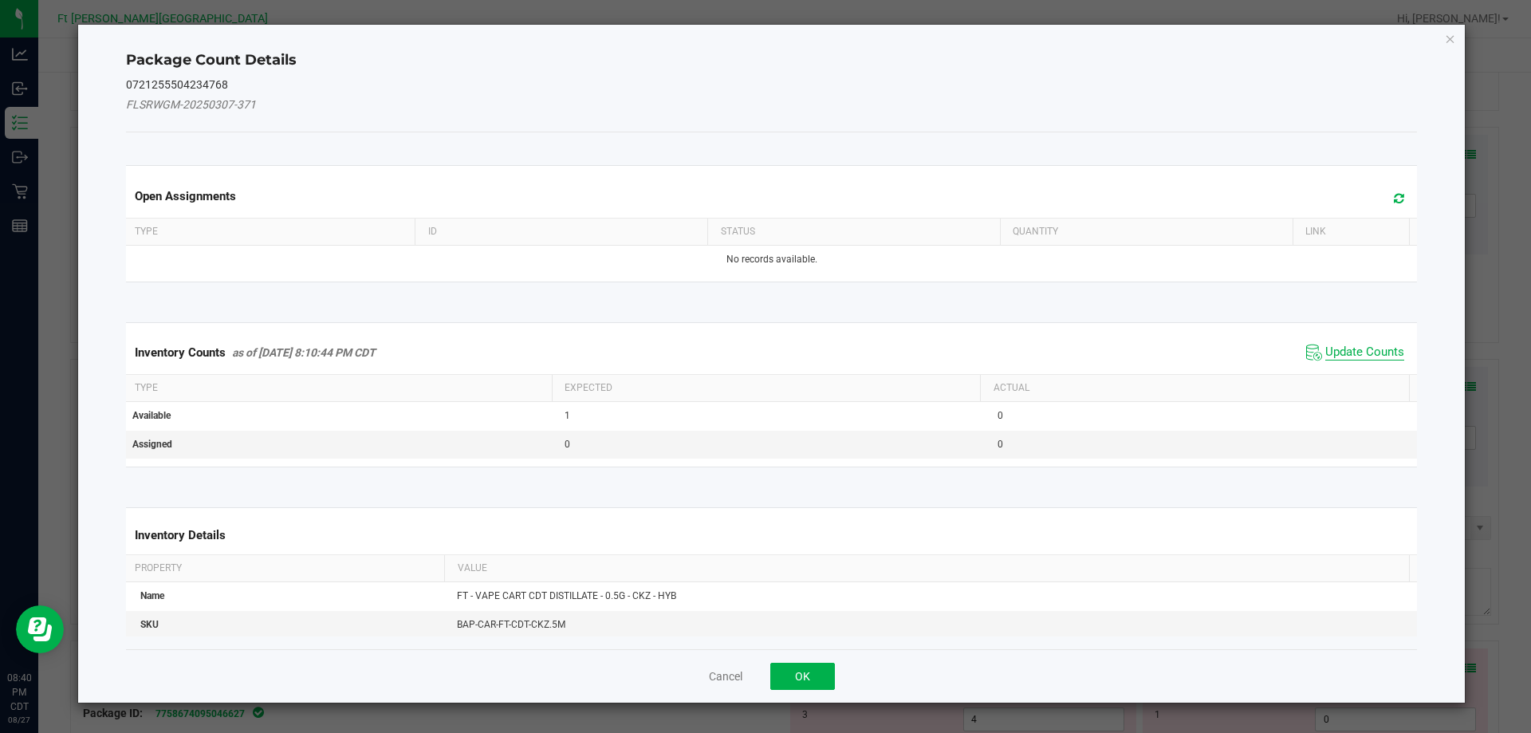
click at [1356, 344] on span "Update Counts" at bounding box center [1364, 352] width 79 height 16
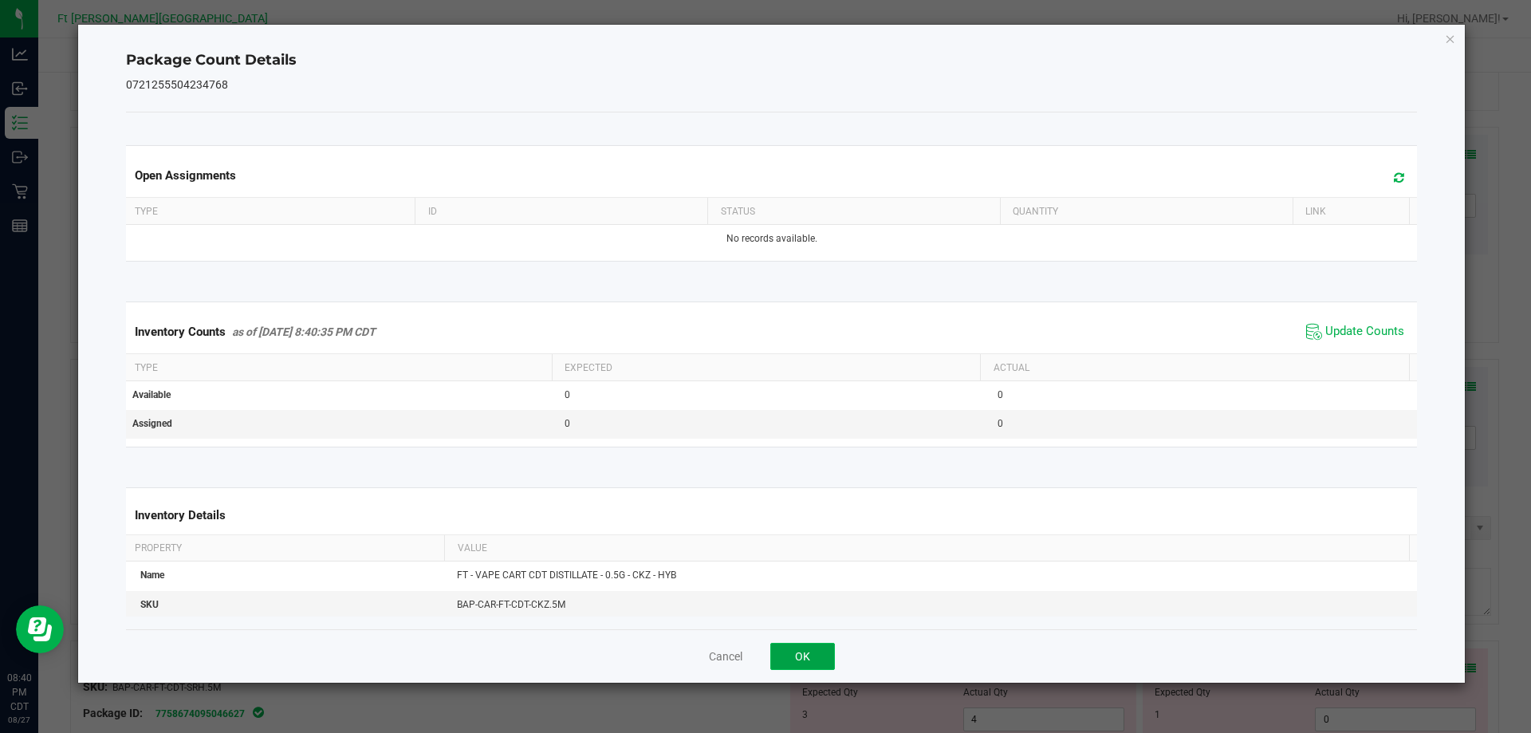
click at [792, 653] on button "OK" at bounding box center [802, 656] width 65 height 27
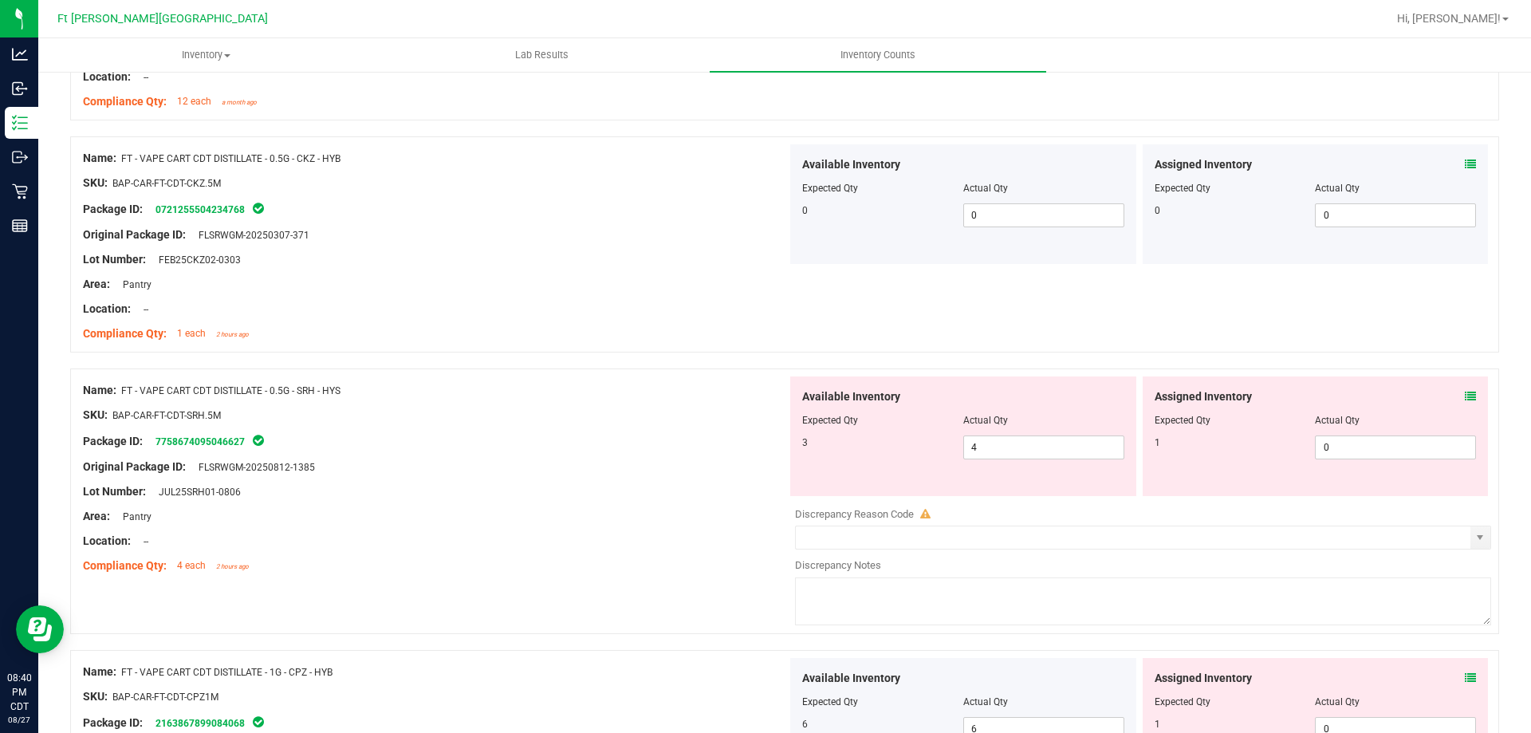
scroll to position [2790, 0]
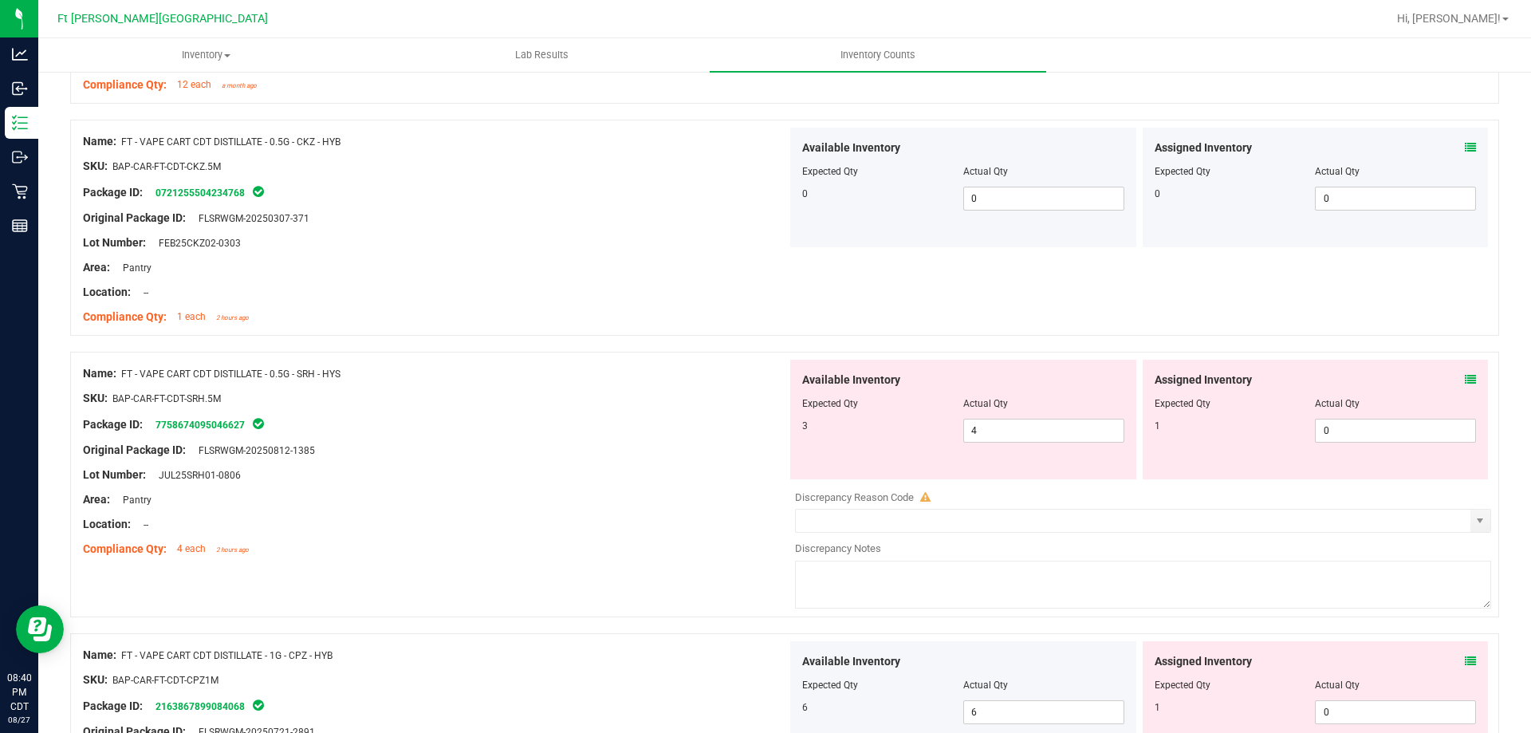
click at [1452, 378] on div "Assigned Inventory" at bounding box center [1315, 380] width 322 height 17
click at [1465, 378] on icon at bounding box center [1470, 379] width 11 height 11
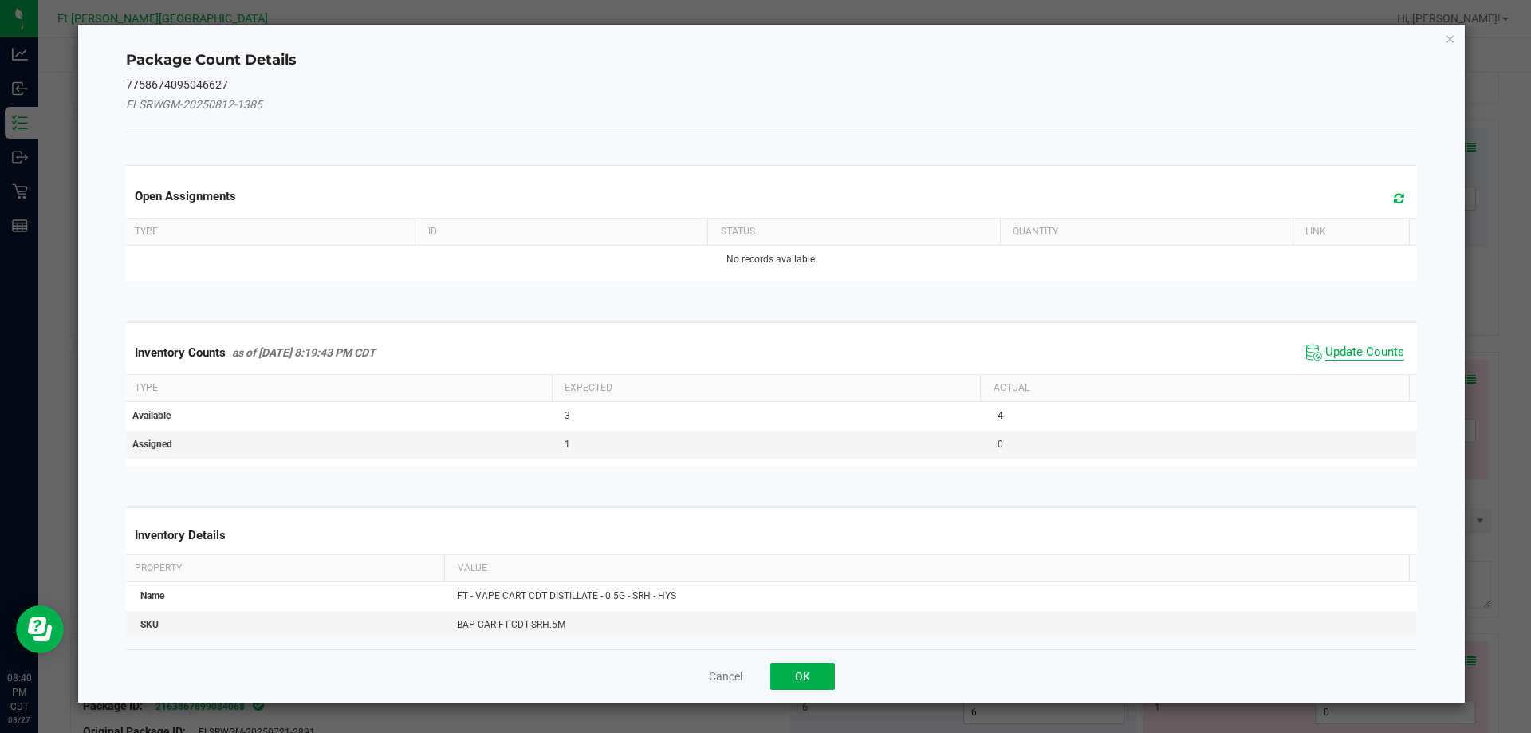
click at [1375, 354] on span "Update Counts" at bounding box center [1364, 352] width 79 height 16
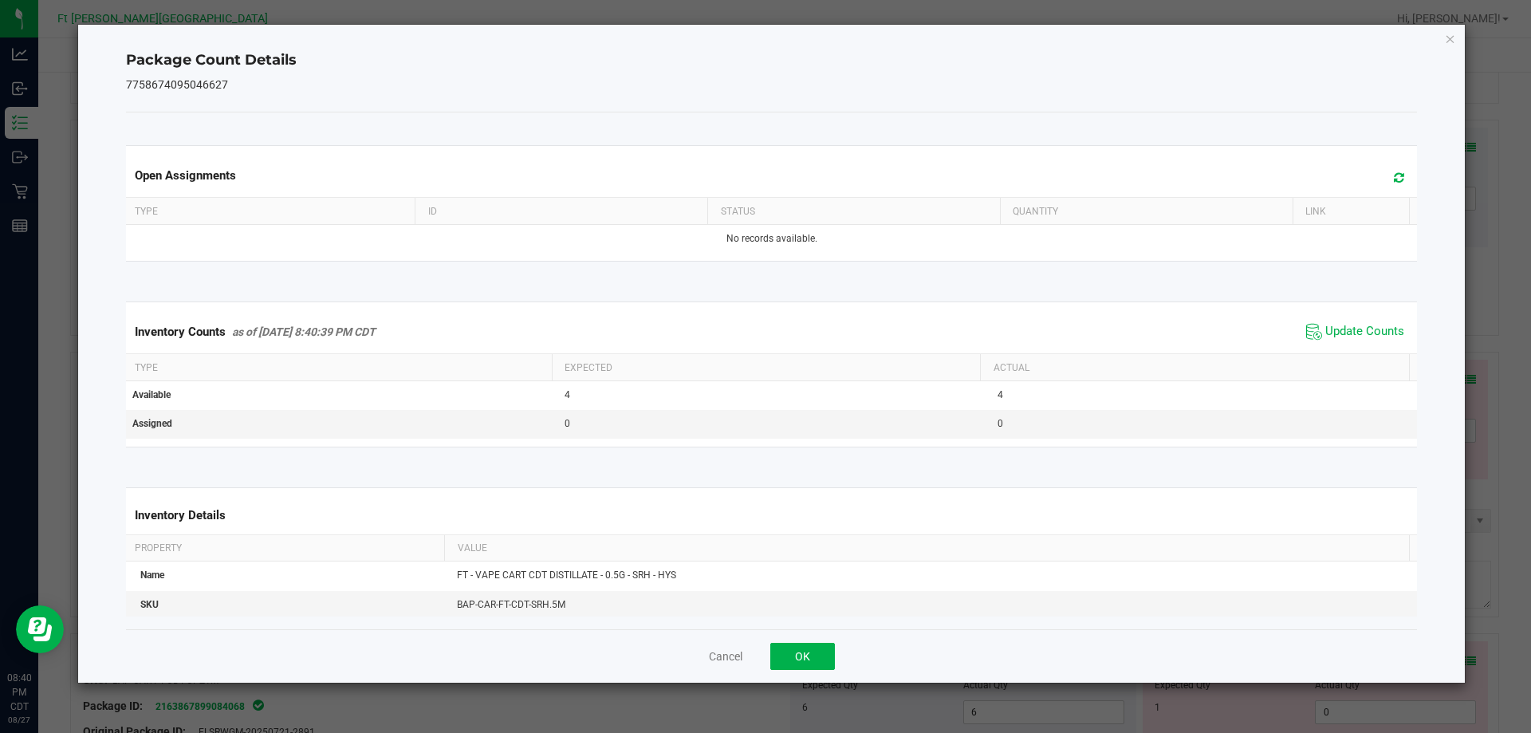
click at [840, 650] on div "Cancel OK" at bounding box center [772, 655] width 1292 height 53
click at [836, 652] on div "Cancel OK" at bounding box center [772, 655] width 1292 height 53
click at [825, 651] on button "OK" at bounding box center [802, 656] width 65 height 27
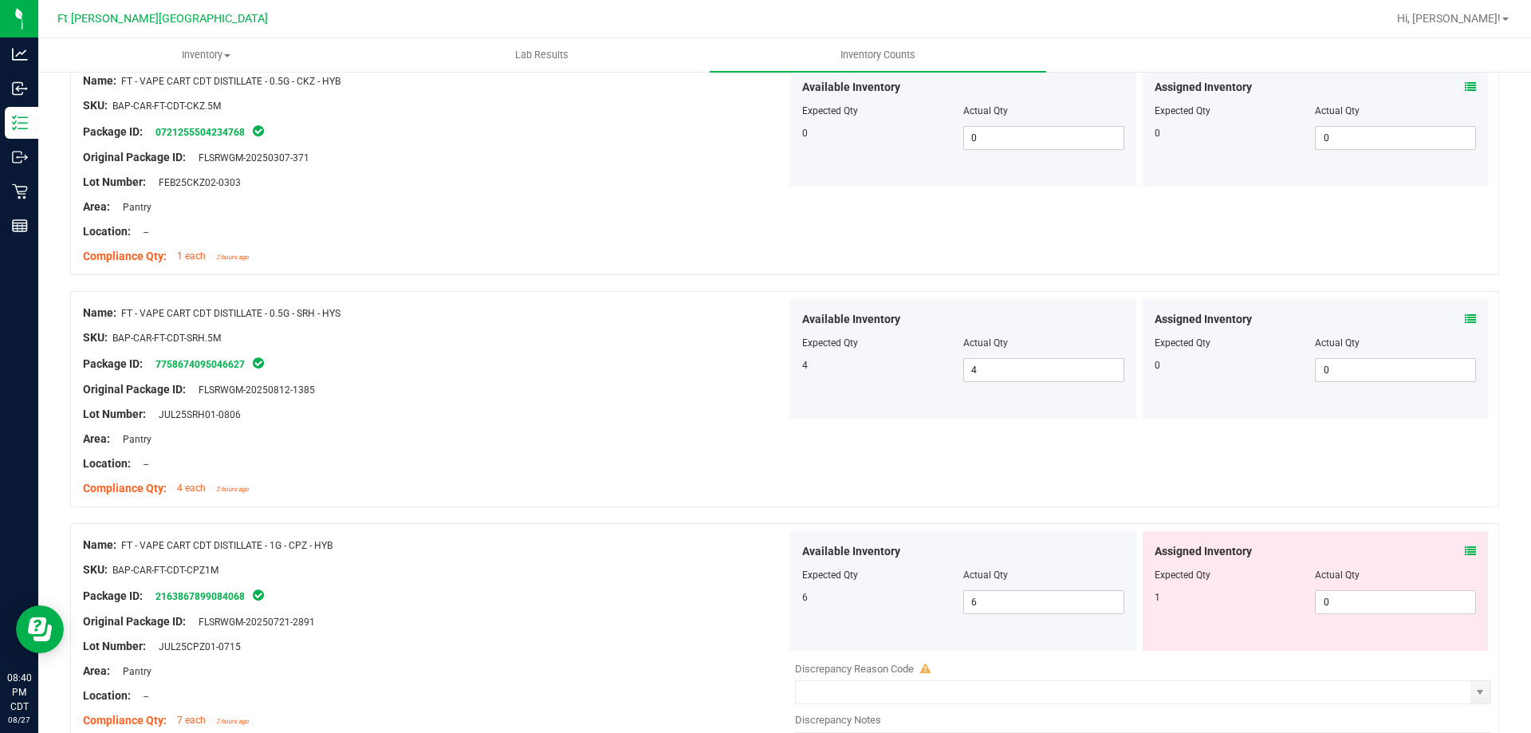
scroll to position [3030, 0]
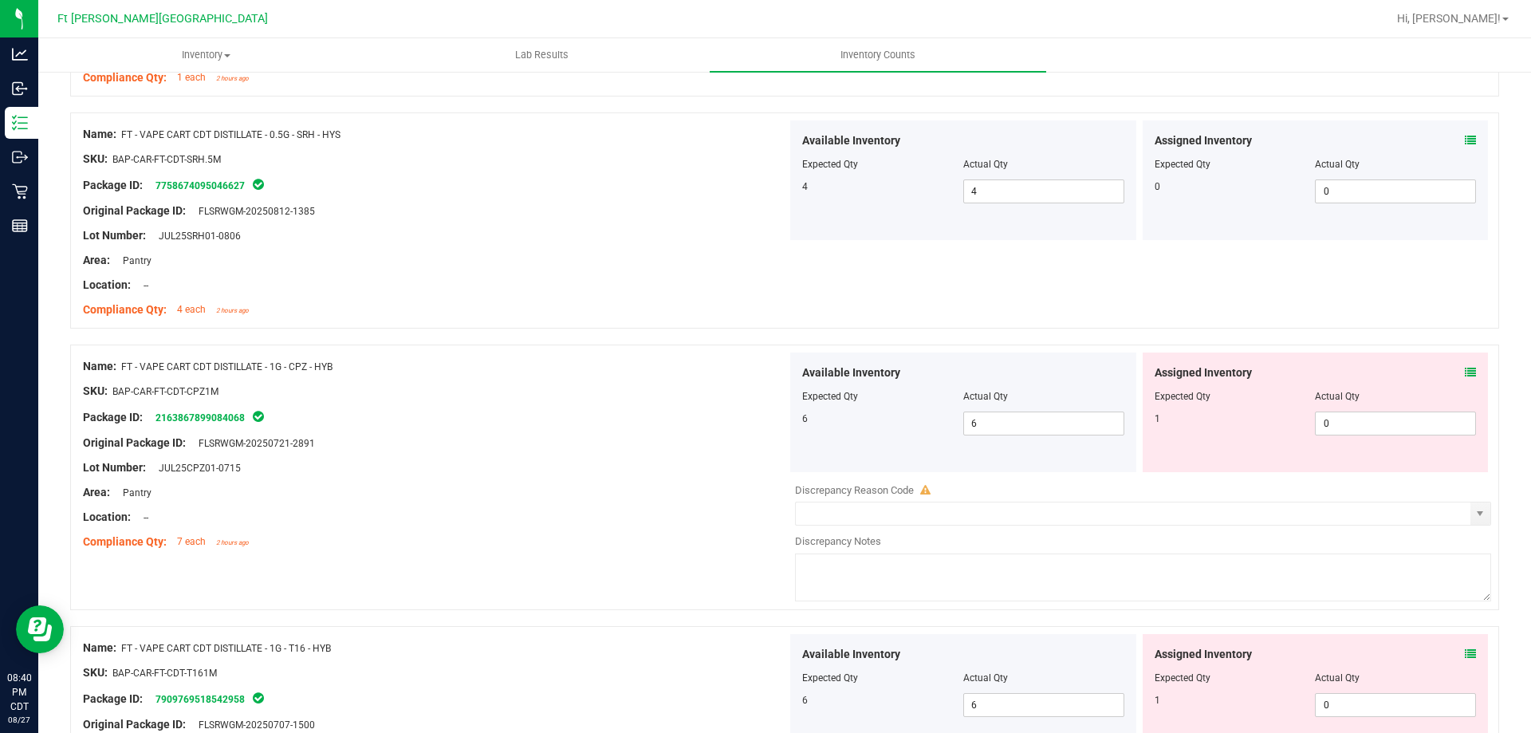
click at [1465, 370] on icon at bounding box center [1470, 372] width 11 height 11
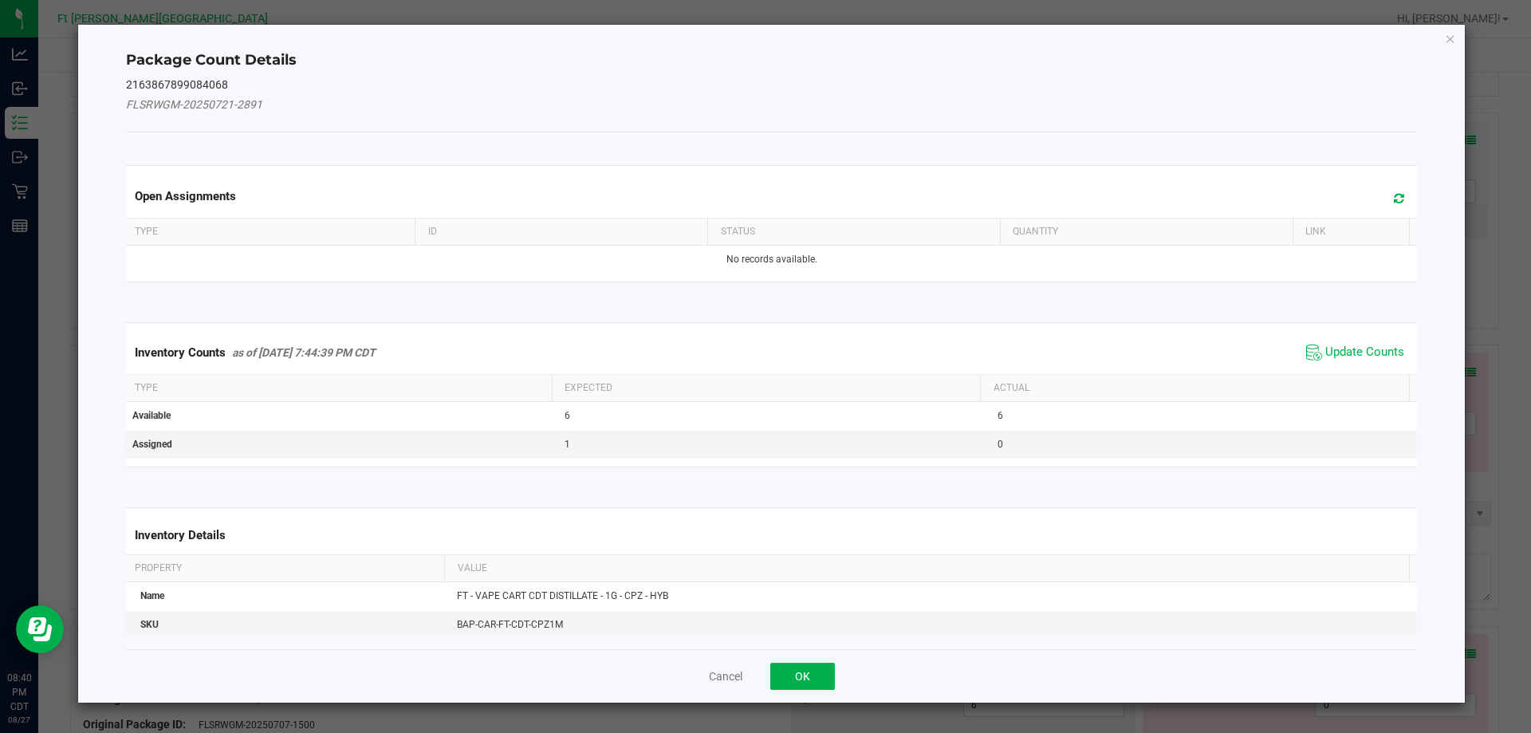
click at [1355, 341] on span "Update Counts" at bounding box center [1355, 352] width 106 height 24
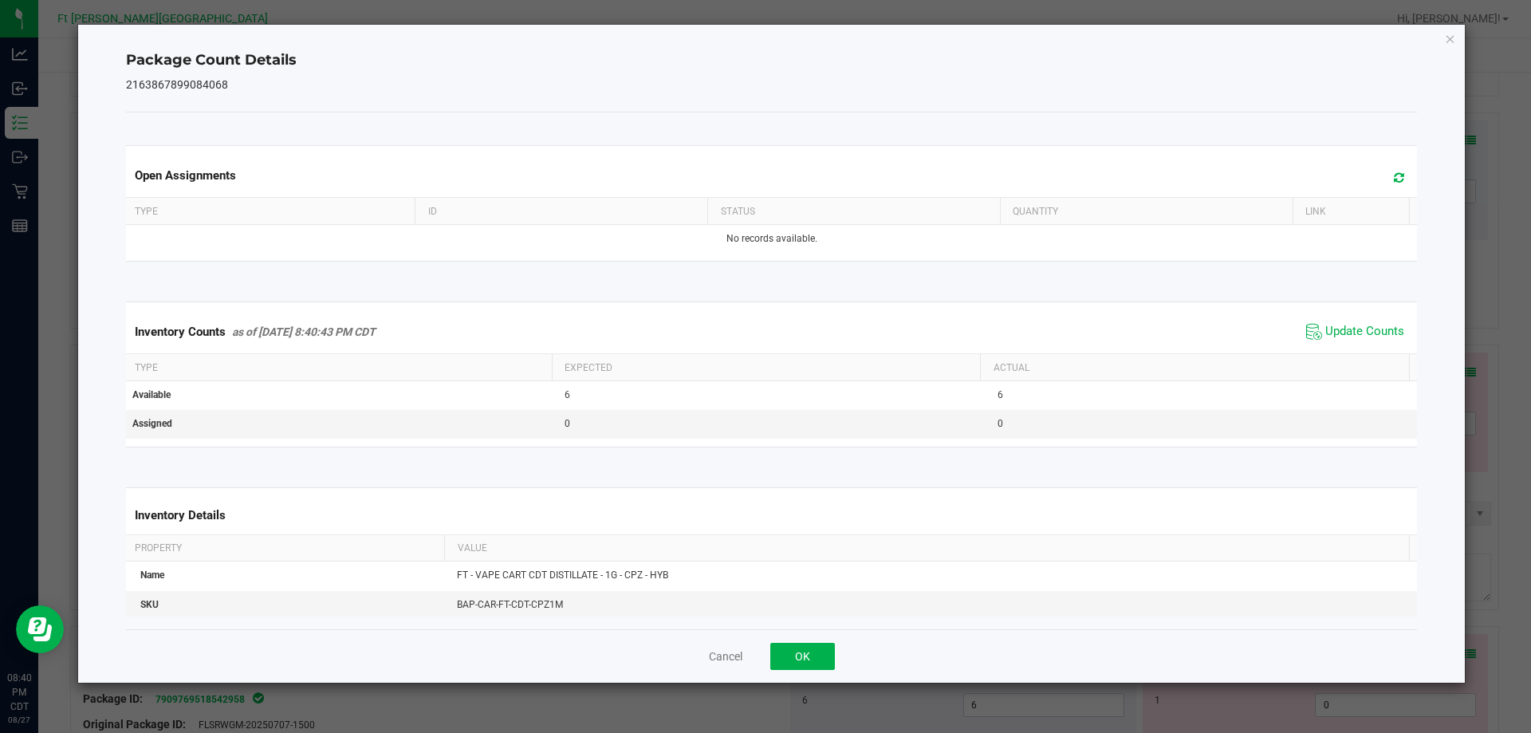
click at [1344, 352] on div "Inventory Counts as of [DATE] 8:40:43 PM CDT Update Counts" at bounding box center [772, 331] width 1298 height 43
click at [800, 659] on button "OK" at bounding box center [802, 656] width 65 height 27
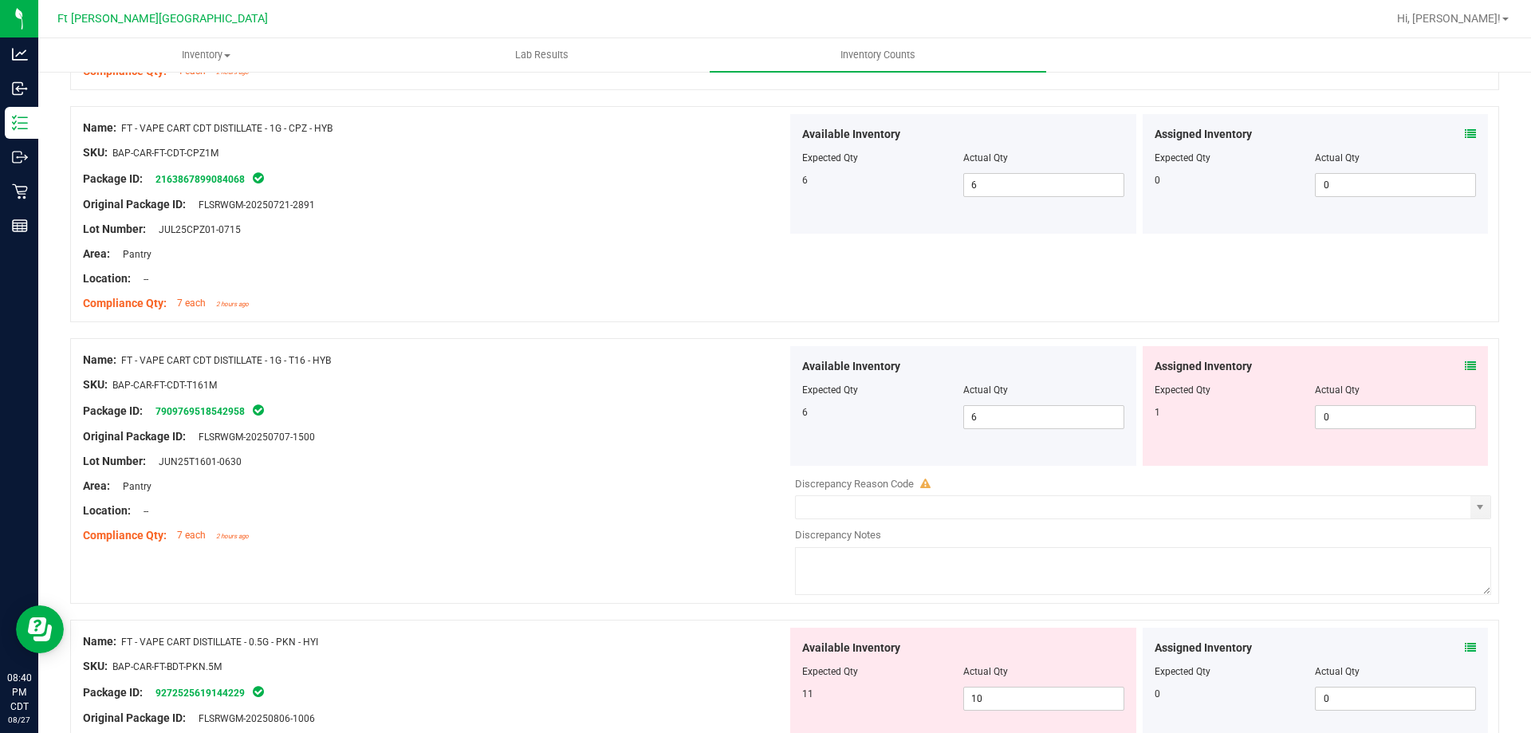
scroll to position [3269, 0]
click at [1465, 366] on icon at bounding box center [1470, 365] width 11 height 11
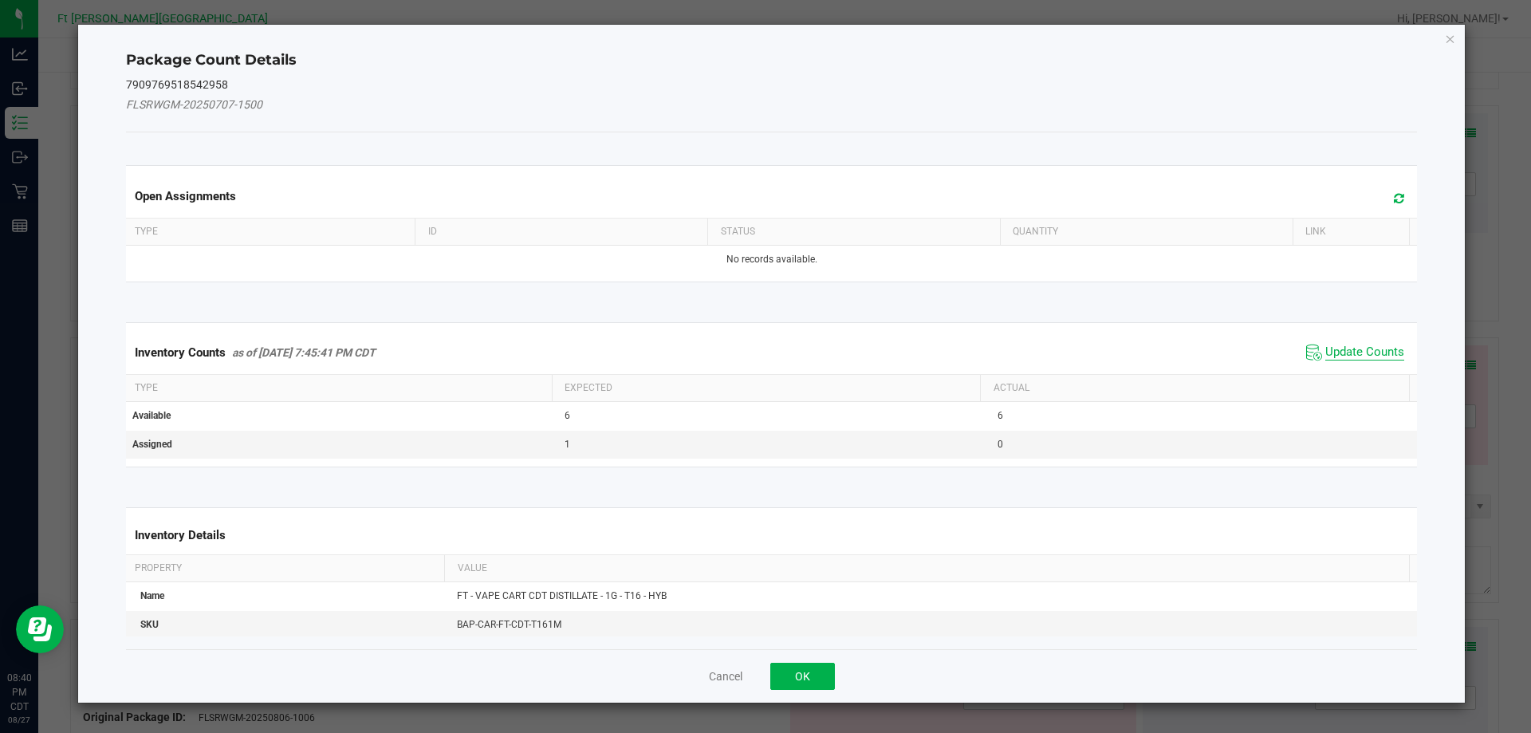
click at [1368, 356] on span "Update Counts" at bounding box center [1364, 352] width 79 height 16
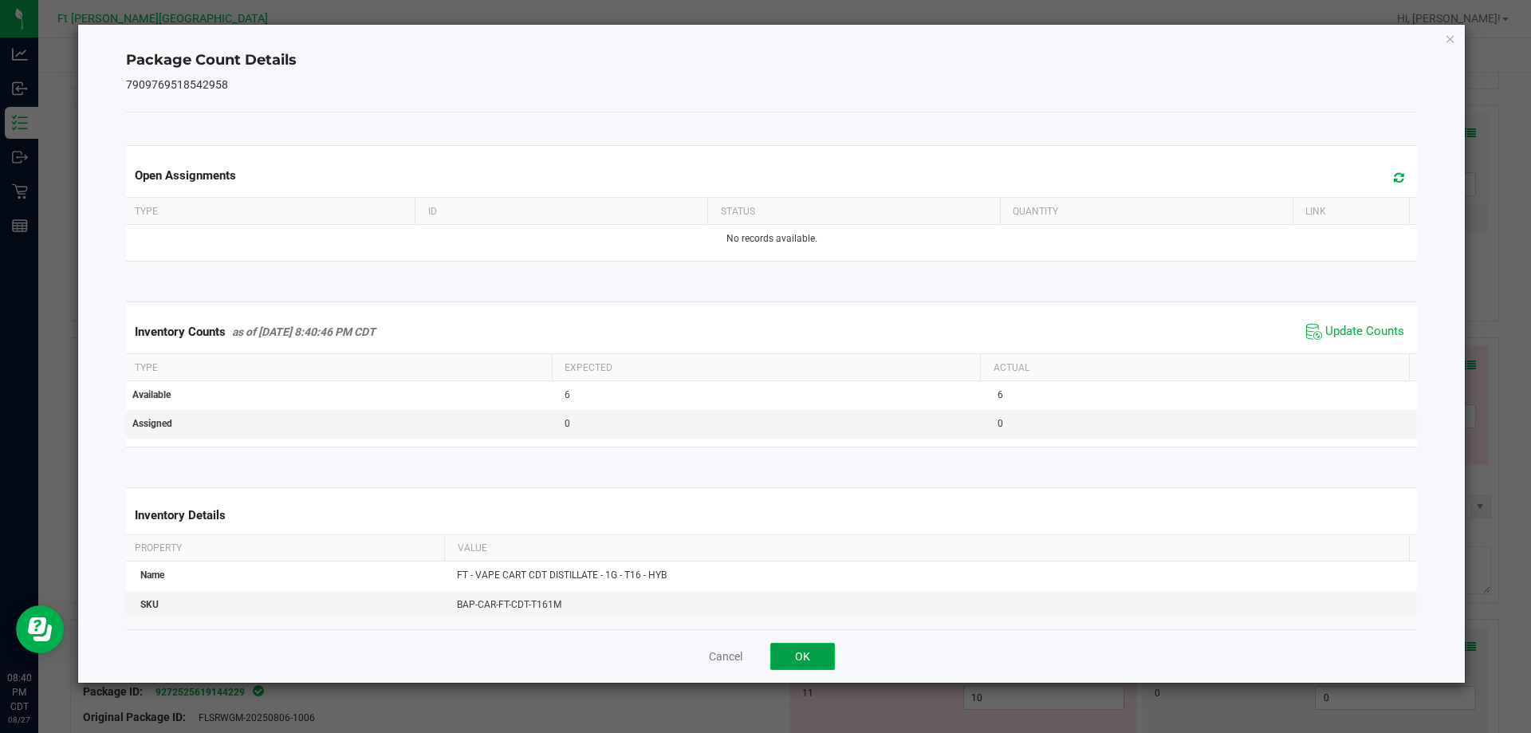
click at [820, 663] on button "OK" at bounding box center [802, 656] width 65 height 27
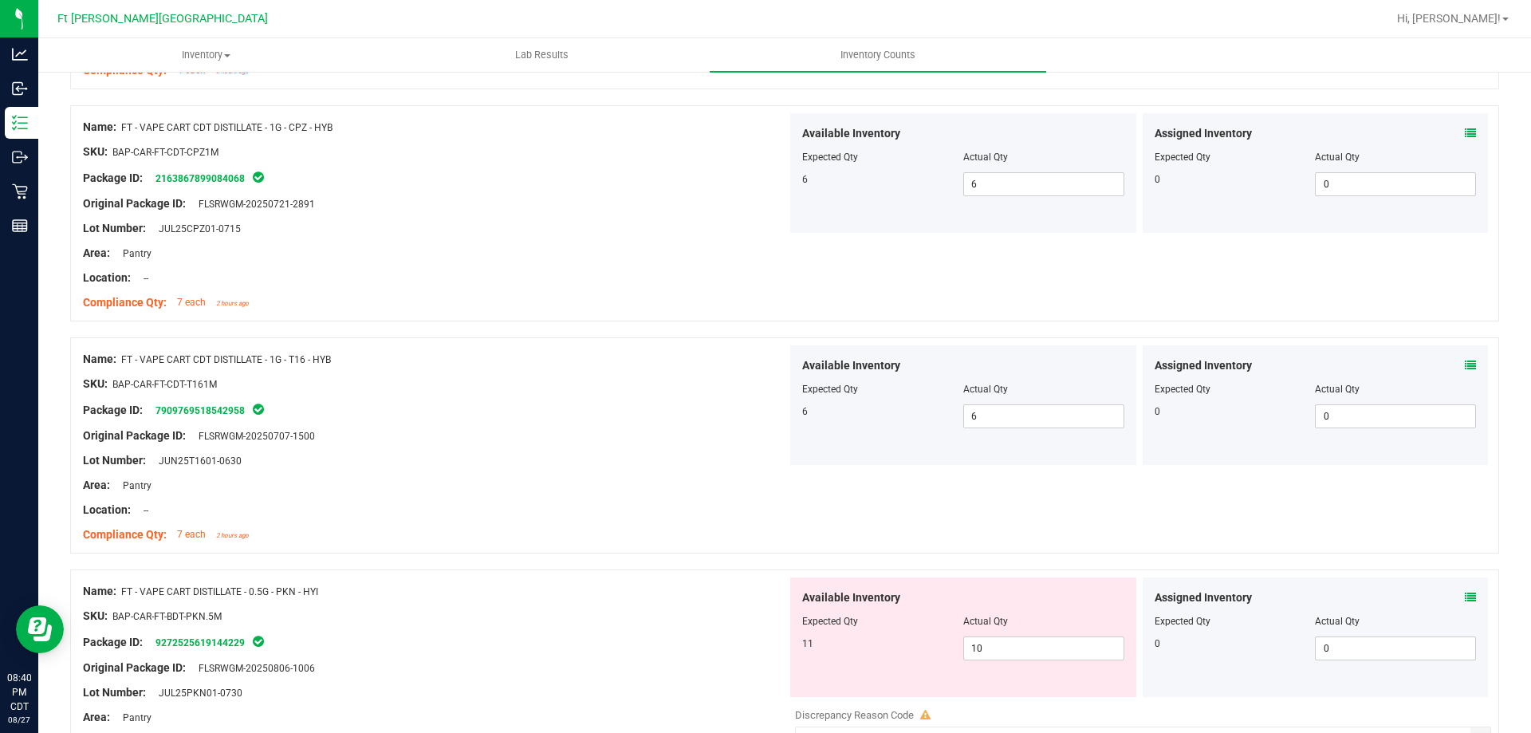
click at [1465, 594] on icon at bounding box center [1470, 597] width 11 height 11
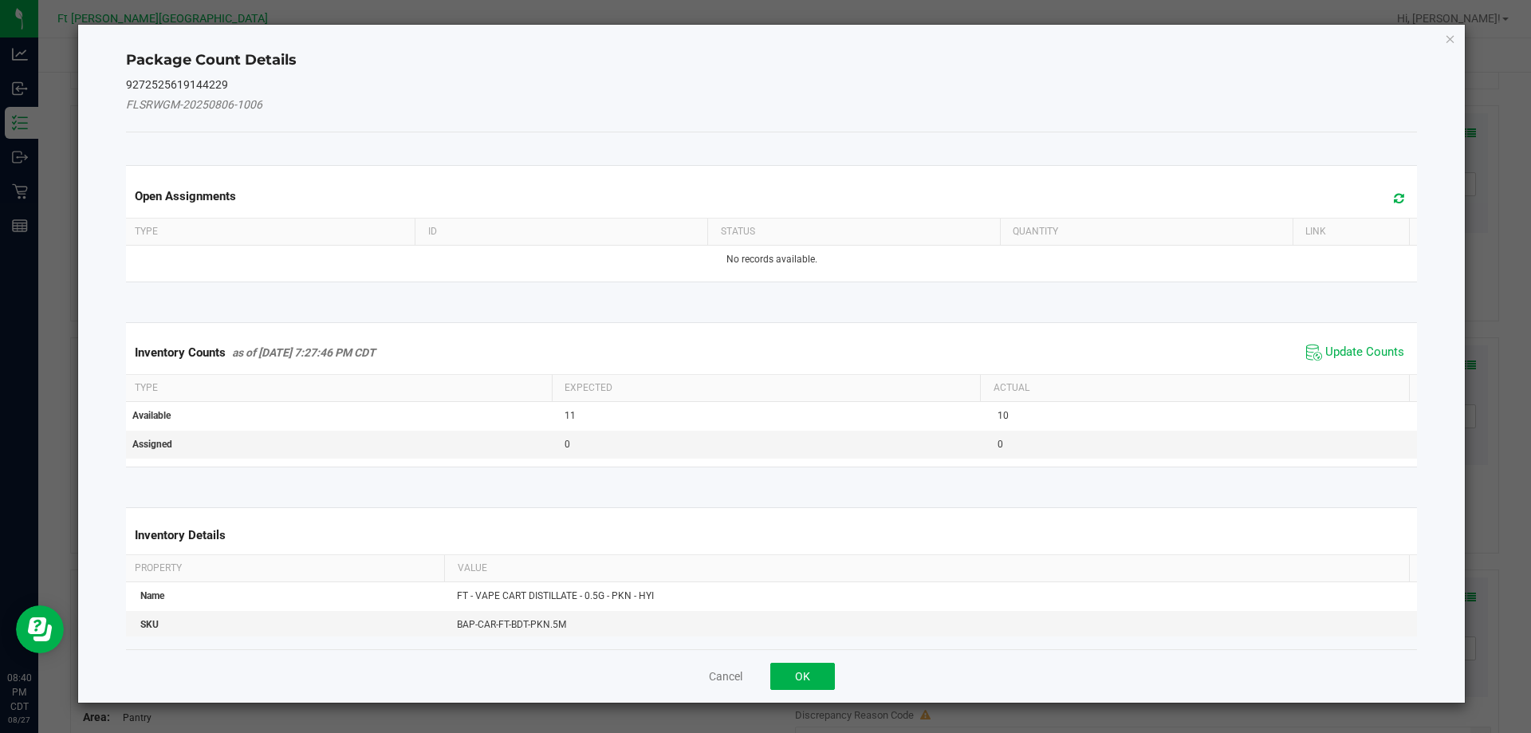
drag, startPoint x: 1319, startPoint y: 352, endPoint x: 1270, endPoint y: 389, distance: 61.4
click at [1325, 352] on span "Update Counts" at bounding box center [1364, 352] width 79 height 16
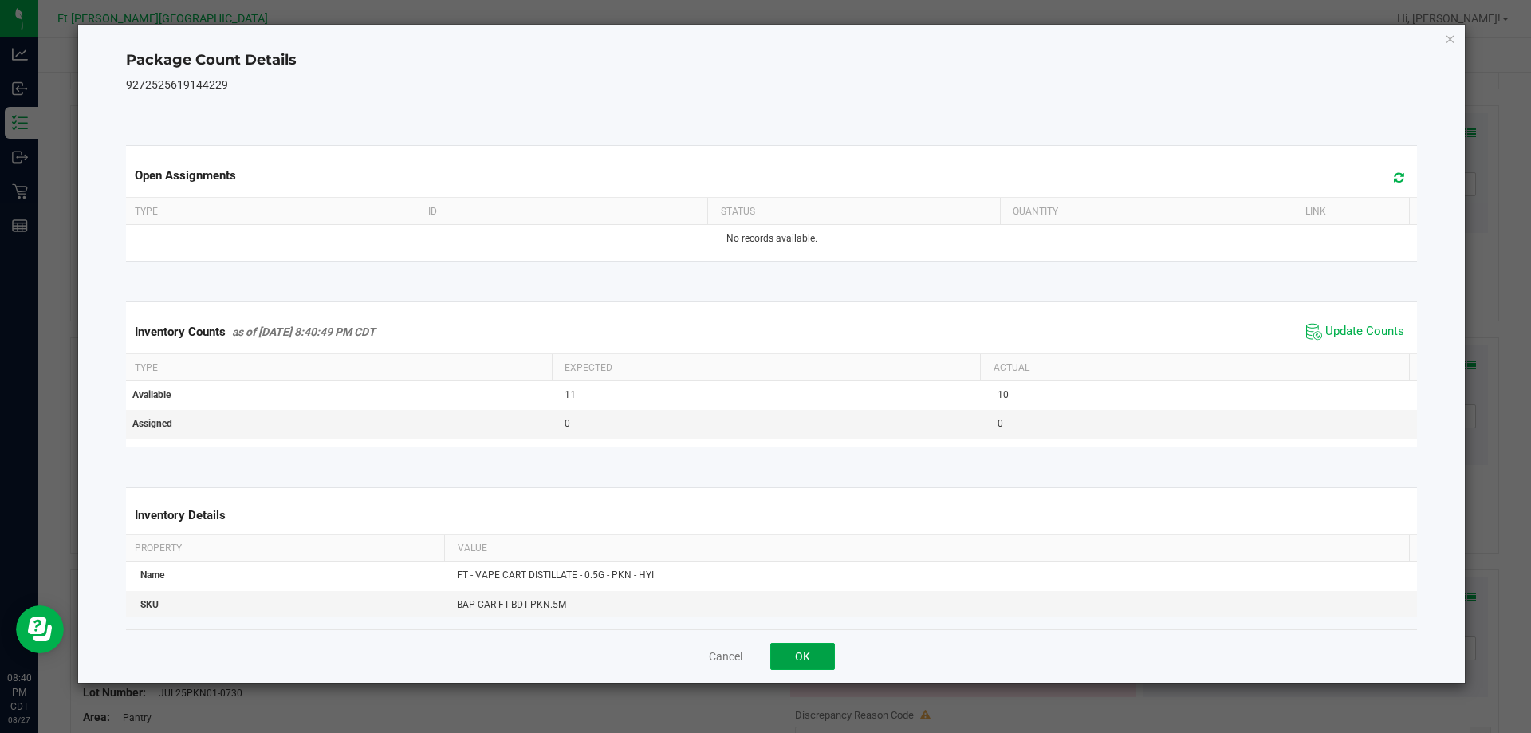
drag, startPoint x: 799, startPoint y: 646, endPoint x: 811, endPoint y: 643, distance: 12.2
click at [800, 647] on button "OK" at bounding box center [802, 656] width 65 height 27
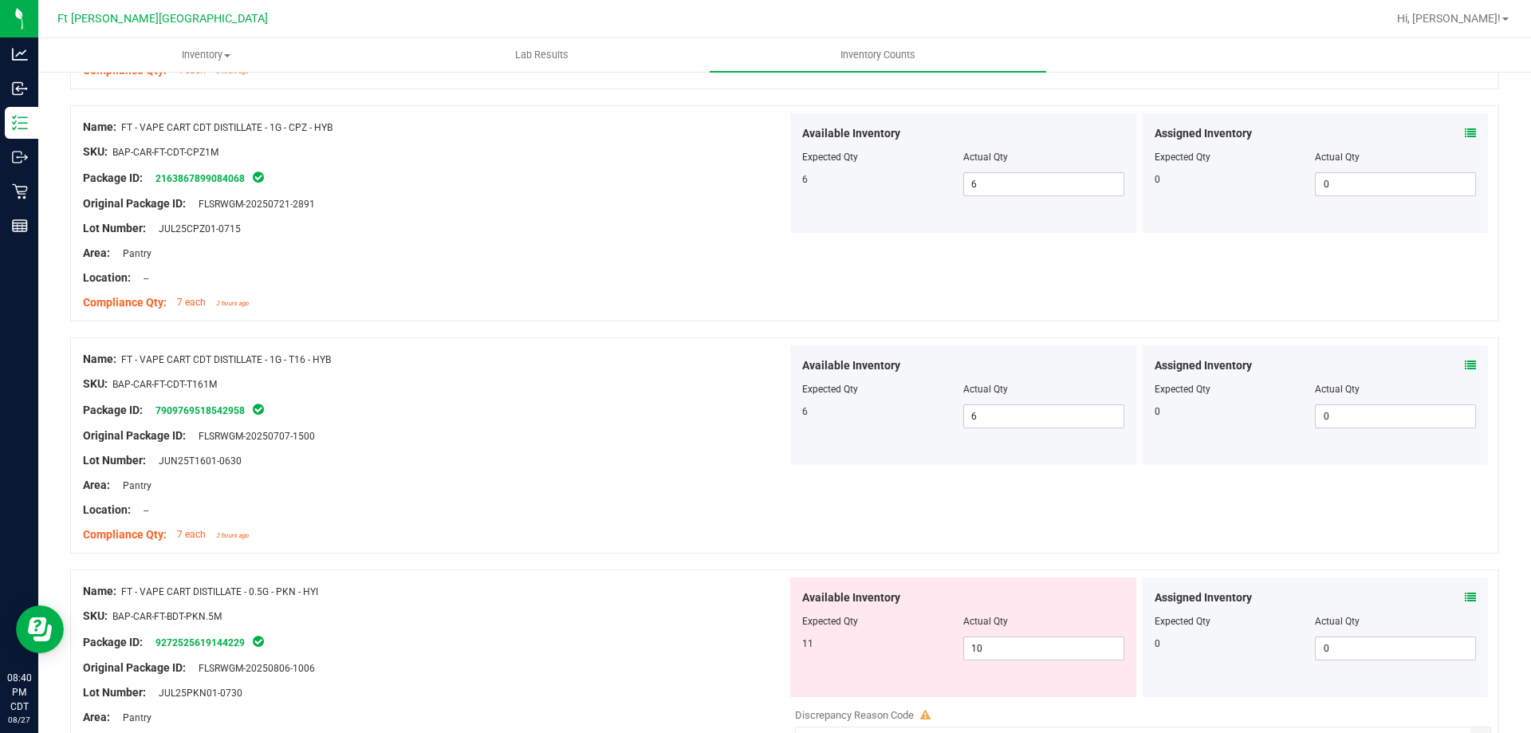
scroll to position [3508, 0]
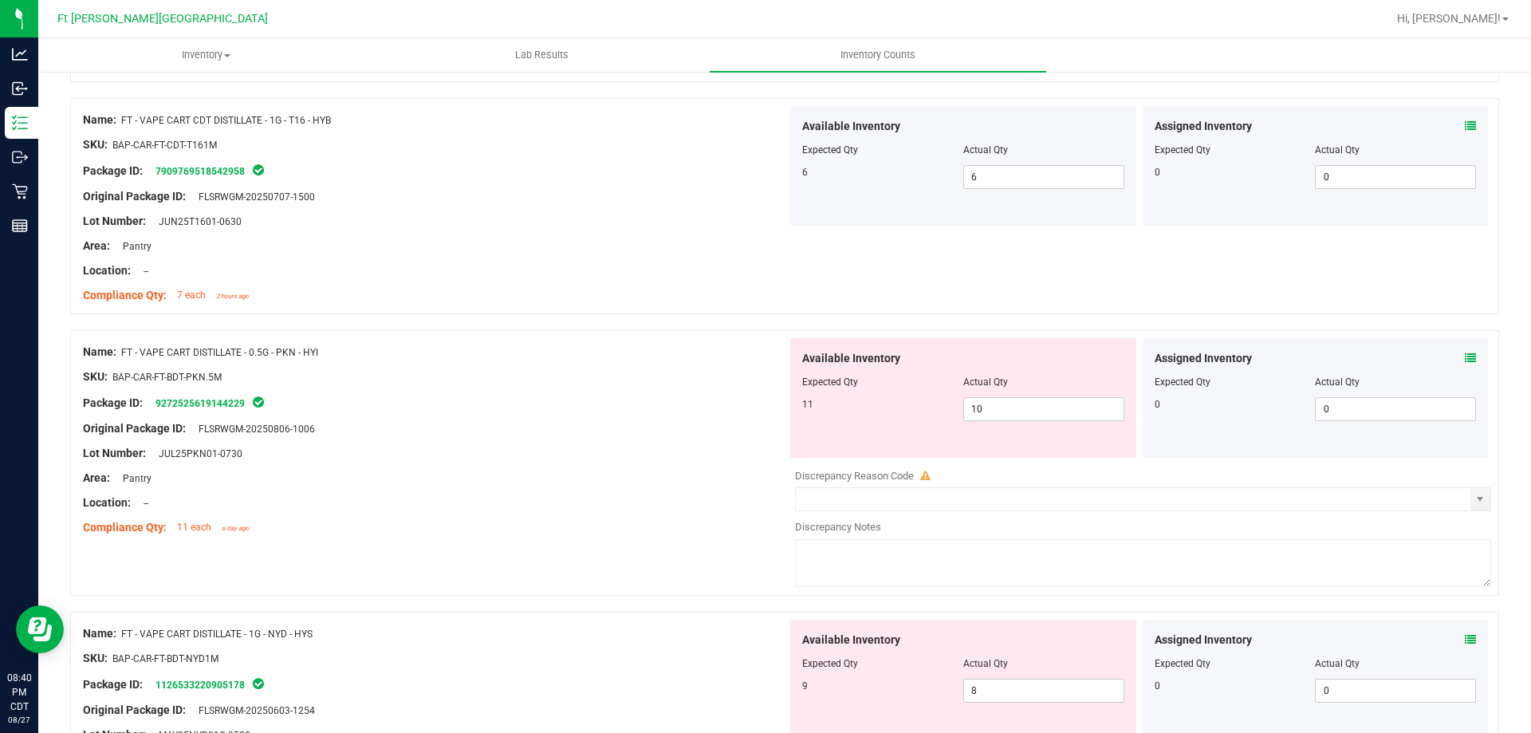
click at [1465, 360] on icon at bounding box center [1470, 357] width 11 height 11
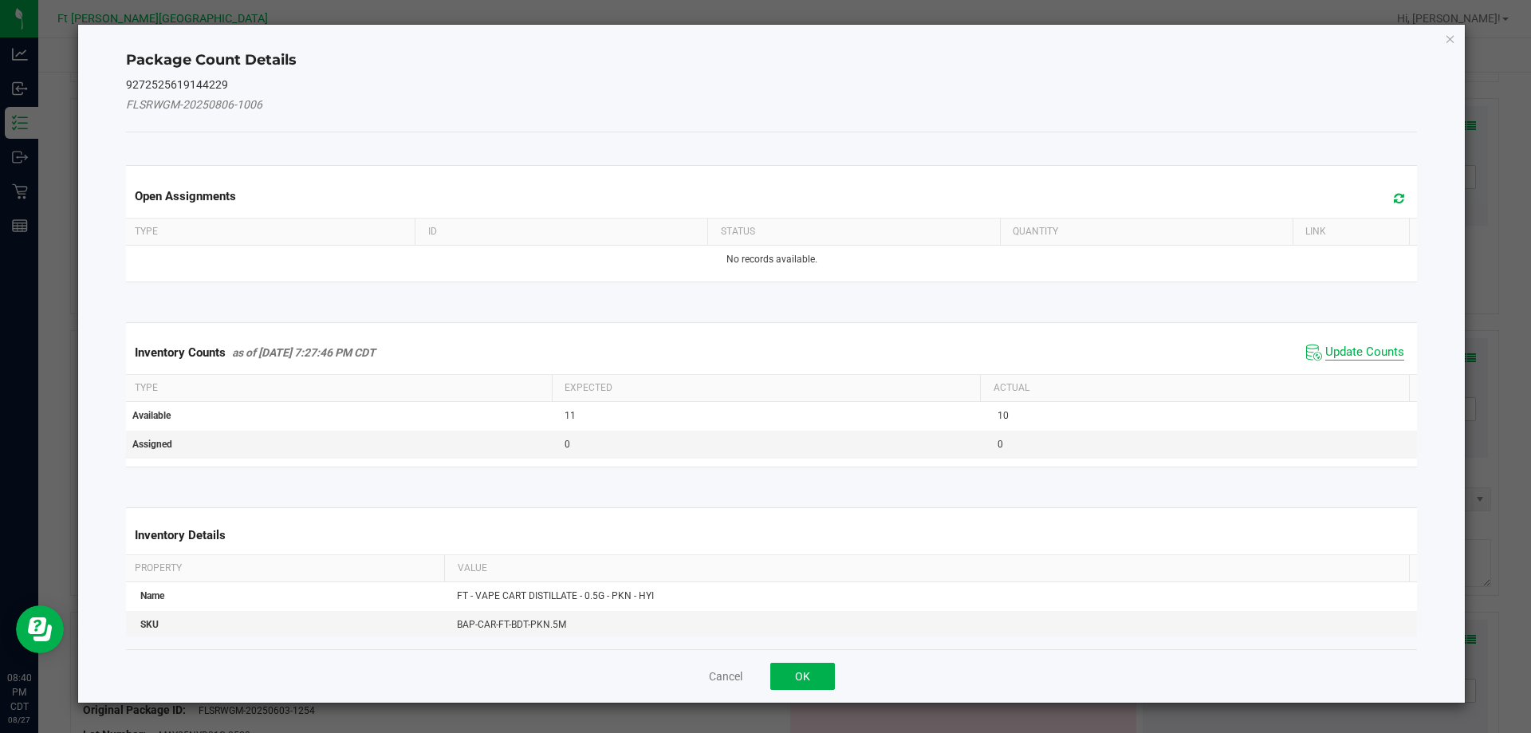
click at [1351, 348] on span "Update Counts" at bounding box center [1364, 352] width 79 height 16
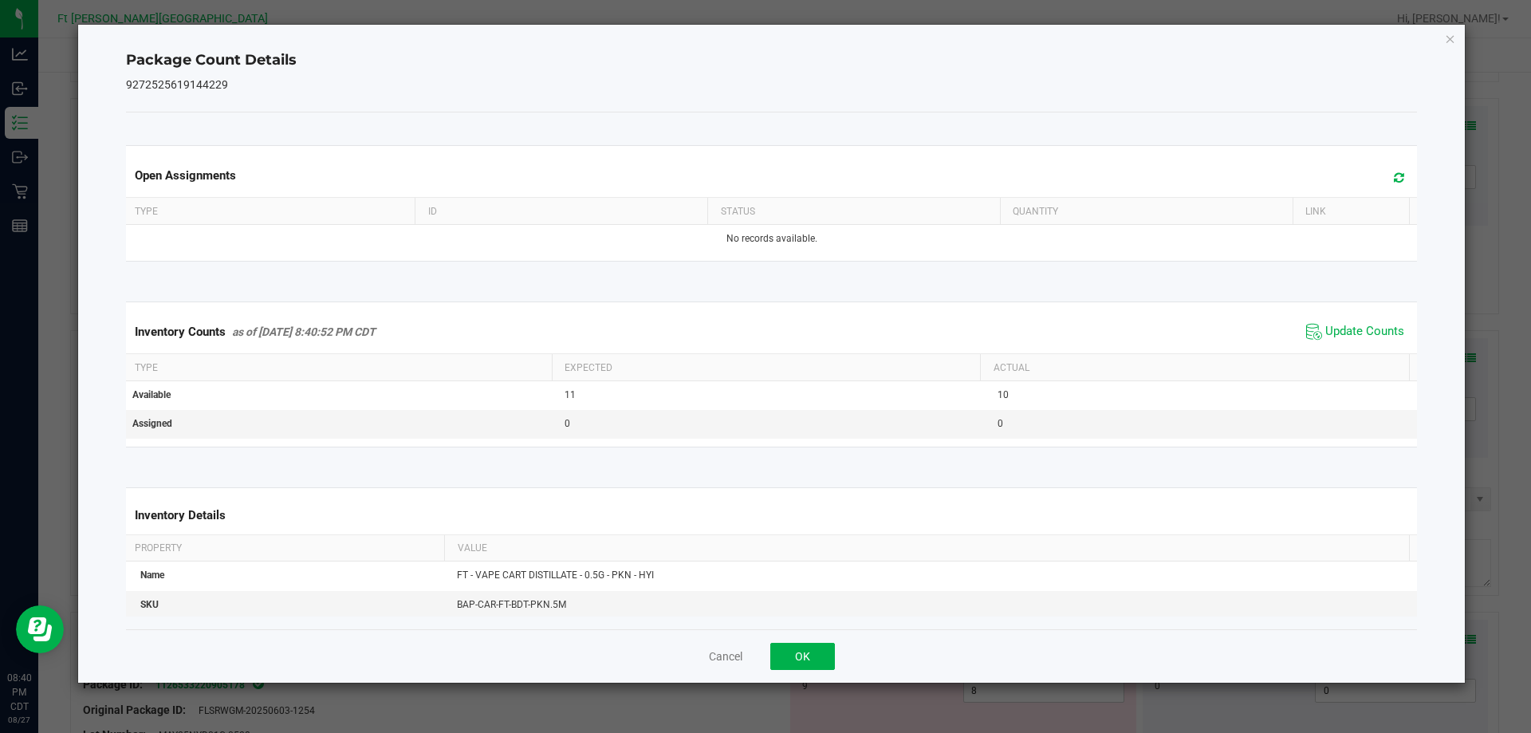
click at [836, 661] on div "Cancel OK" at bounding box center [772, 655] width 1292 height 53
click at [826, 655] on button "OK" at bounding box center [802, 656] width 65 height 27
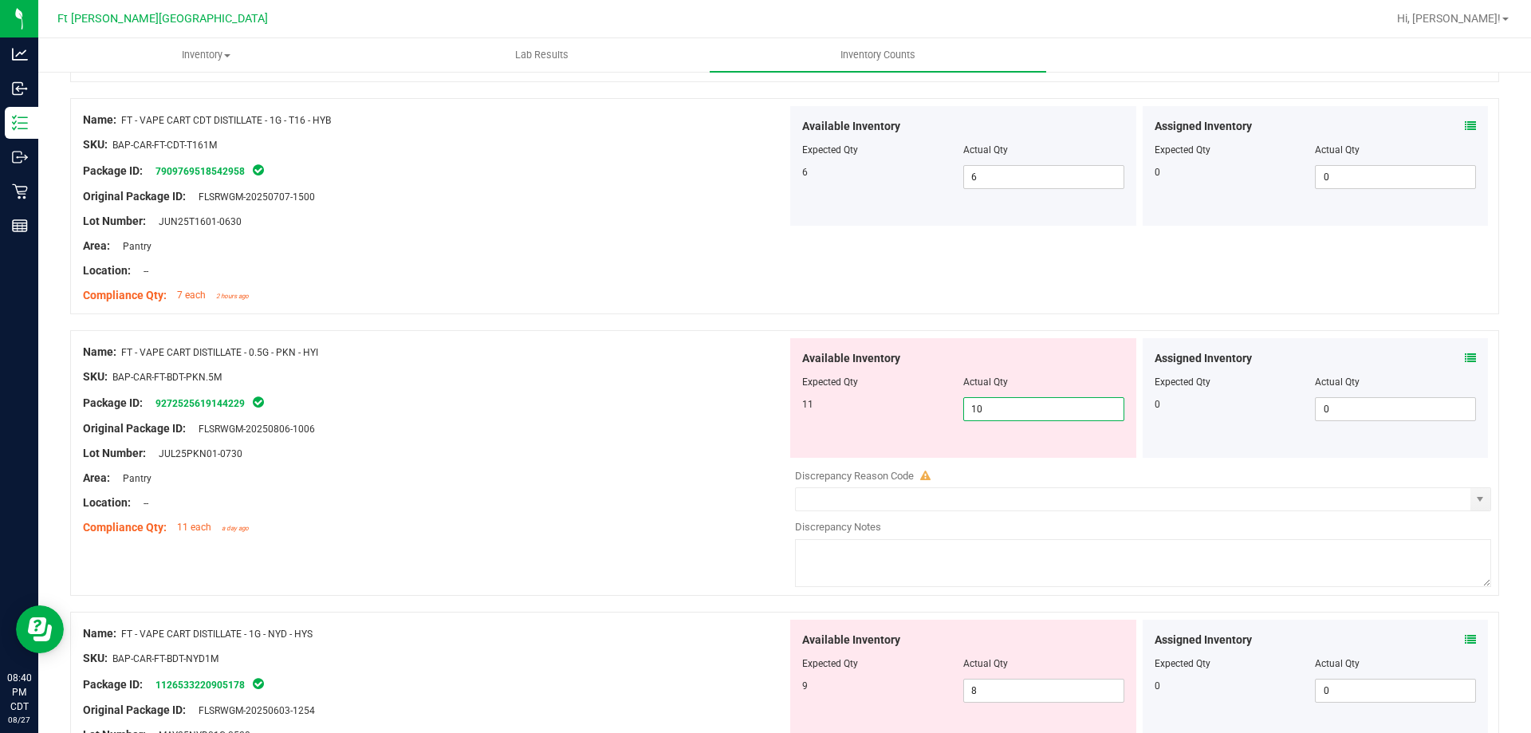
drag, startPoint x: 922, startPoint y: 423, endPoint x: 905, endPoint y: 427, distance: 17.4
click at [905, 427] on div "Available Inventory Expected Qty Actual Qty 11 10 10" at bounding box center [963, 398] width 346 height 120
type input "11"
click at [736, 459] on div "Lot Number: JUL25PKN01-0730" at bounding box center [435, 453] width 704 height 17
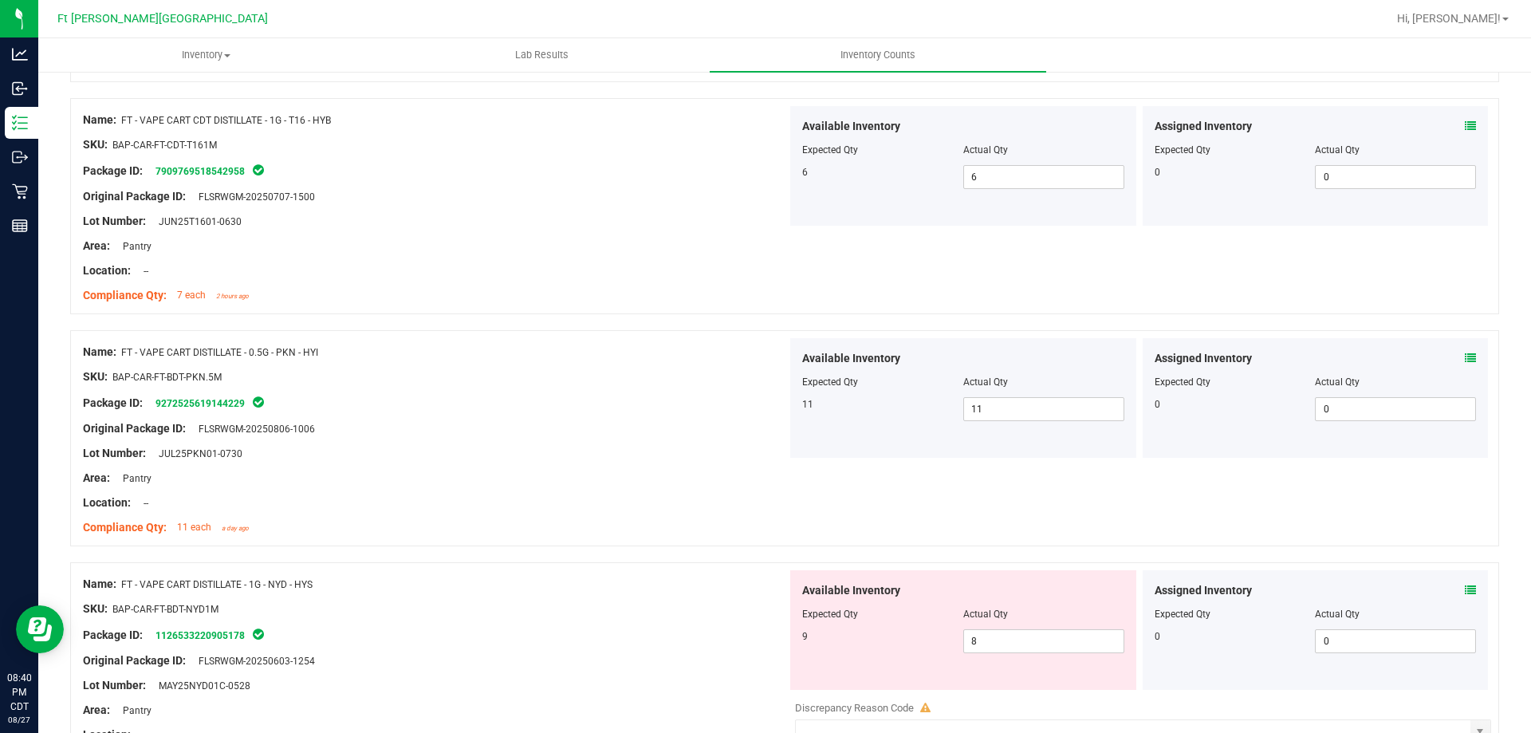
click at [1465, 591] on icon at bounding box center [1470, 589] width 11 height 11
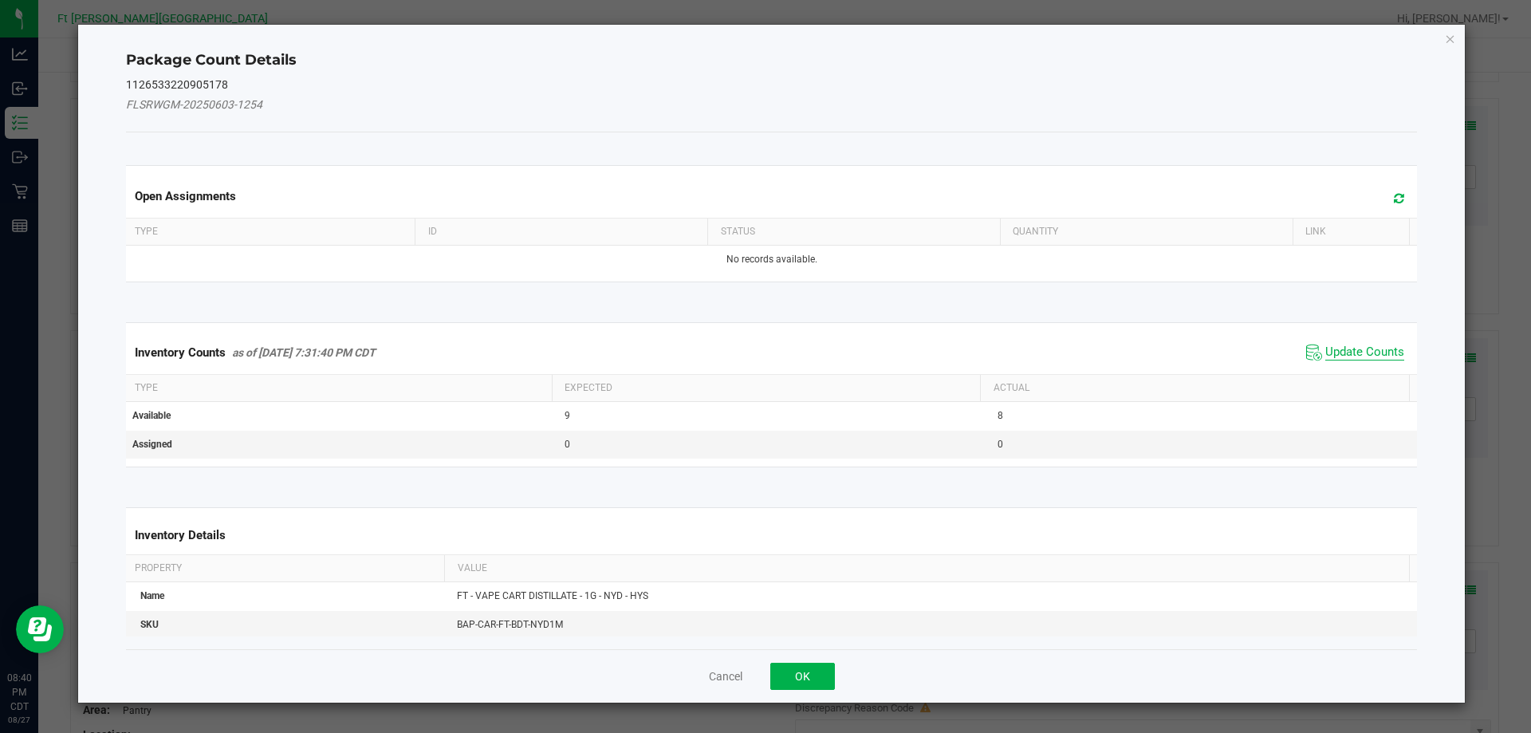
click at [1325, 348] on span "Update Counts" at bounding box center [1364, 352] width 79 height 16
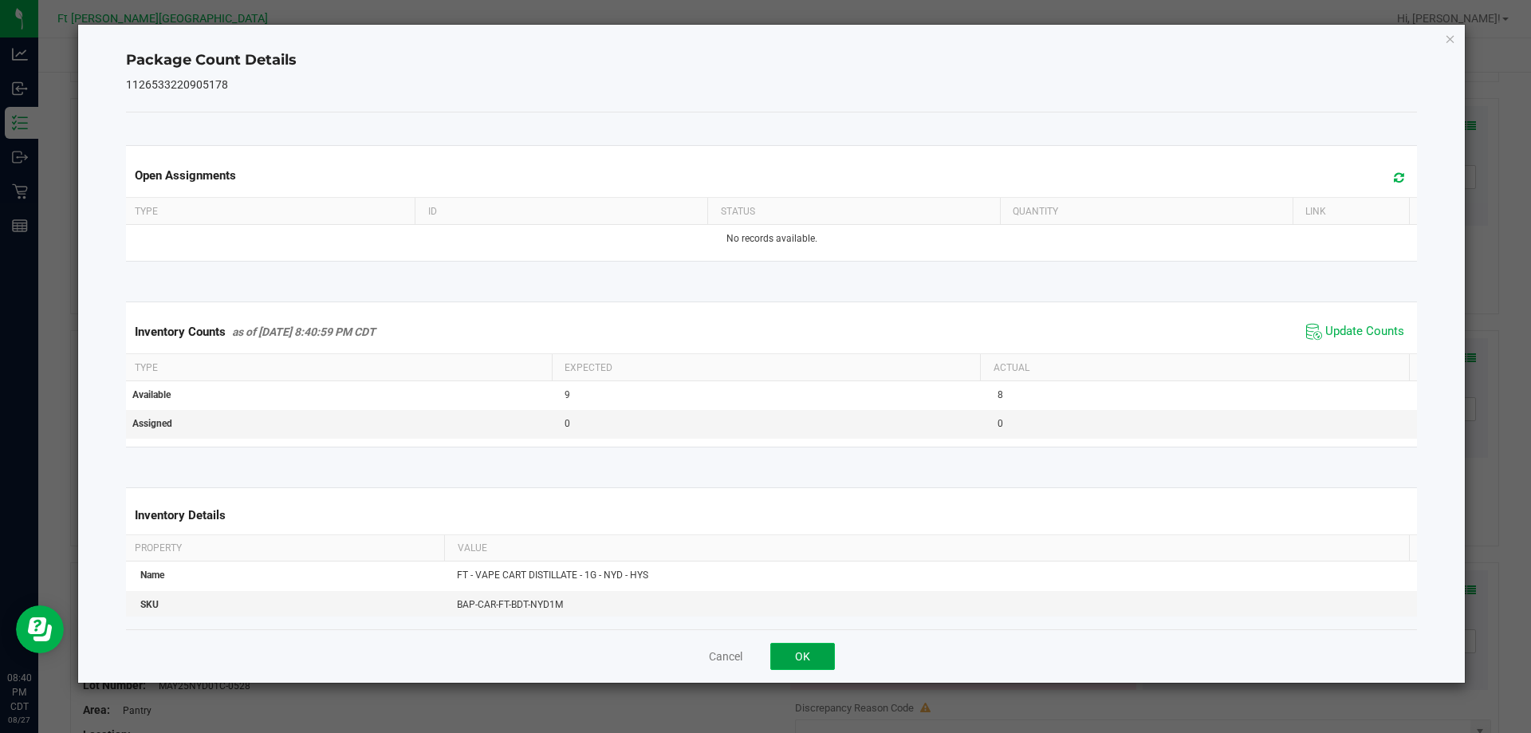
click at [819, 666] on button "OK" at bounding box center [802, 656] width 65 height 27
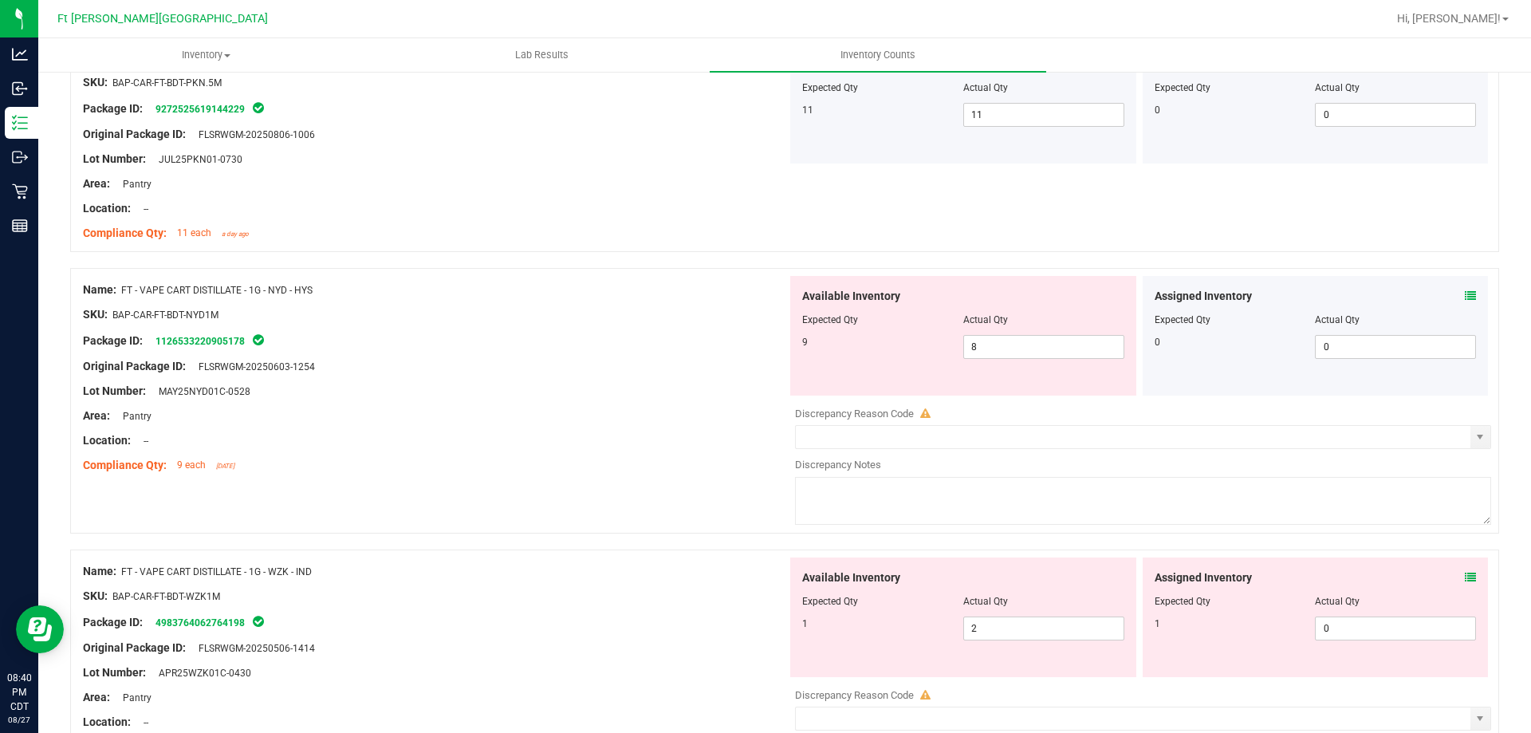
scroll to position [3827, 0]
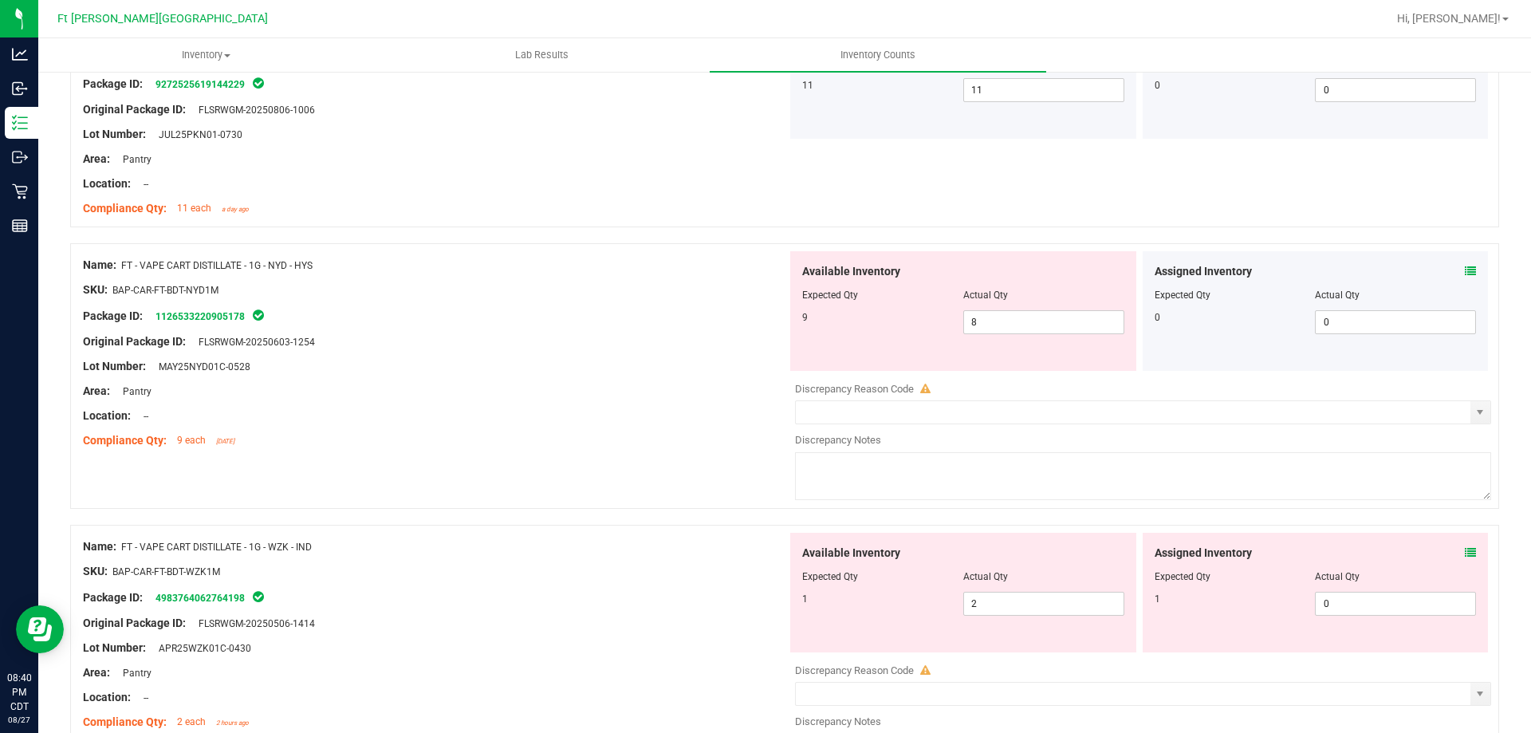
click at [1465, 554] on icon at bounding box center [1470, 552] width 11 height 11
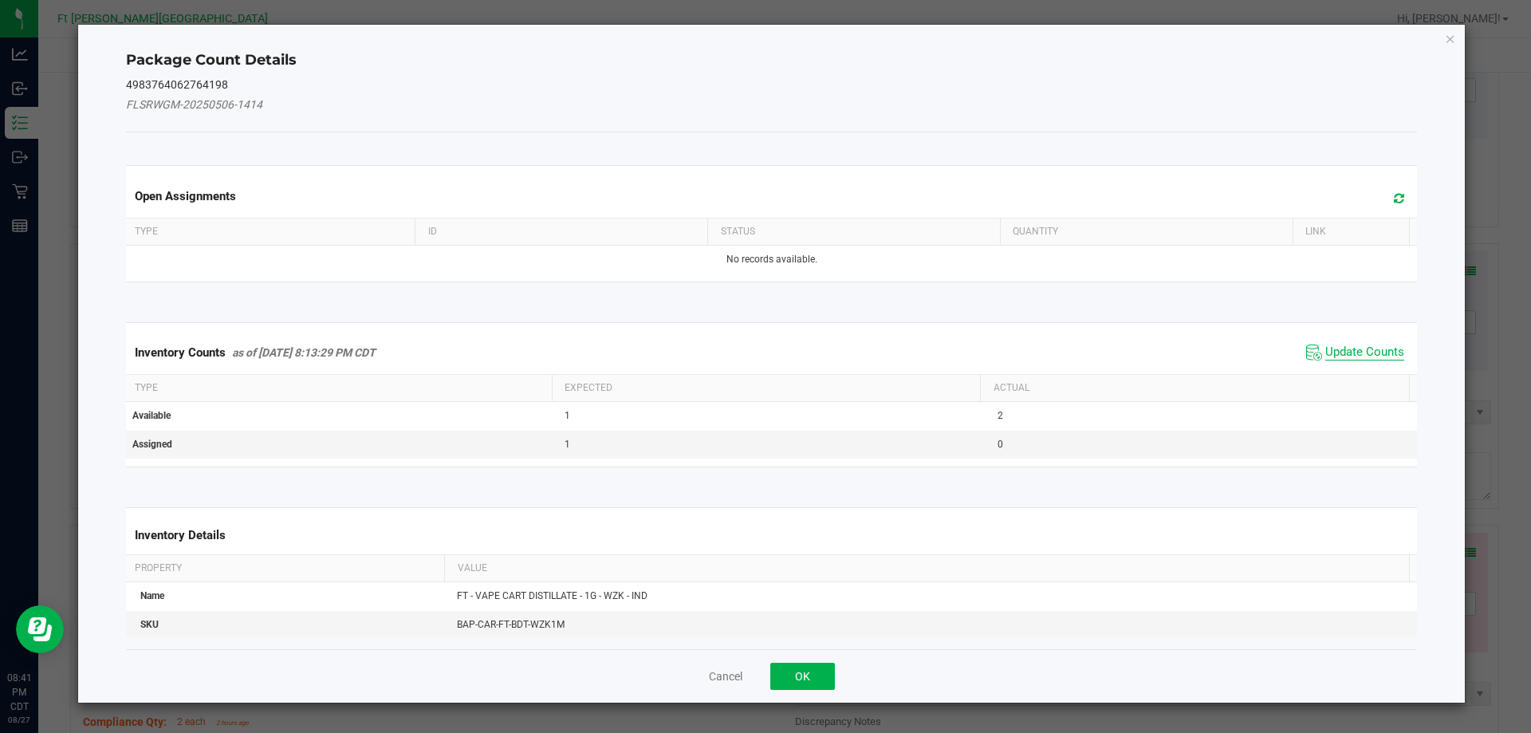
click at [1348, 349] on span "Update Counts" at bounding box center [1364, 352] width 79 height 16
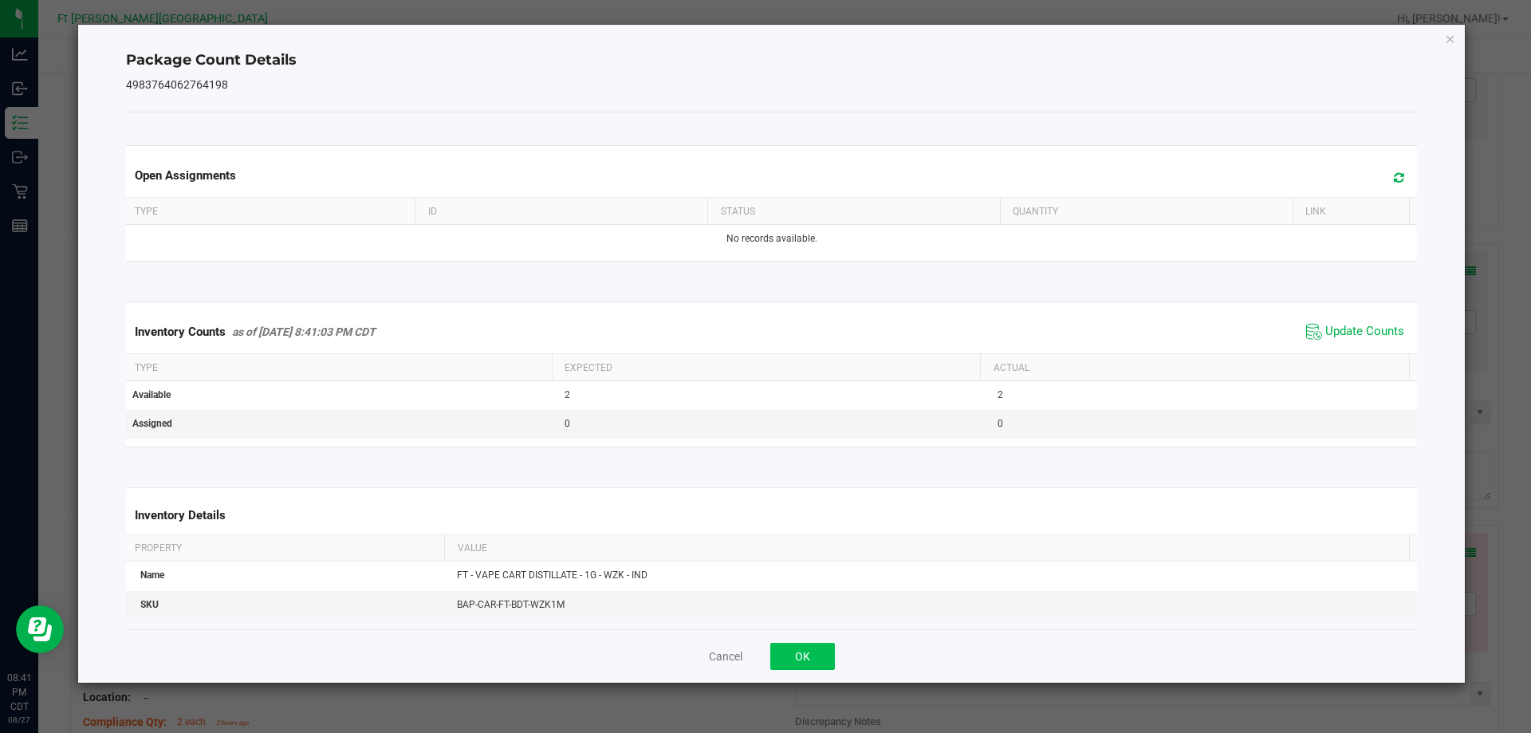
click at [832, 660] on div "Cancel OK" at bounding box center [772, 655] width 1292 height 53
click at [828, 655] on button "OK" at bounding box center [802, 656] width 65 height 27
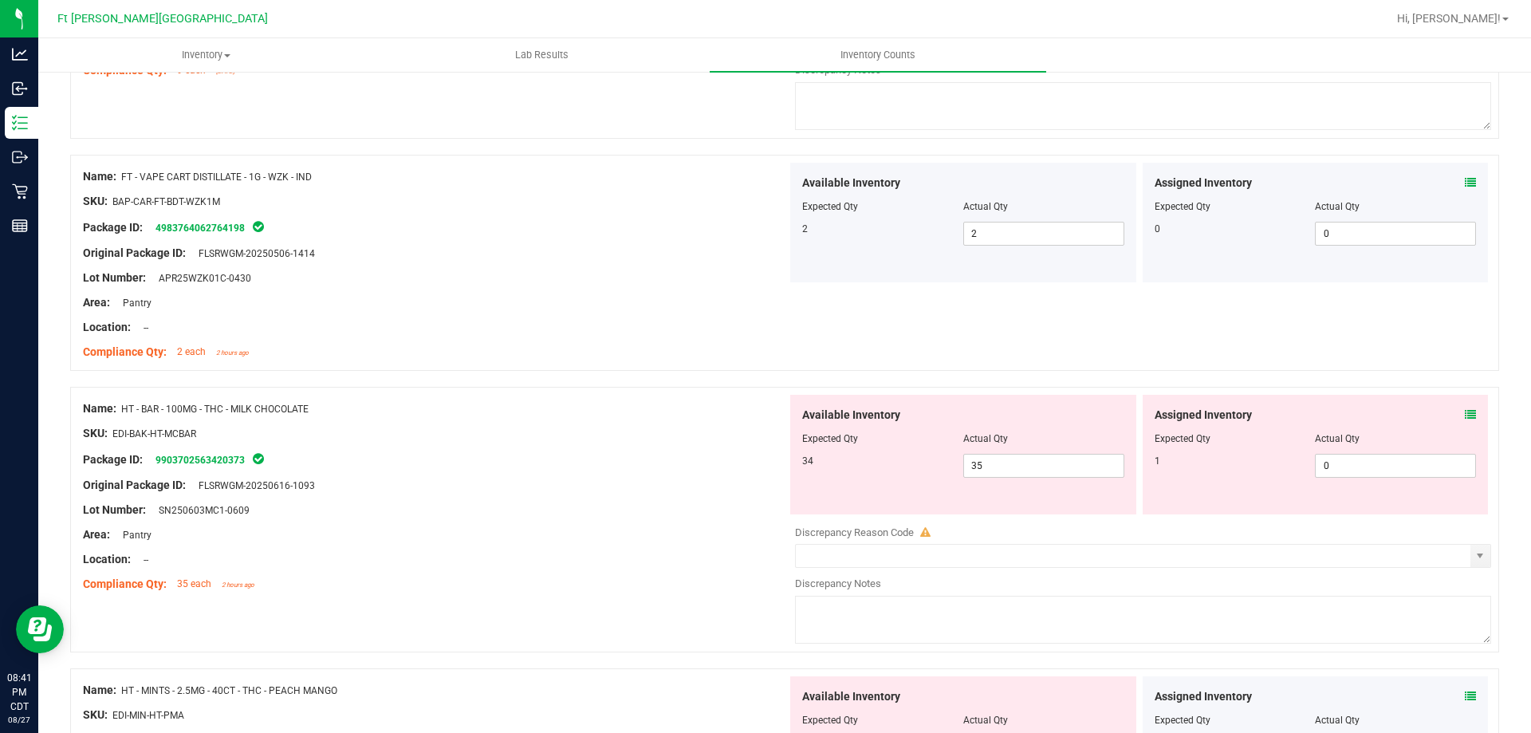
scroll to position [4226, 0]
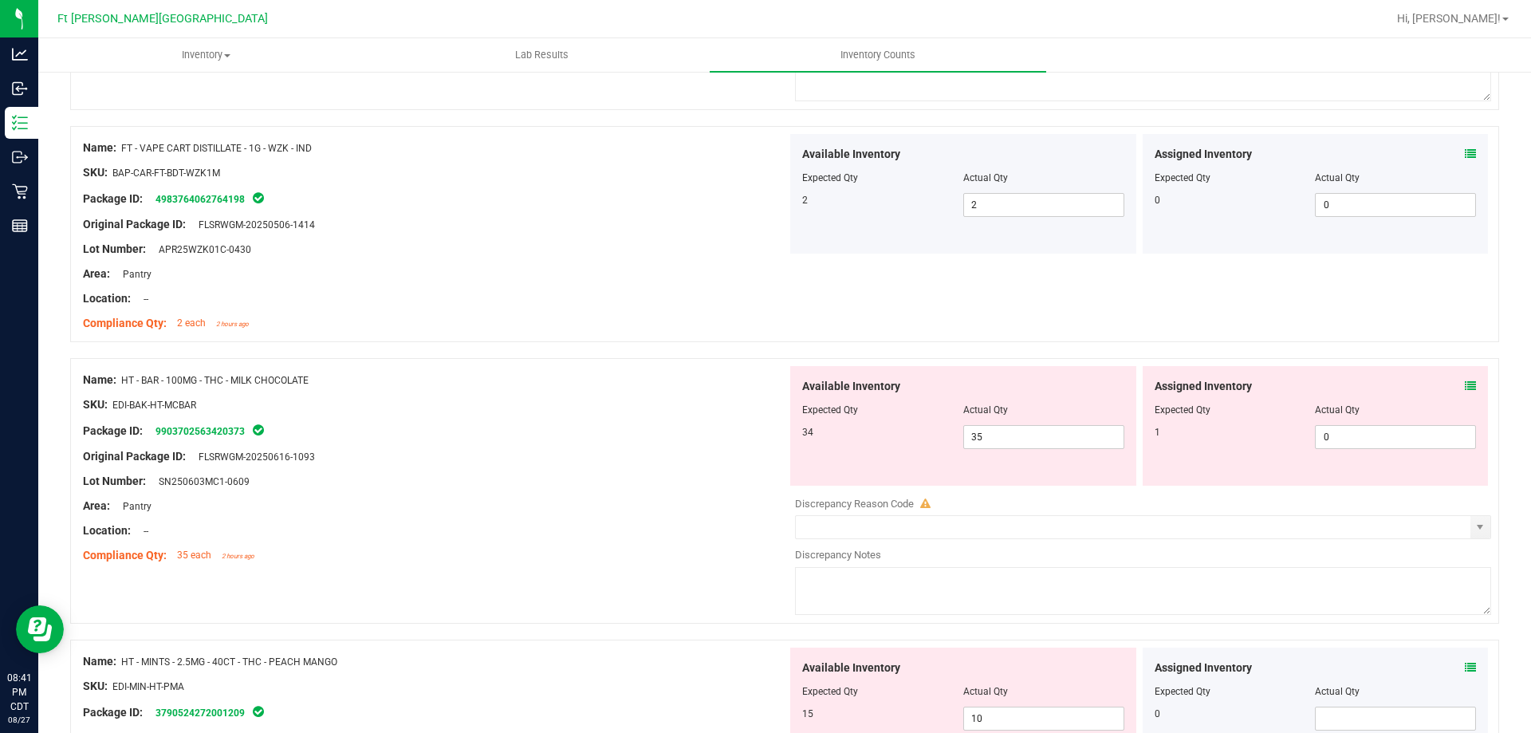
click at [1465, 382] on icon at bounding box center [1470, 385] width 11 height 11
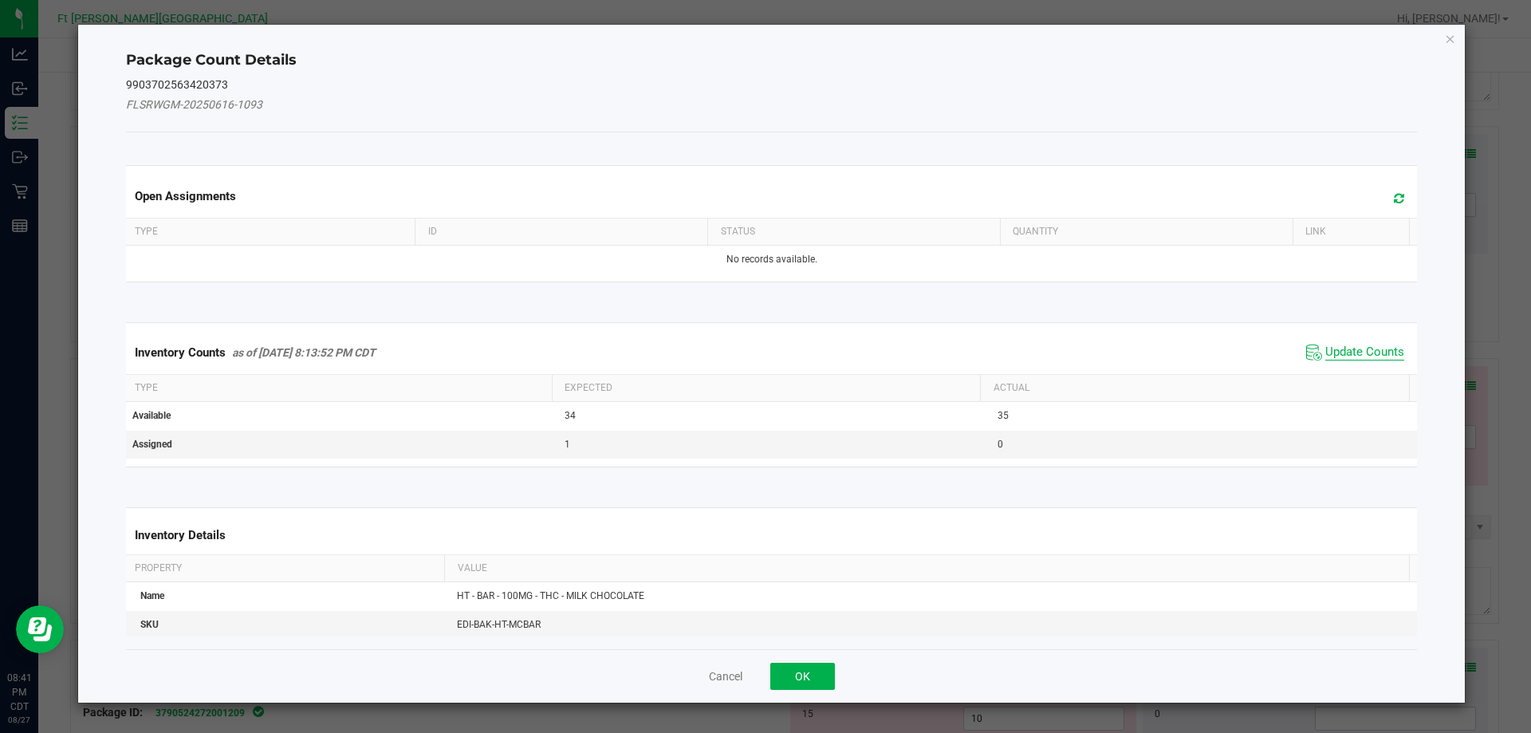
click at [1361, 345] on span "Update Counts" at bounding box center [1364, 352] width 79 height 16
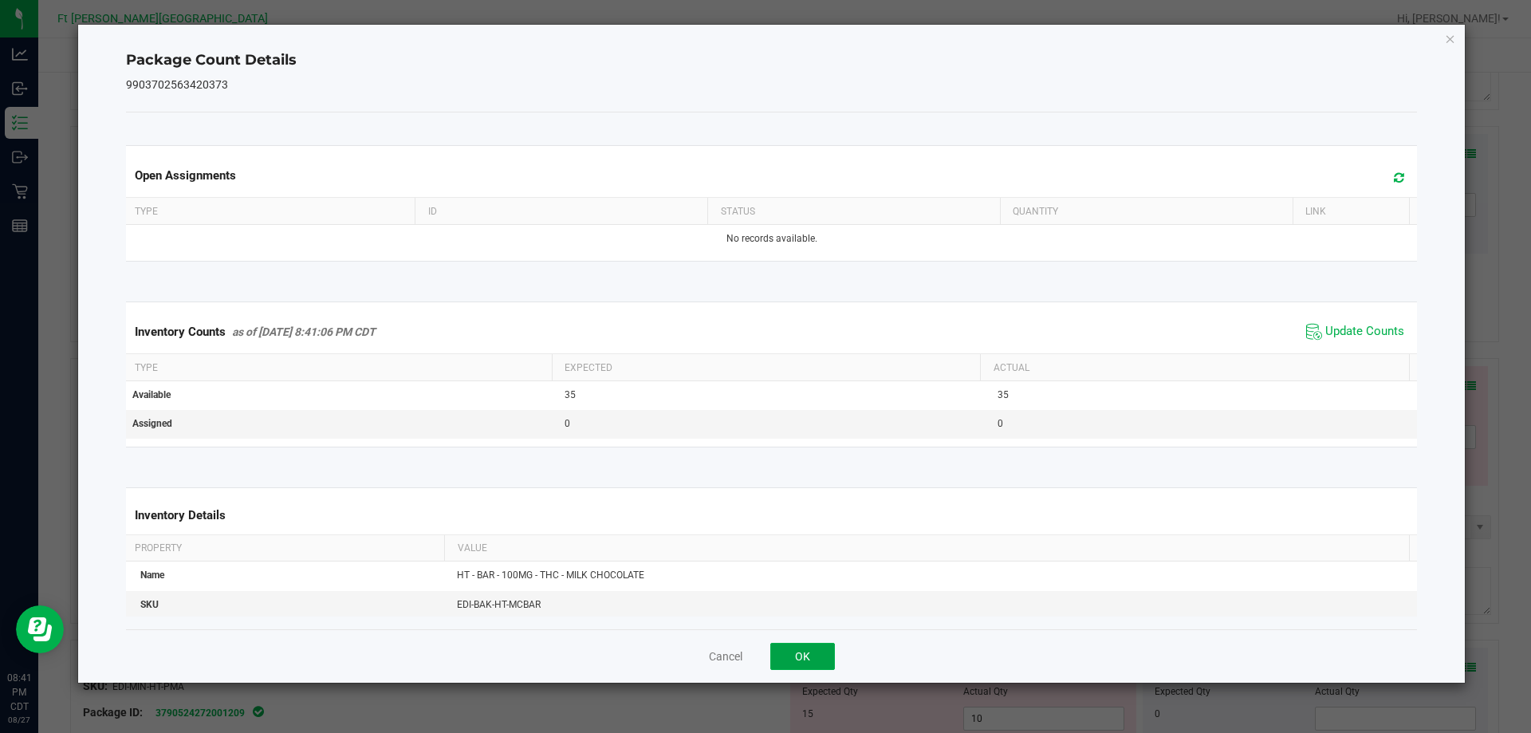
drag, startPoint x: 818, startPoint y: 654, endPoint x: 889, endPoint y: 645, distance: 71.5
click at [824, 655] on button "OK" at bounding box center [802, 656] width 65 height 27
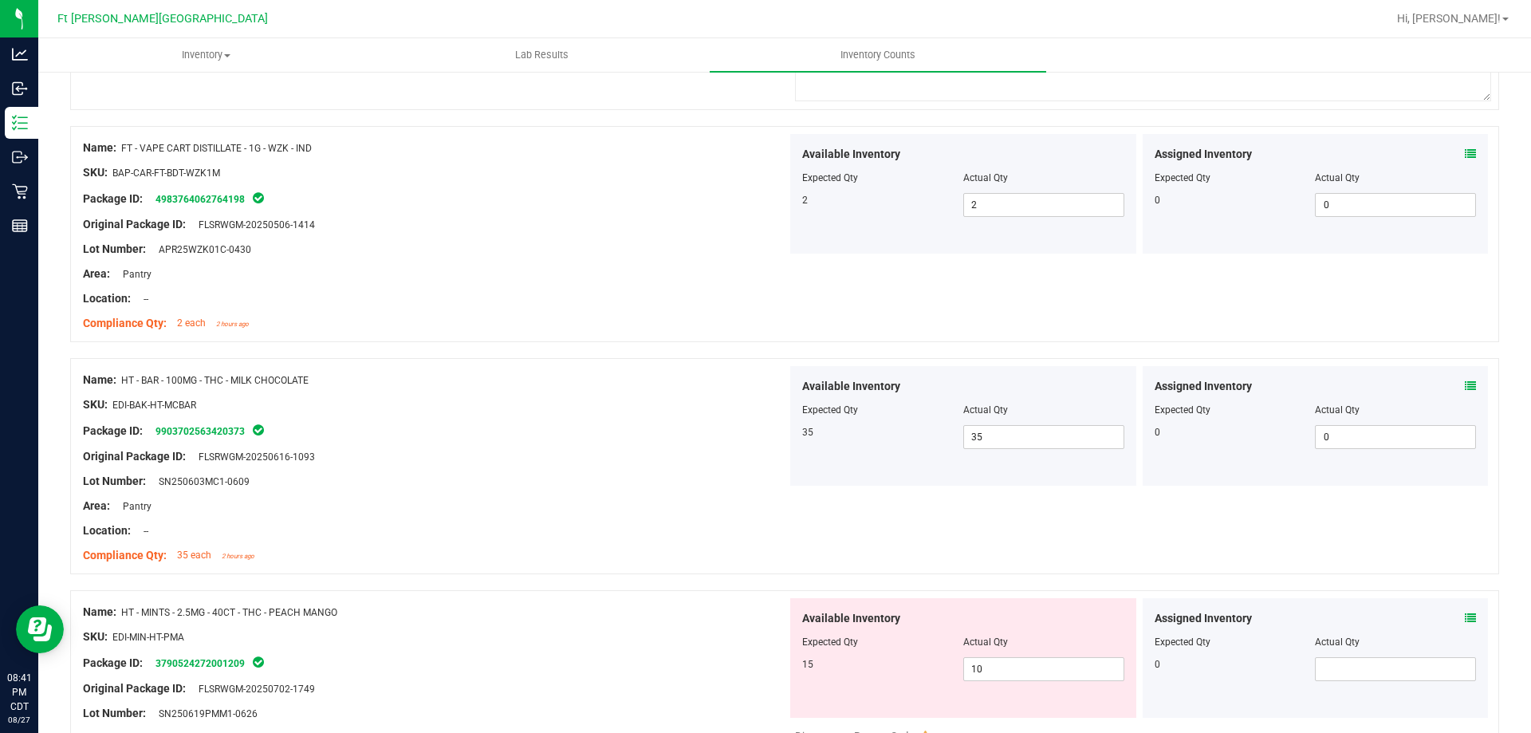
click at [1465, 619] on icon at bounding box center [1470, 617] width 11 height 11
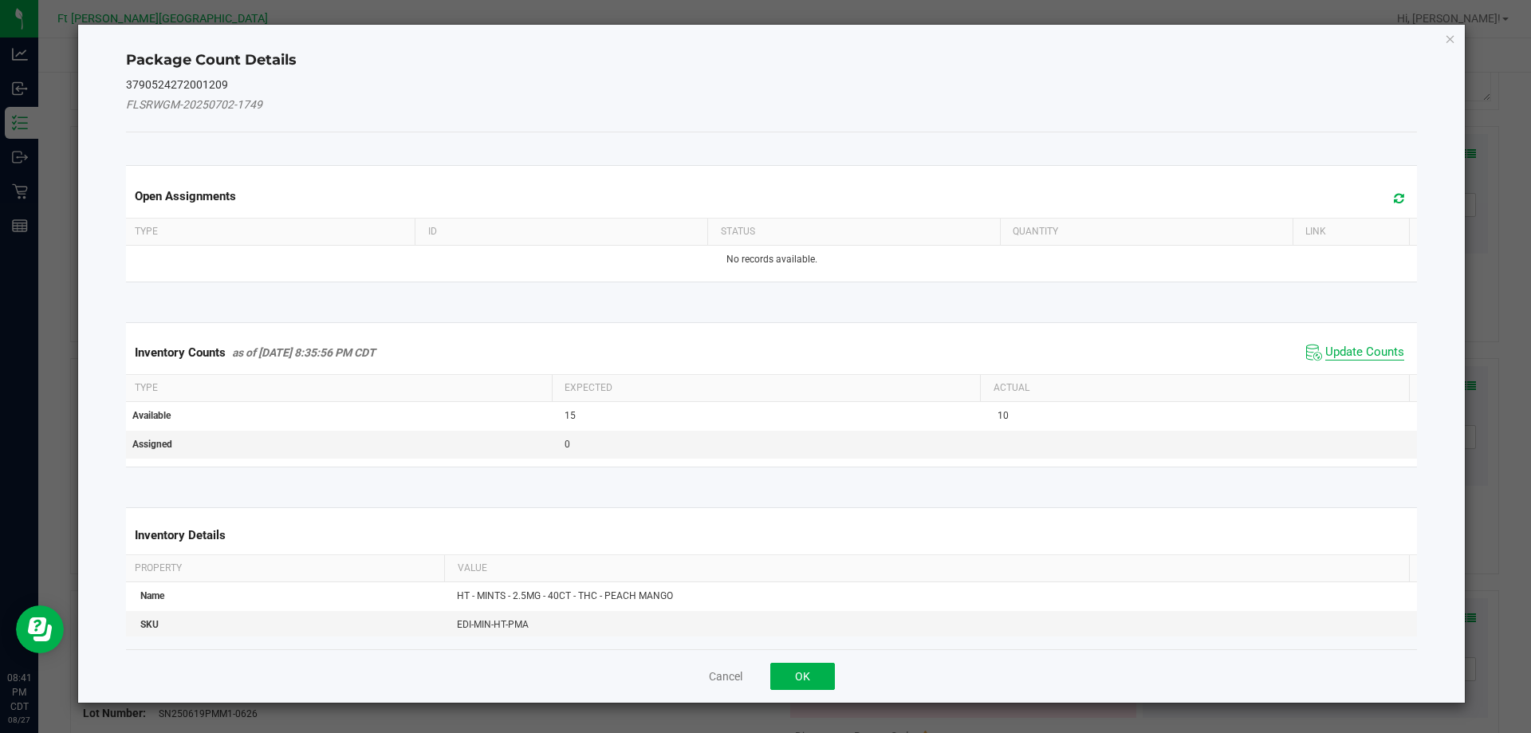
drag, startPoint x: 1327, startPoint y: 348, endPoint x: 1249, endPoint y: 396, distance: 91.4
click at [1327, 348] on span "Update Counts" at bounding box center [1364, 352] width 79 height 16
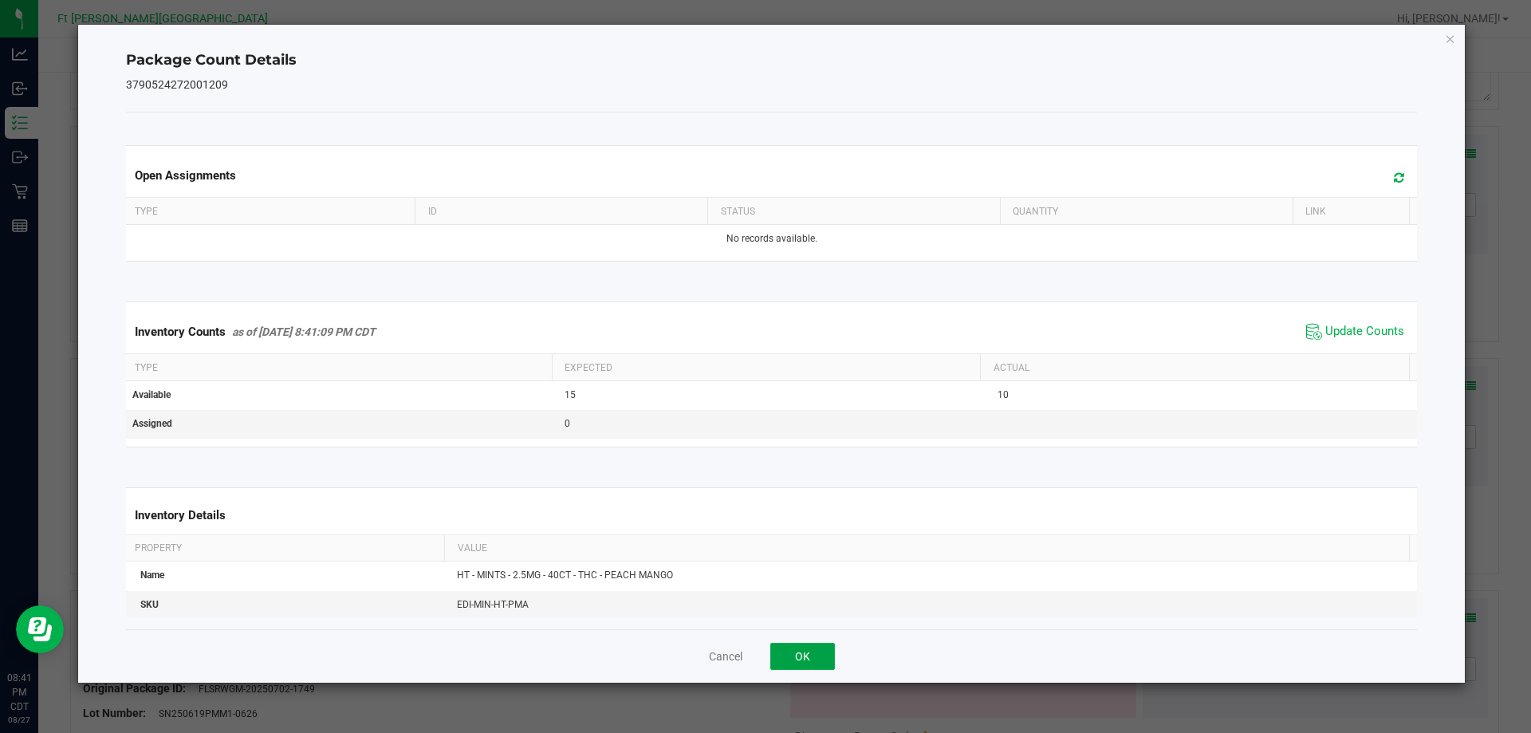
click at [834, 658] on button "OK" at bounding box center [802, 656] width 65 height 27
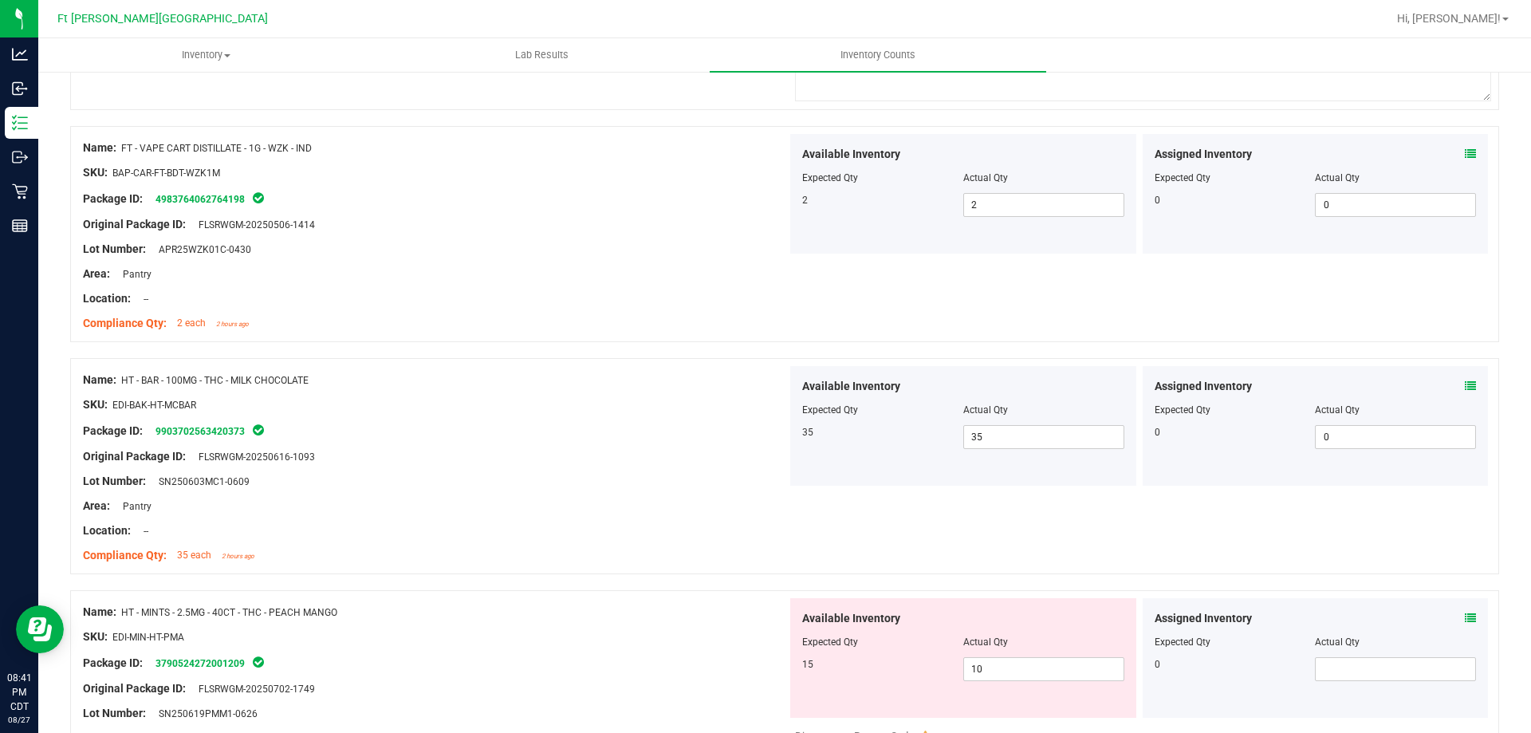
scroll to position [4418, 0]
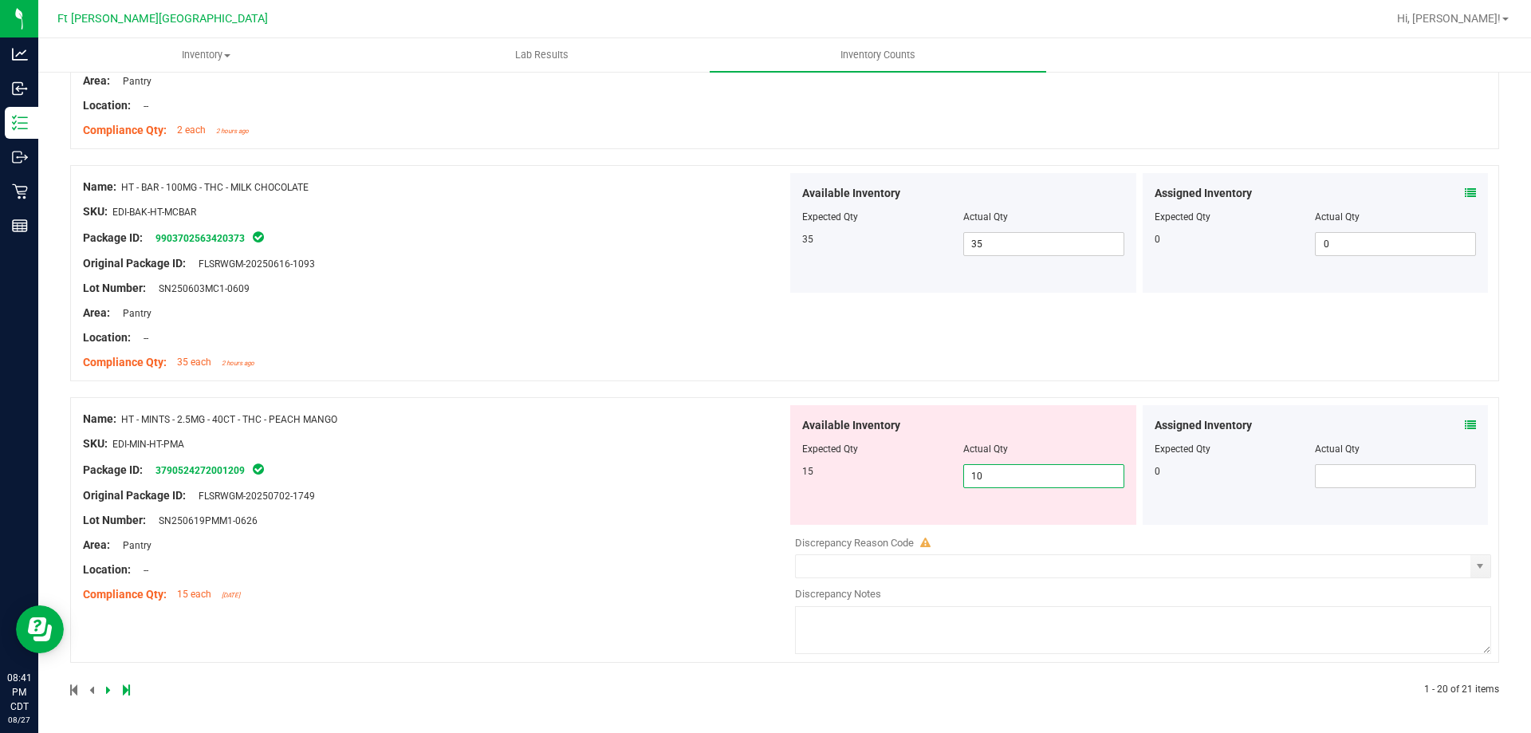
drag, startPoint x: 969, startPoint y: 481, endPoint x: 823, endPoint y: 497, distance: 146.8
click at [824, 496] on div "Available Inventory Expected Qty Actual Qty 15 10 10" at bounding box center [963, 465] width 346 height 120
type input "15"
click at [704, 482] on div "Name: HT - MINTS - 2.5MG - 40CT - THC - PEACH MANGO SKU: EDI-MIN-HT-PMA Package…" at bounding box center [435, 506] width 704 height 203
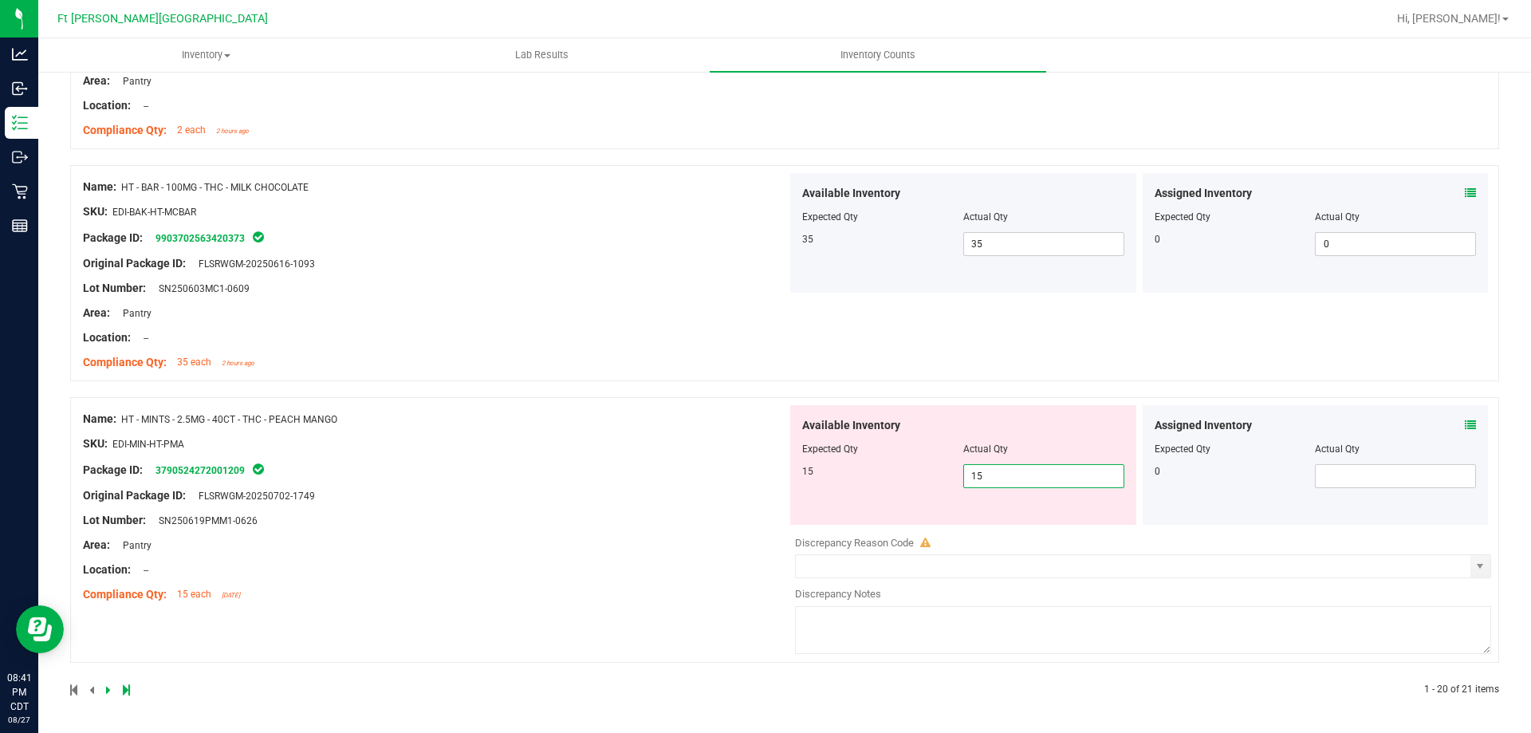
scroll to position [4369, 0]
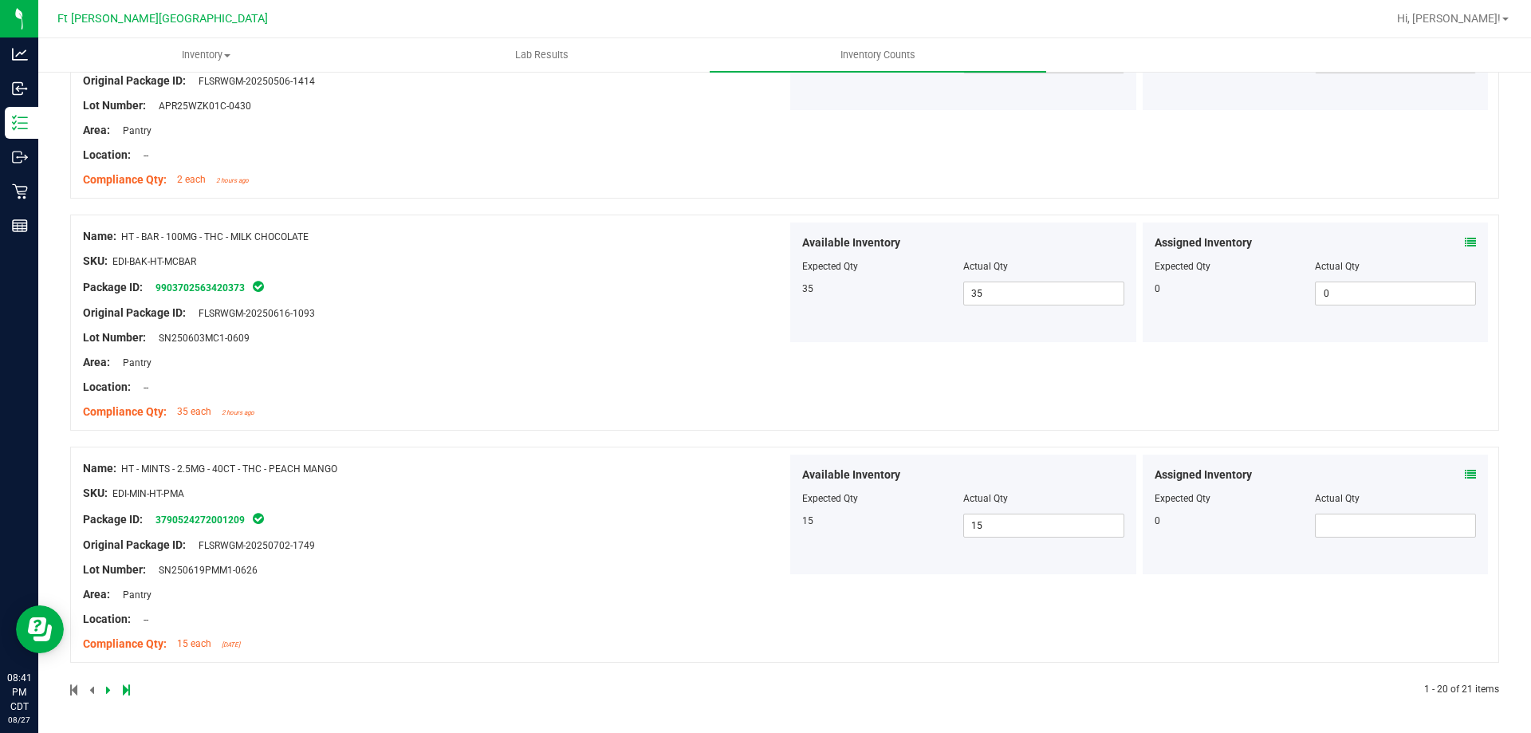
click at [108, 686] on icon at bounding box center [108, 690] width 5 height 10
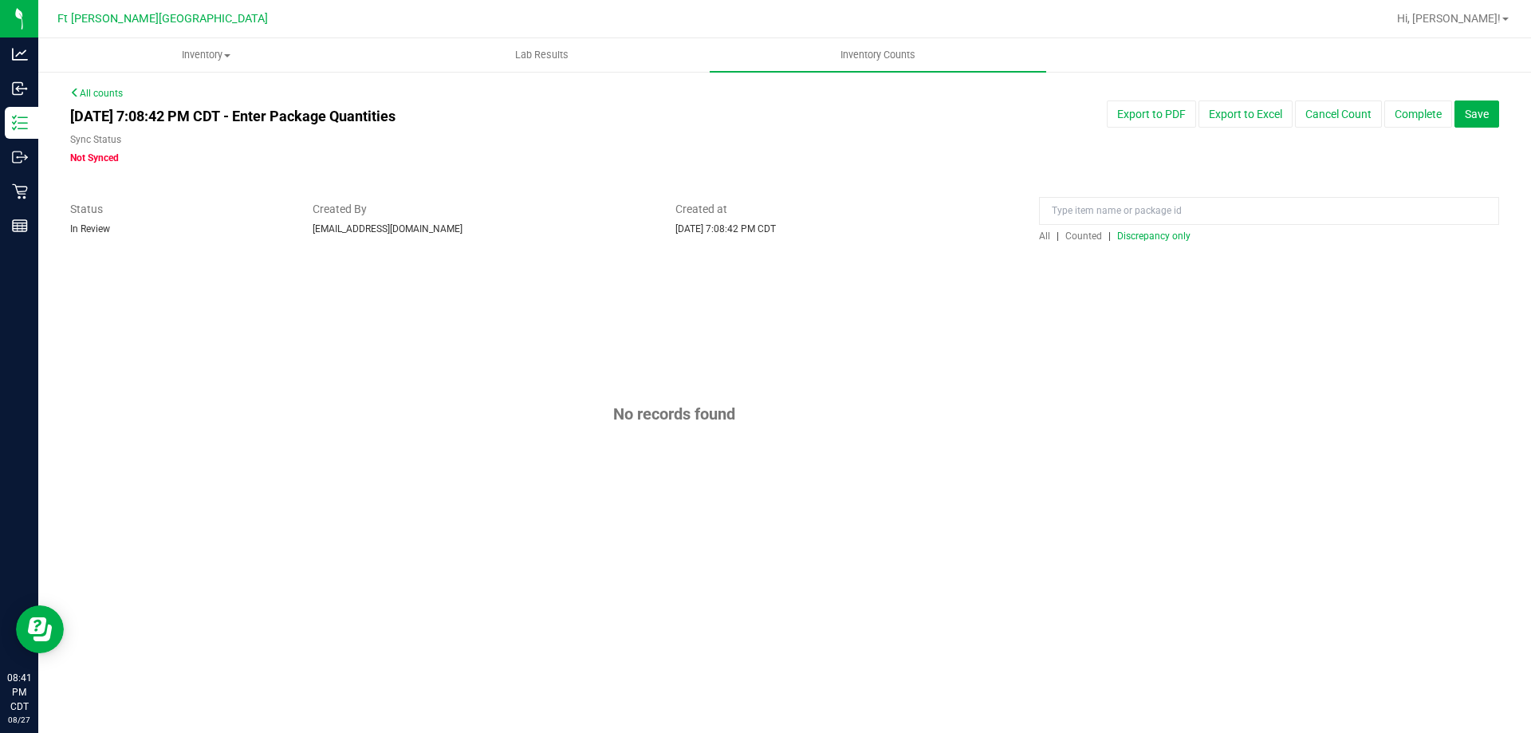
click at [1137, 234] on span "Discrepancy only" at bounding box center [1153, 235] width 73 height 11
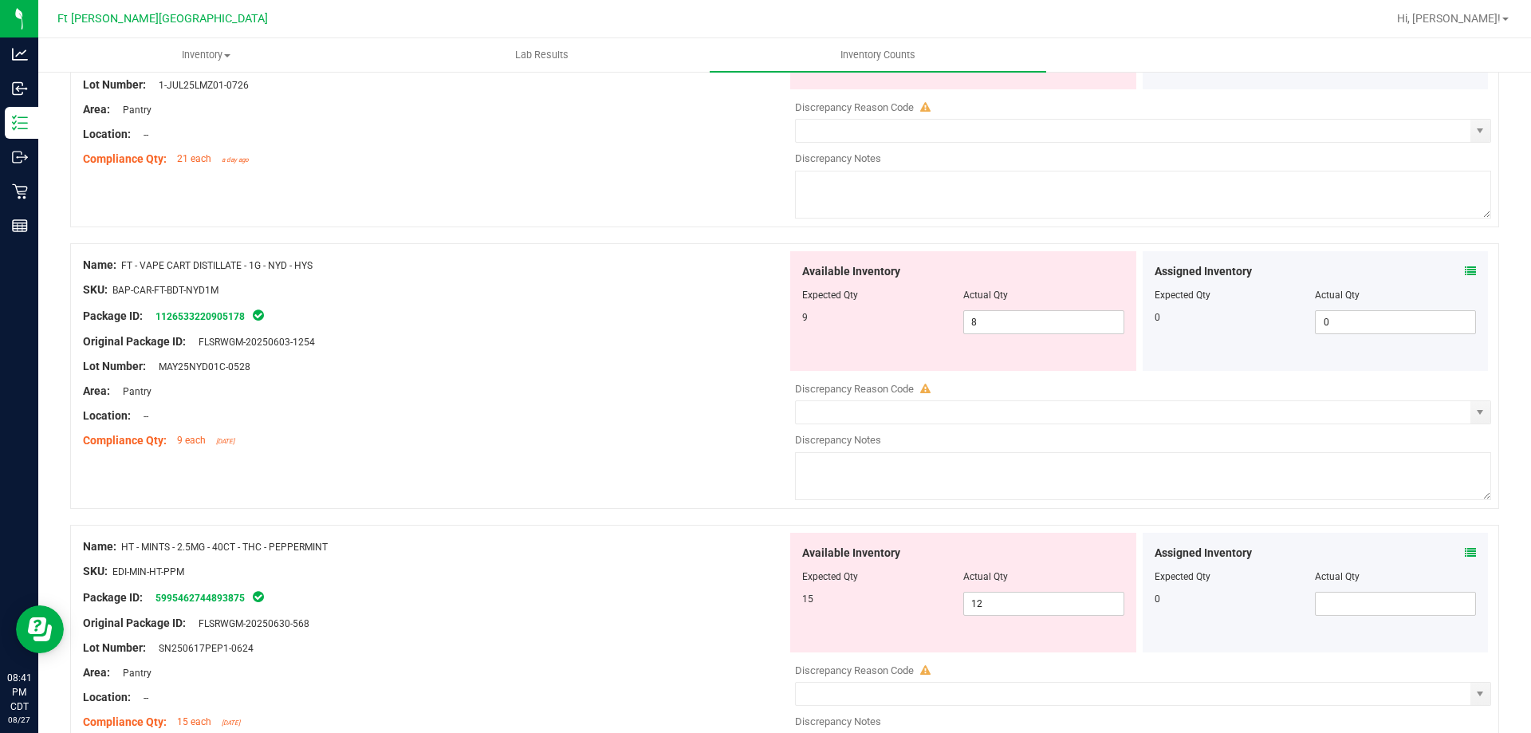
scroll to position [706, 0]
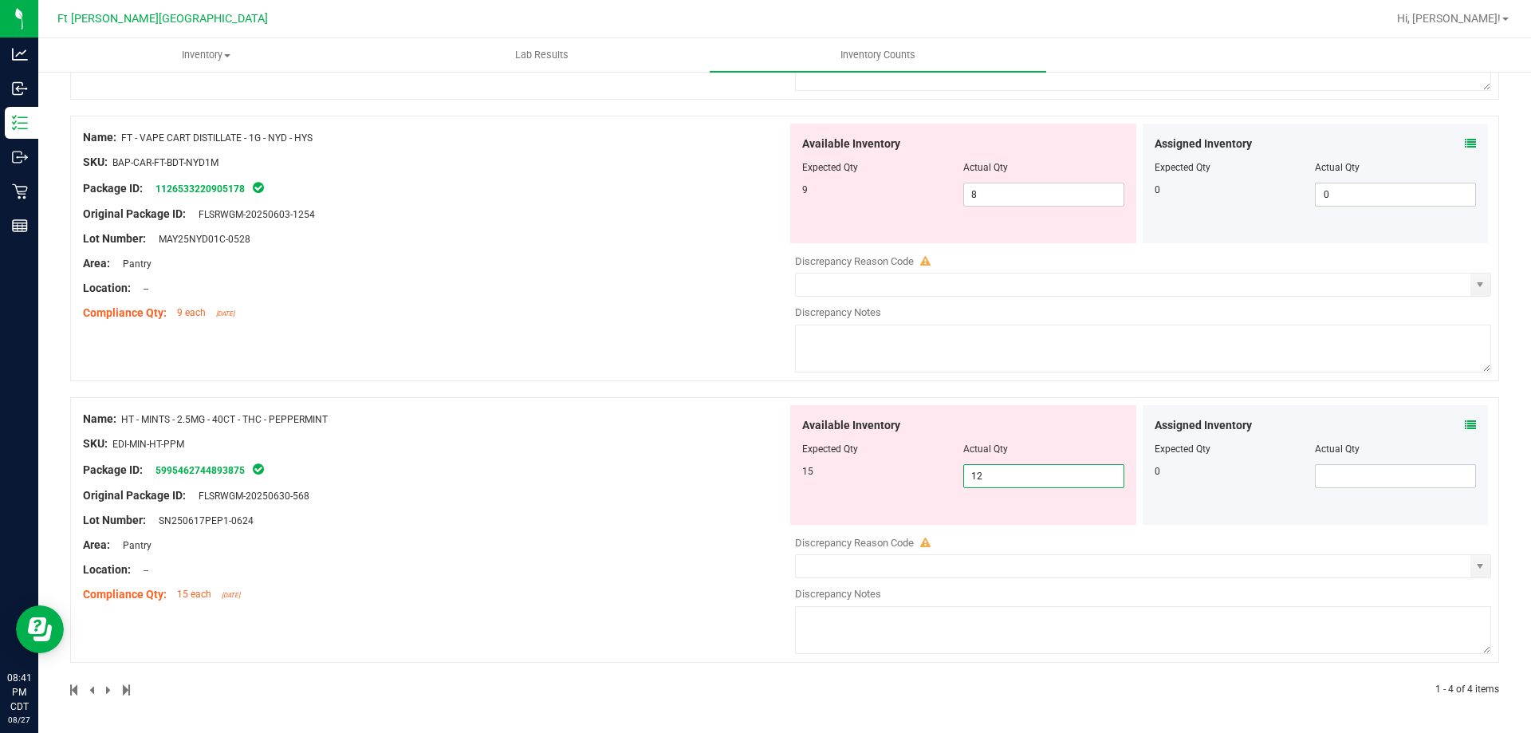
click at [987, 480] on span "12 12" at bounding box center [1043, 476] width 161 height 24
click at [1465, 424] on icon at bounding box center [1470, 424] width 11 height 11
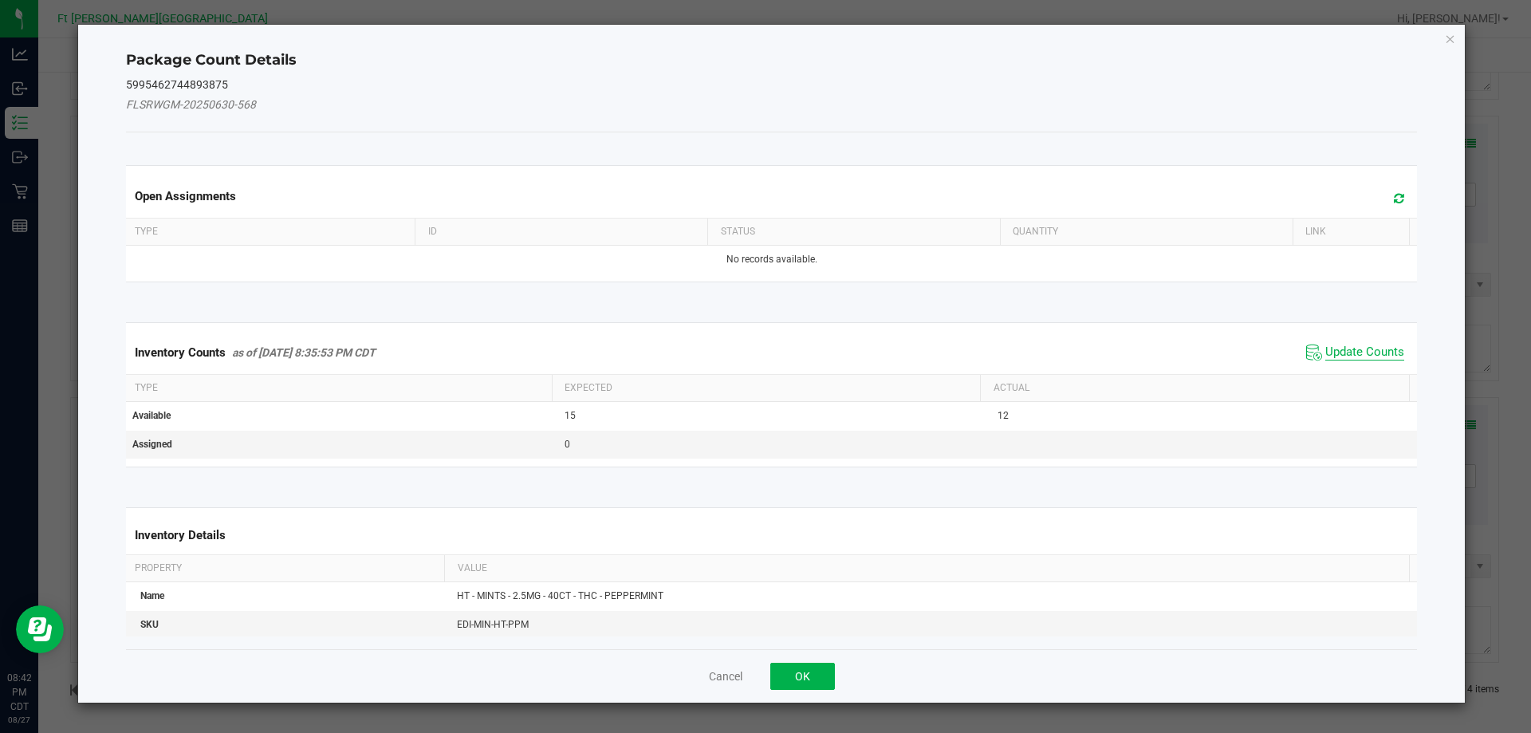
click at [1325, 344] on span "Update Counts" at bounding box center [1364, 352] width 79 height 16
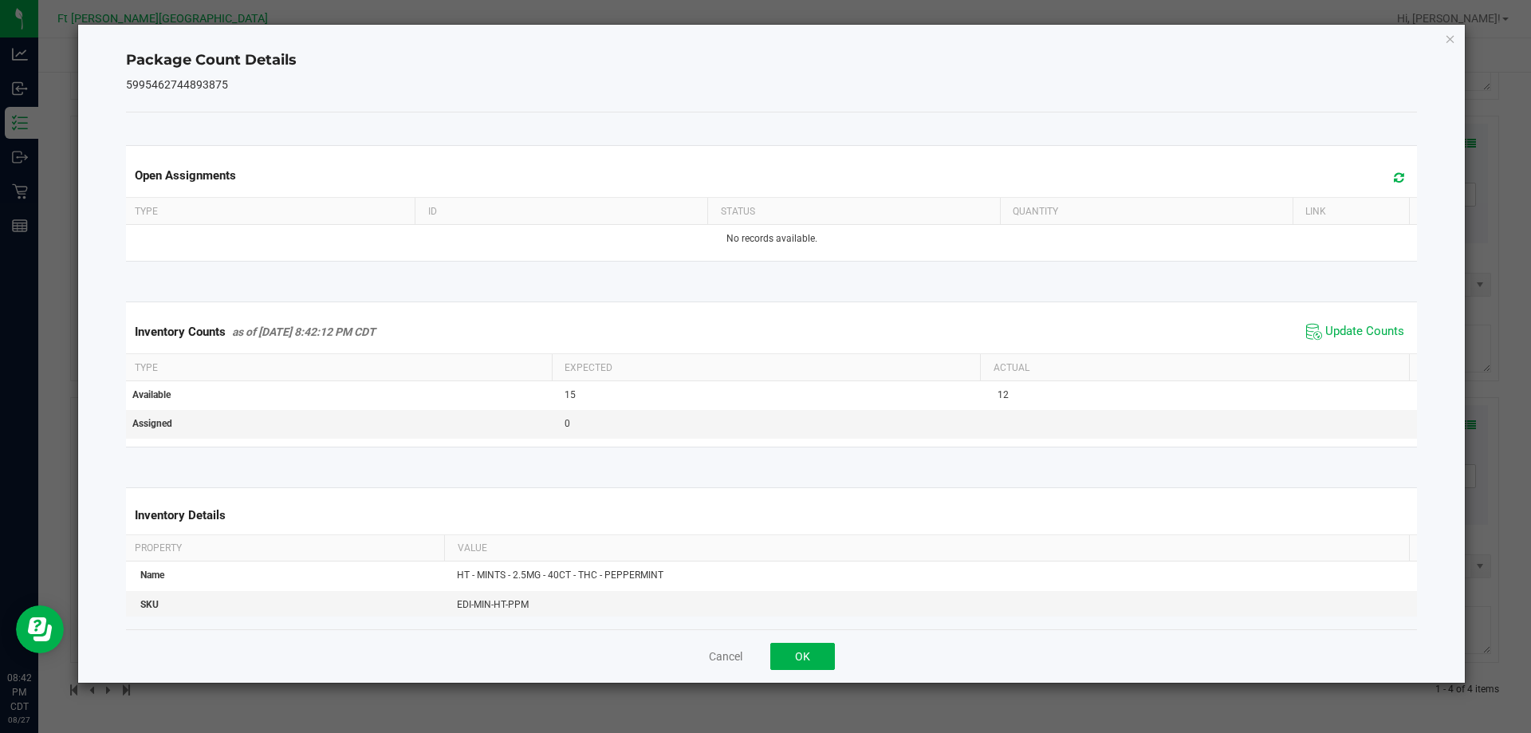
click at [1340, 359] on th "Actual" at bounding box center [1194, 367] width 429 height 27
click at [816, 655] on button "OK" at bounding box center [802, 656] width 65 height 27
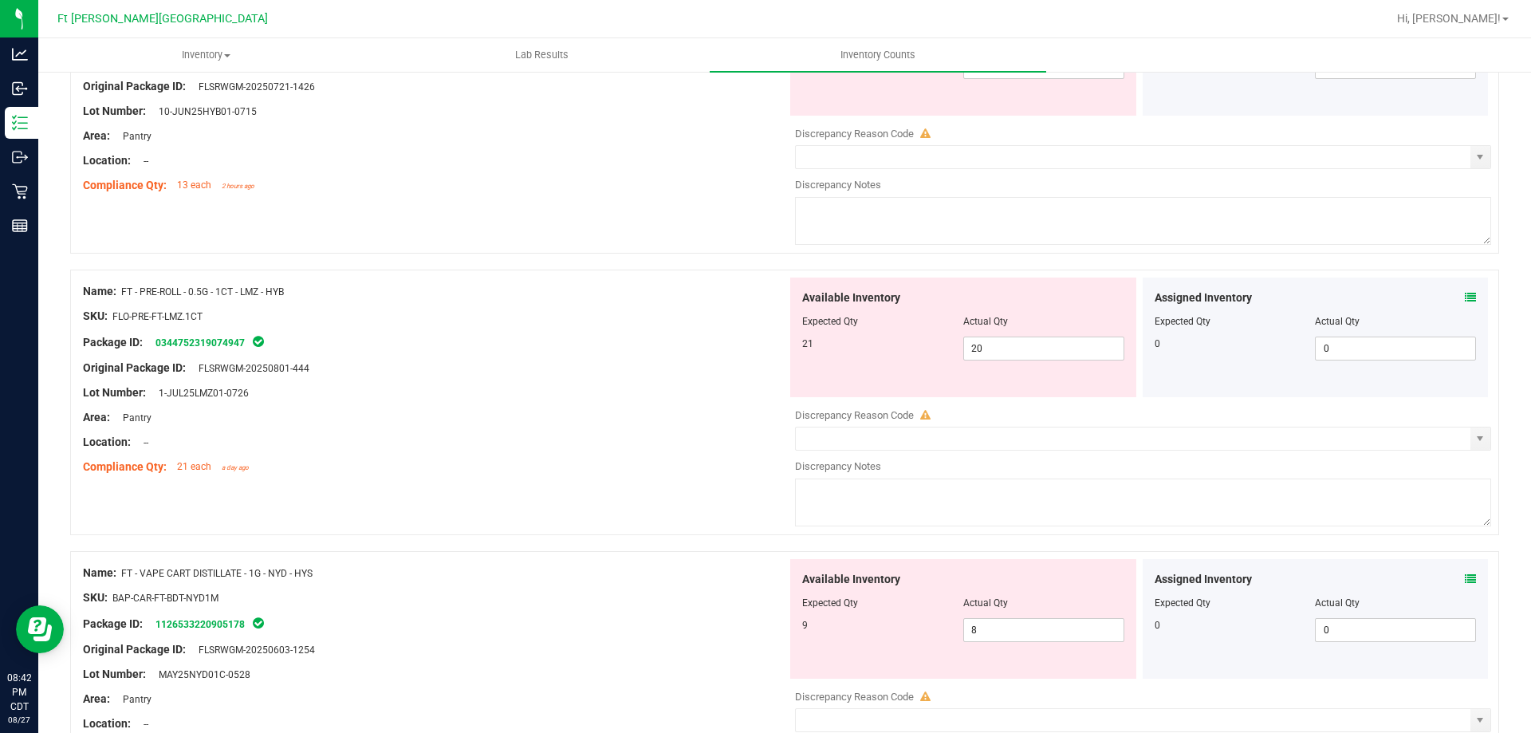
scroll to position [0, 0]
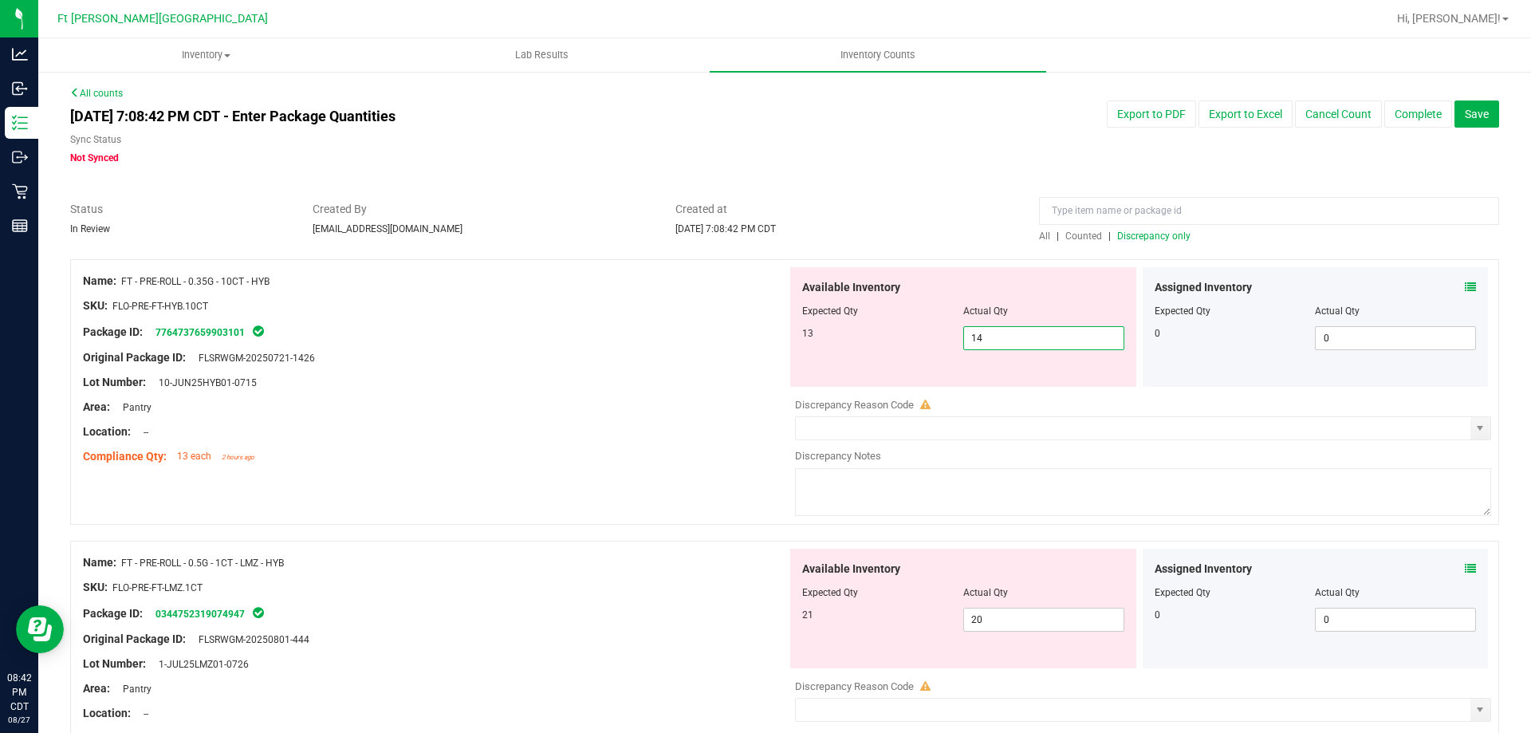
drag, startPoint x: 962, startPoint y: 342, endPoint x: 914, endPoint y: 360, distance: 51.2
click at [918, 357] on div "Available Inventory Expected Qty Actual Qty 13 14 14" at bounding box center [963, 327] width 346 height 120
type input "13"
click at [628, 381] on div "Lot Number: 10-JUN25HYB01-0715" at bounding box center [435, 382] width 704 height 17
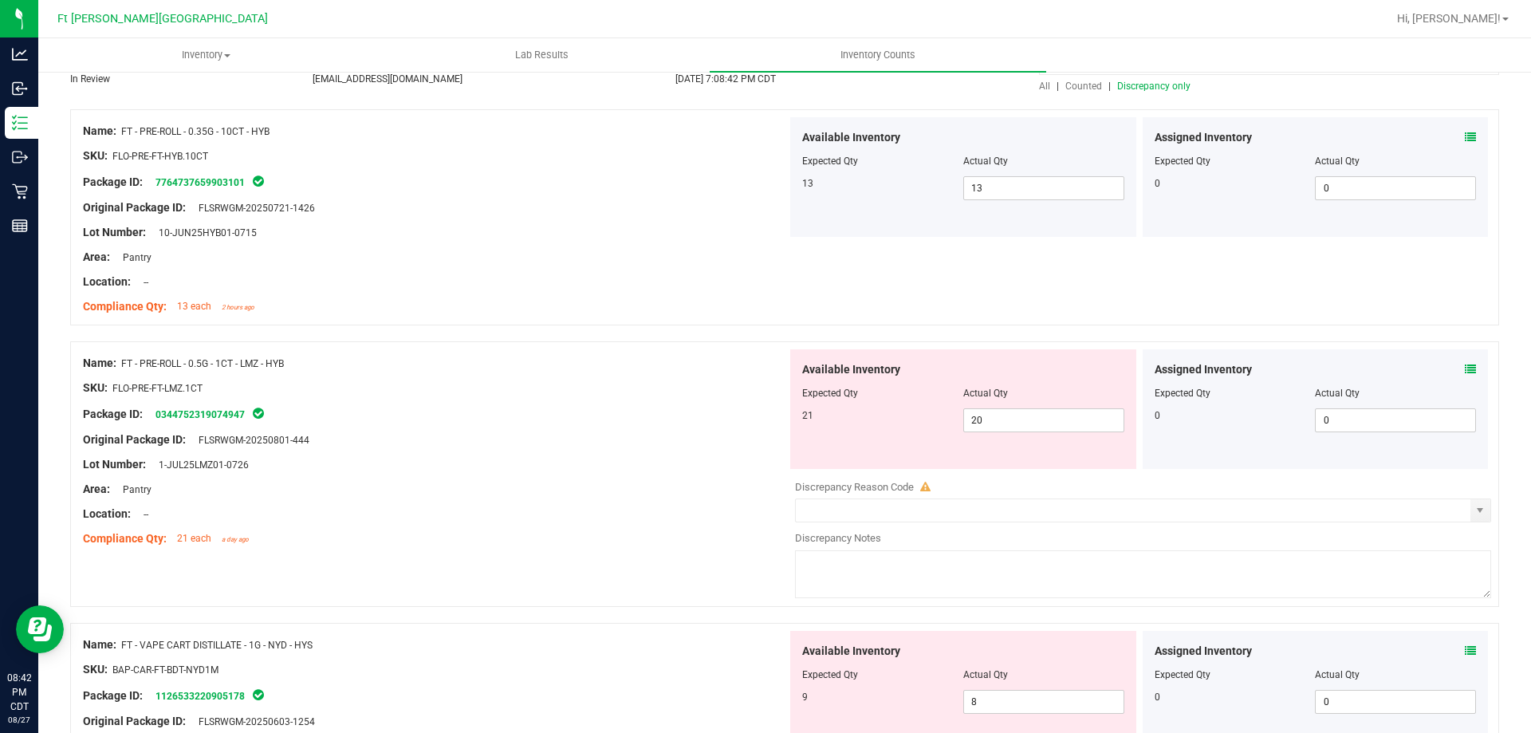
scroll to position [239, 0]
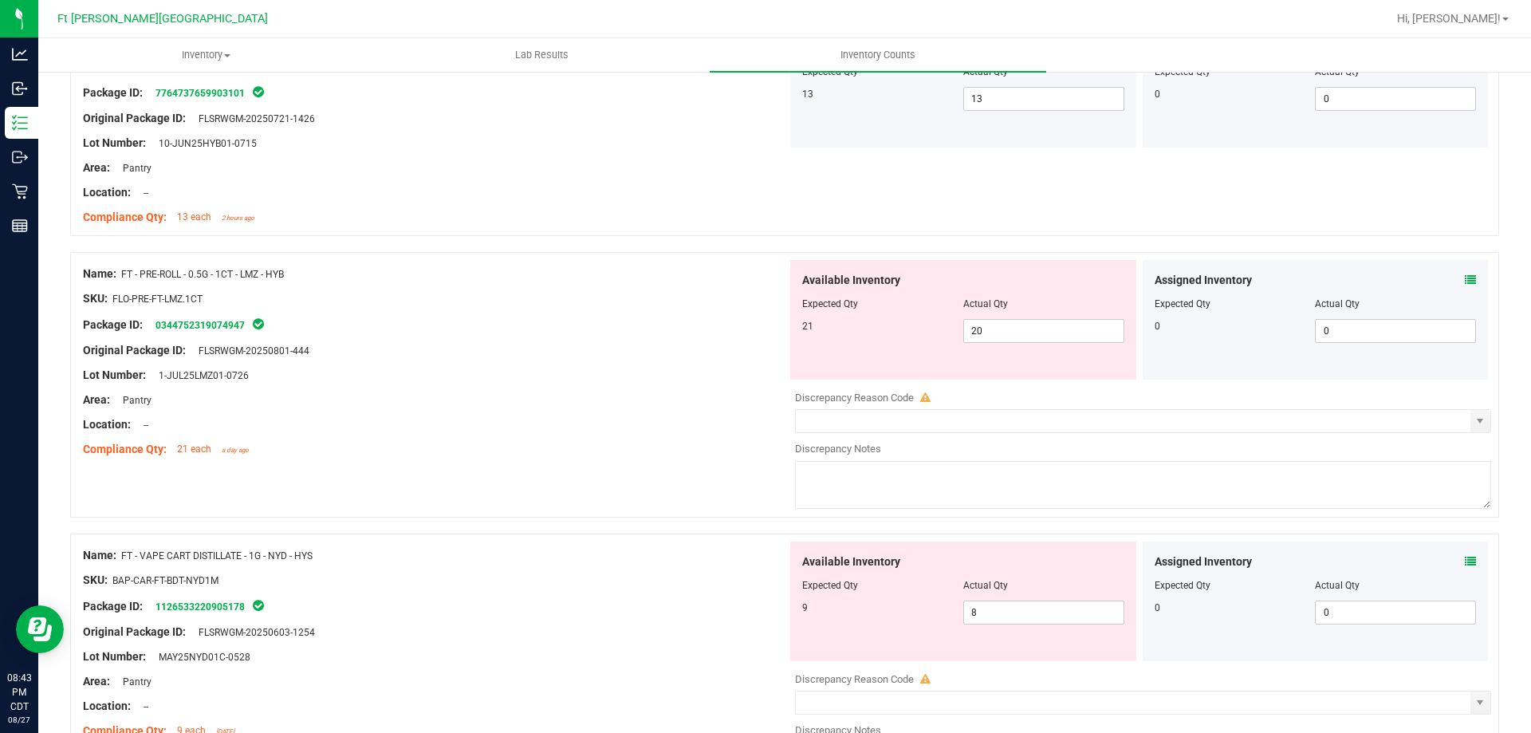
click at [674, 332] on div "Name: FT - PRE-ROLL - 0.5G - 1CT - LMZ - HYB SKU: FLO-PRE-FT-LMZ.1CT Package ID…" at bounding box center [435, 361] width 704 height 203
drag, startPoint x: 998, startPoint y: 321, endPoint x: 809, endPoint y: 337, distance: 189.7
click at [809, 337] on div "21 20 20" at bounding box center [963, 331] width 322 height 24
type input "21"
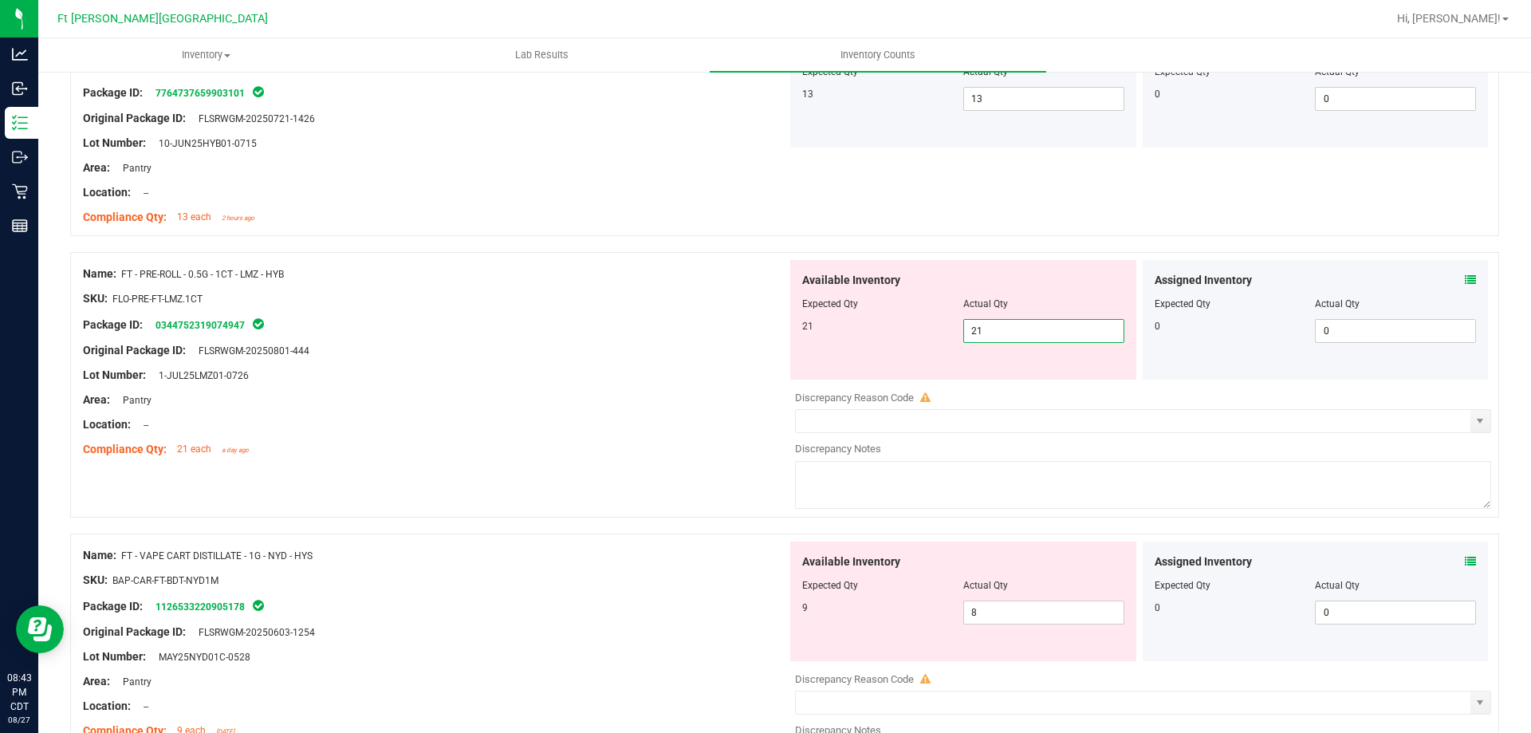
click at [707, 342] on div "Original Package ID: FLSRWGM-20250801-444" at bounding box center [435, 350] width 704 height 17
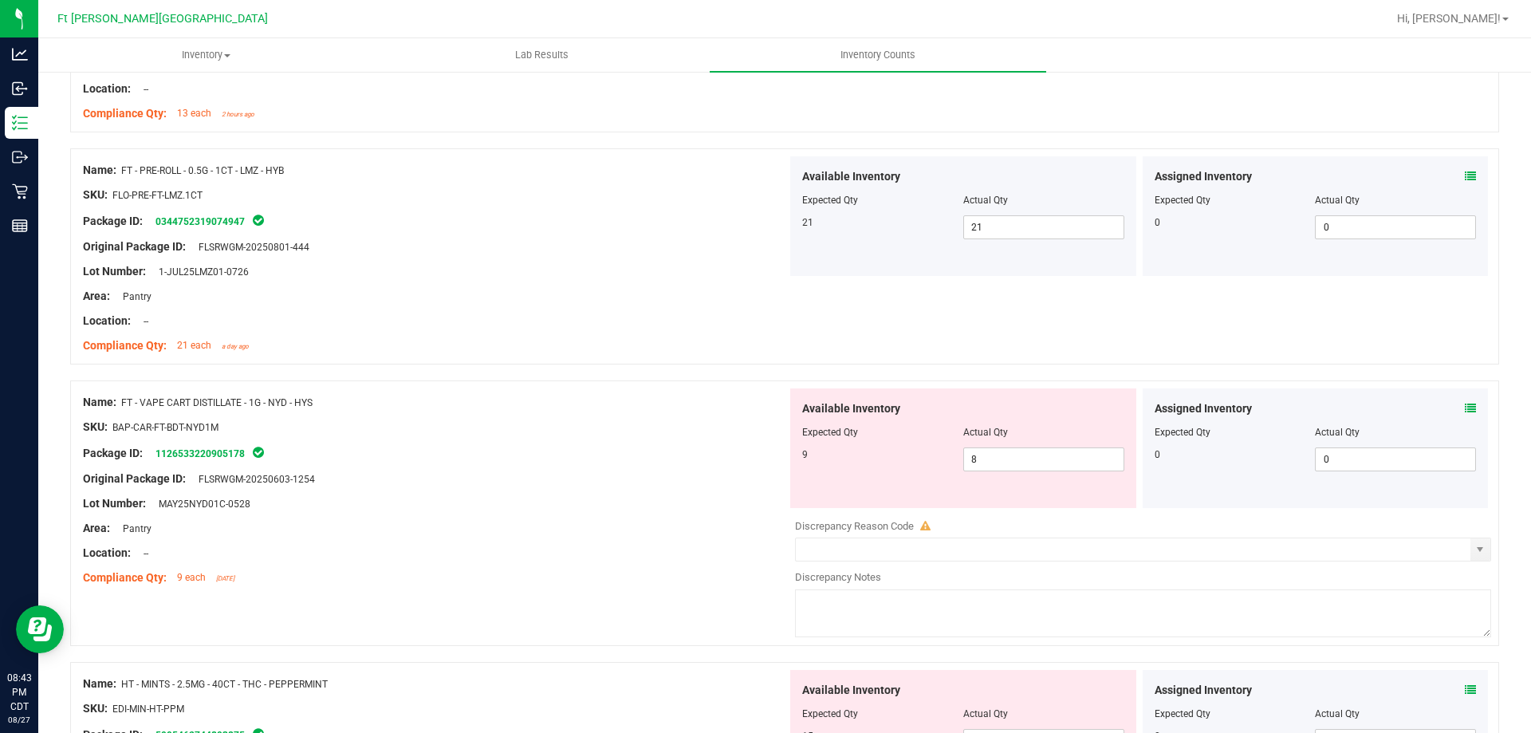
scroll to position [608, 0]
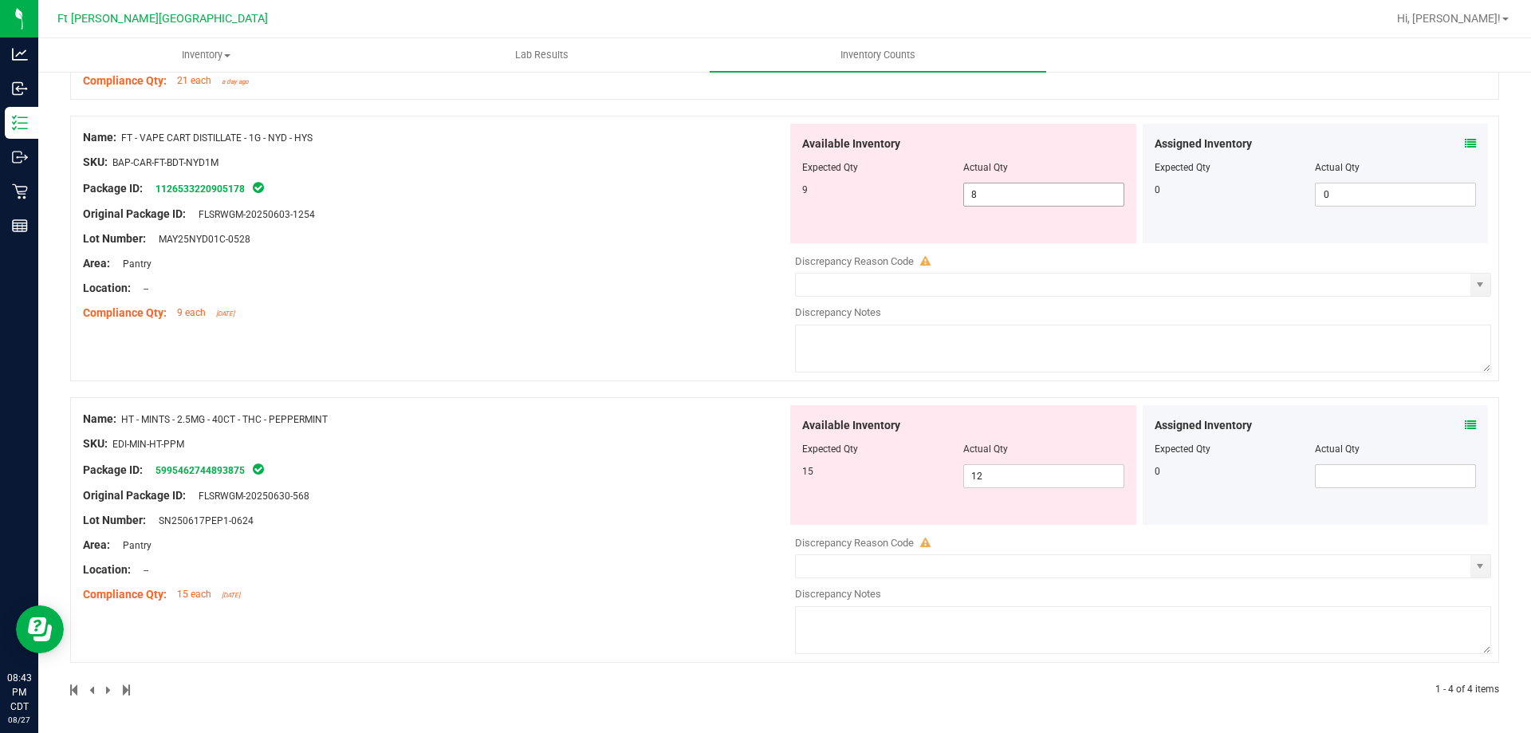
drag, startPoint x: 981, startPoint y: 197, endPoint x: 901, endPoint y: 221, distance: 83.2
click at [904, 219] on div "Available Inventory Expected Qty Actual Qty 9 8 8" at bounding box center [963, 184] width 346 height 120
type input "9"
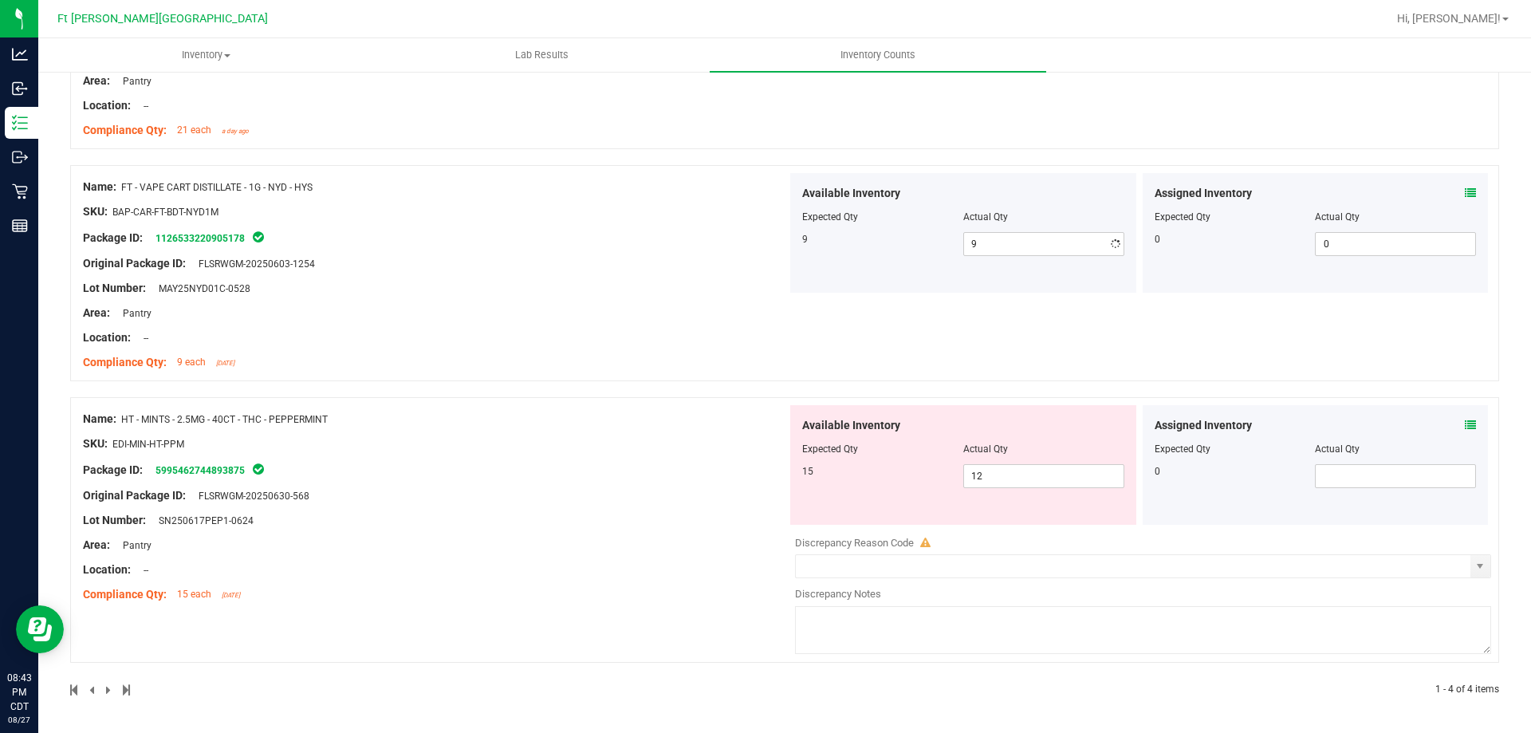
click at [729, 230] on div "Name: FT - VAPE CART DISTILLATE - 1G - NYD - HYS SKU: BAP-CAR-FT-BDT-NYD1M Pack…" at bounding box center [435, 274] width 704 height 203
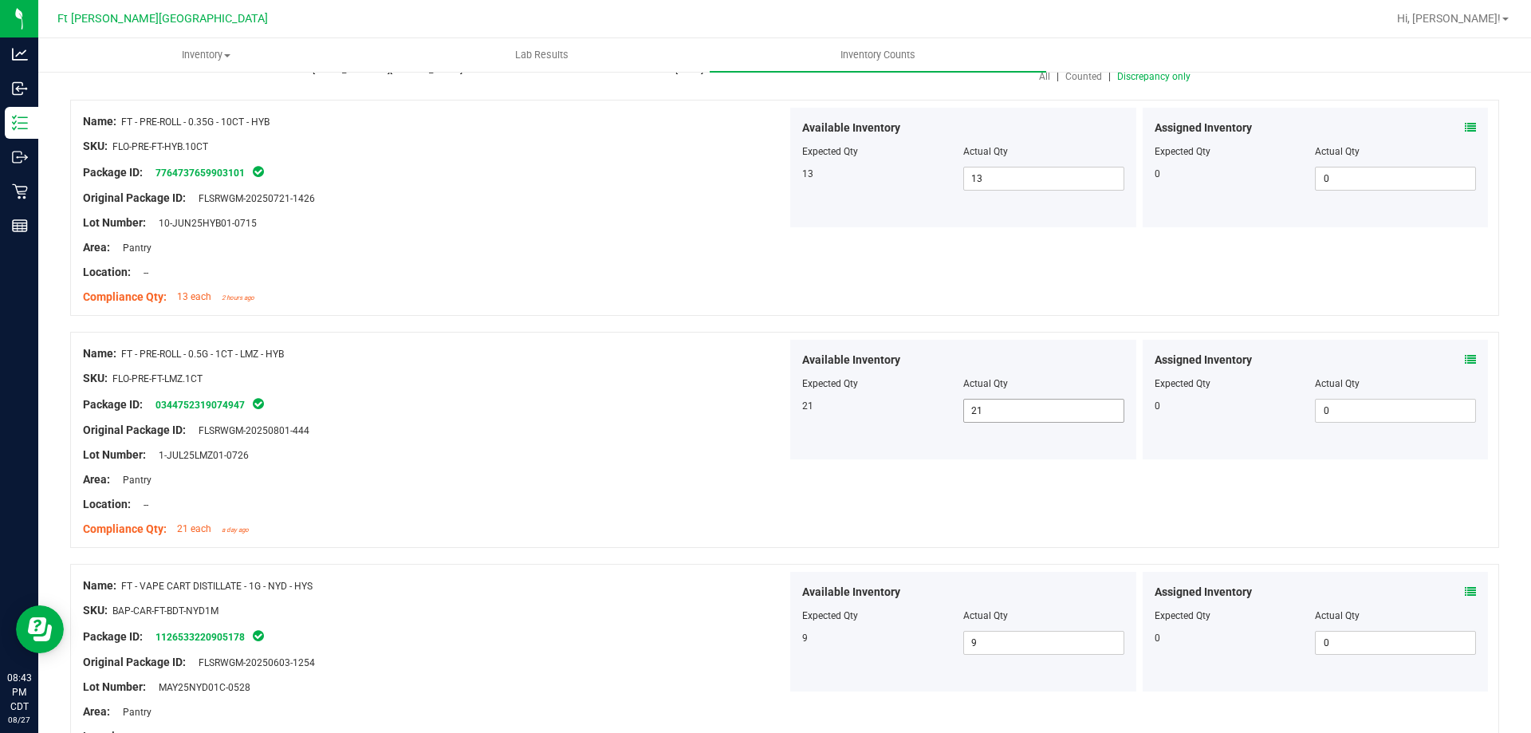
scroll to position [0, 0]
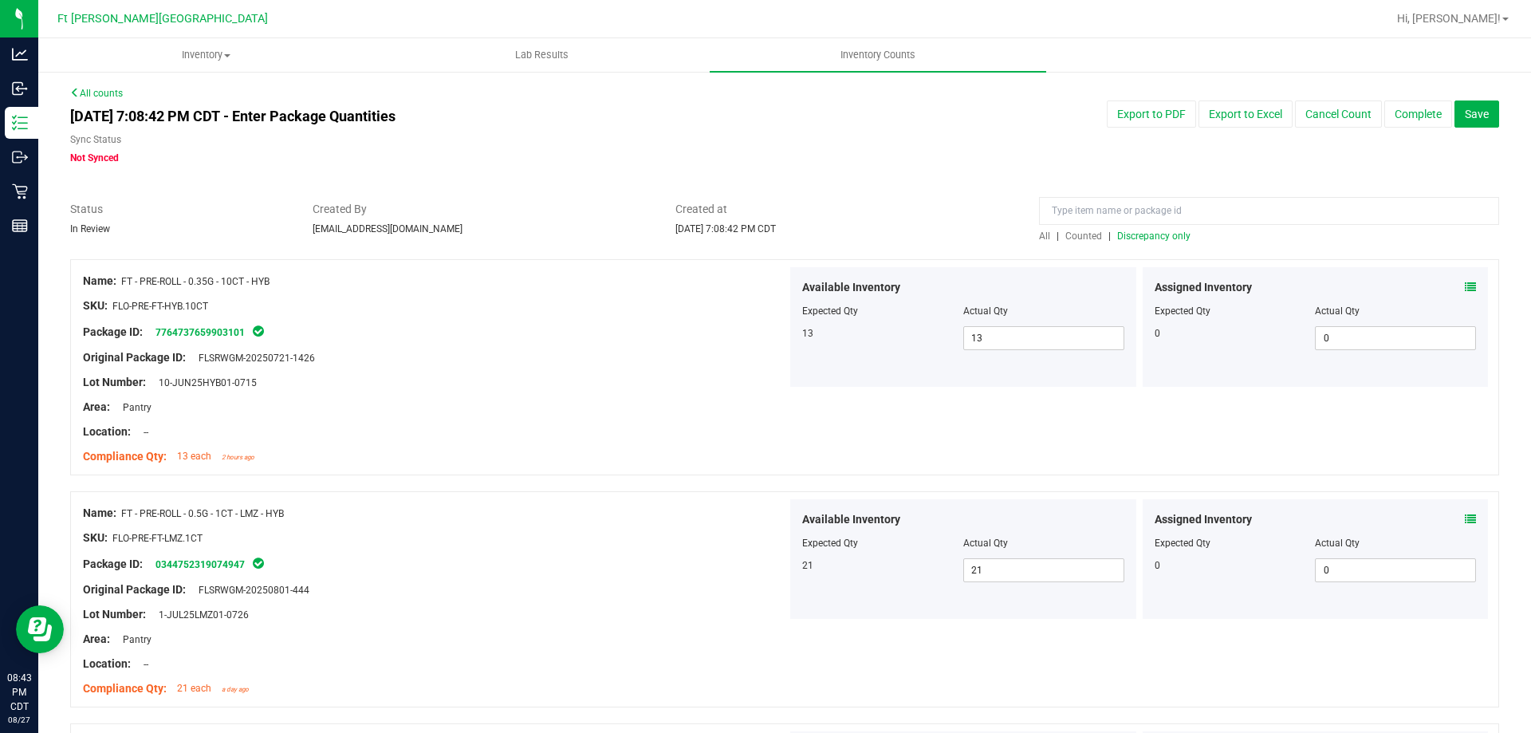
click at [1156, 229] on div "All | Counted | Discrepancy only" at bounding box center [1269, 236] width 460 height 14
click at [1149, 237] on span "Discrepancy only" at bounding box center [1153, 235] width 73 height 11
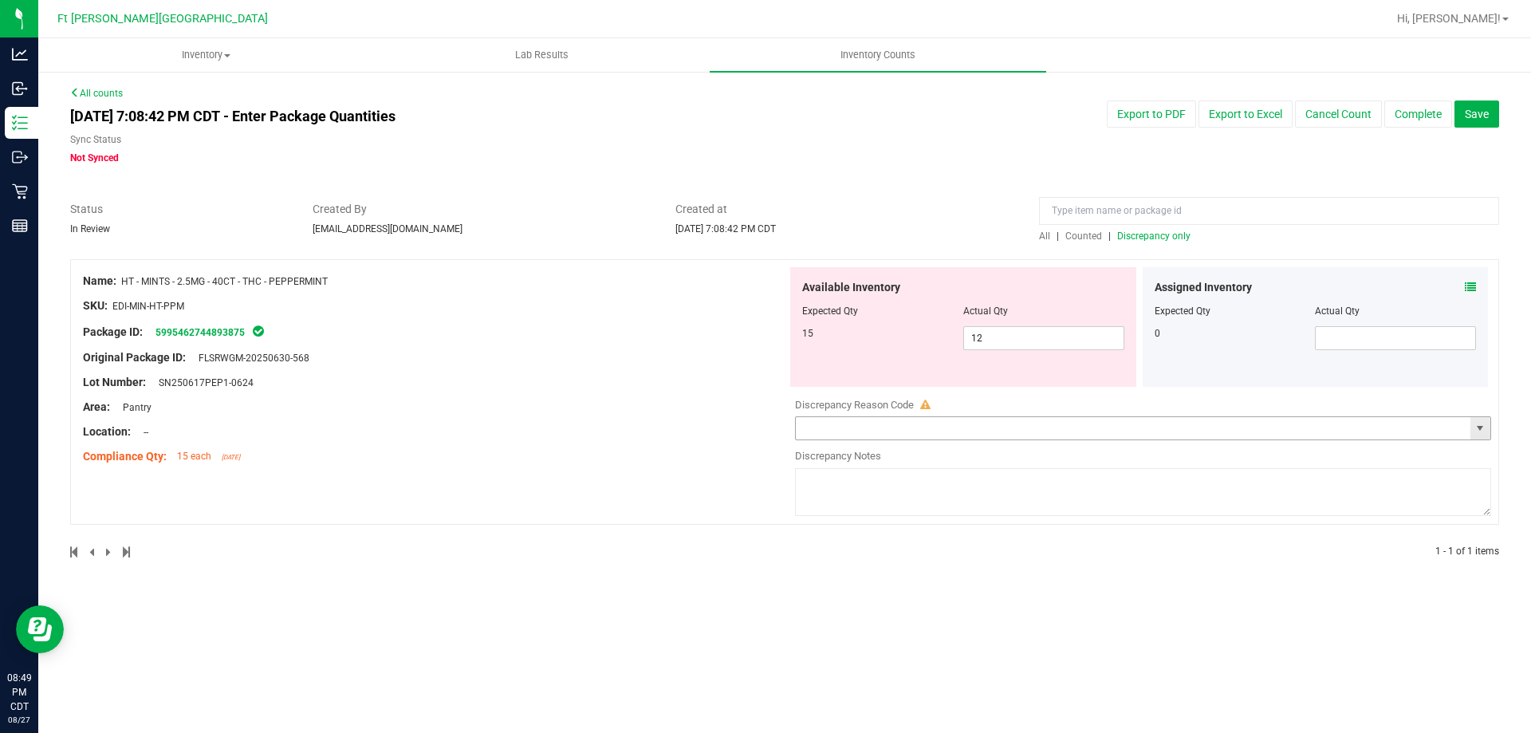
drag, startPoint x: 1014, startPoint y: 418, endPoint x: 1005, endPoint y: 419, distance: 8.9
click at [1014, 419] on input "text" at bounding box center [1133, 428] width 674 height 22
click at [1484, 431] on span "select" at bounding box center [1479, 428] width 13 height 13
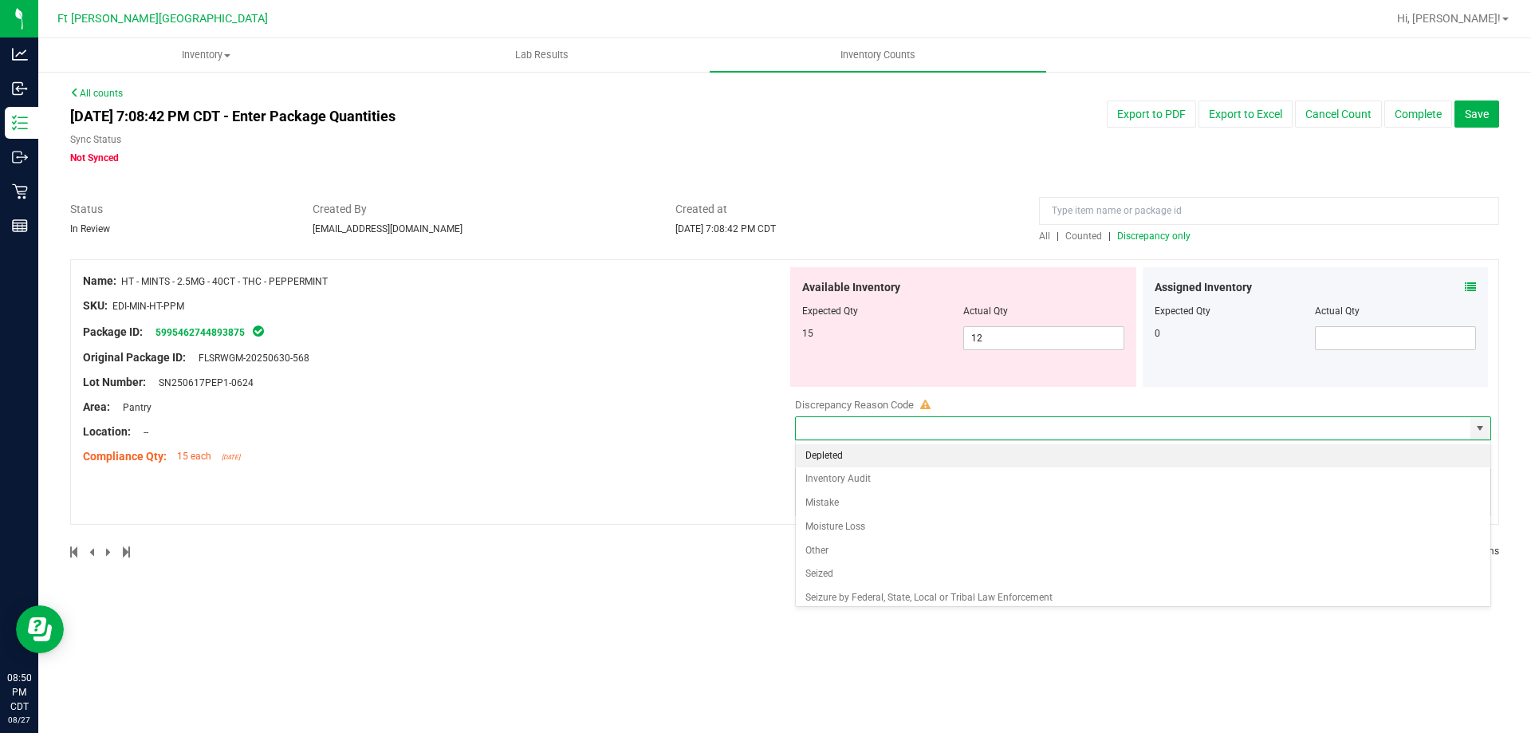
click at [652, 386] on div "Lot Number: SN250617PEP1-0624" at bounding box center [435, 382] width 704 height 17
